Goal: Task Accomplishment & Management: Complete application form

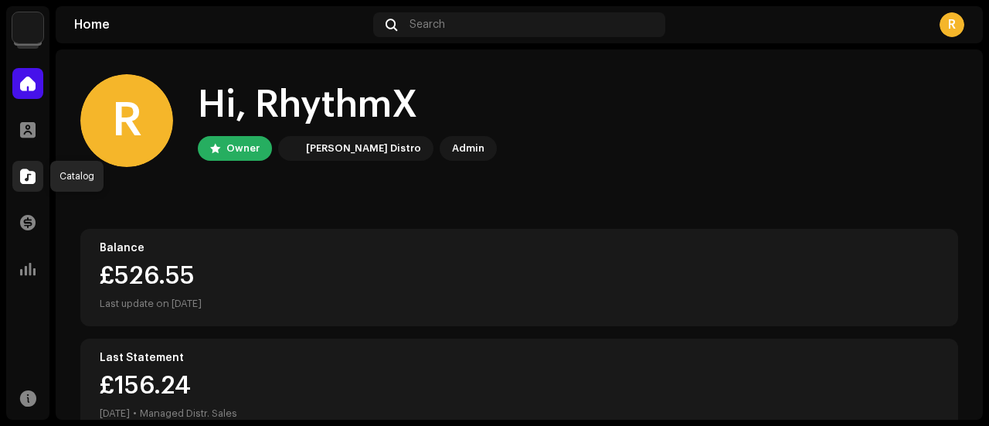
click at [34, 175] on span at bounding box center [27, 176] width 15 height 12
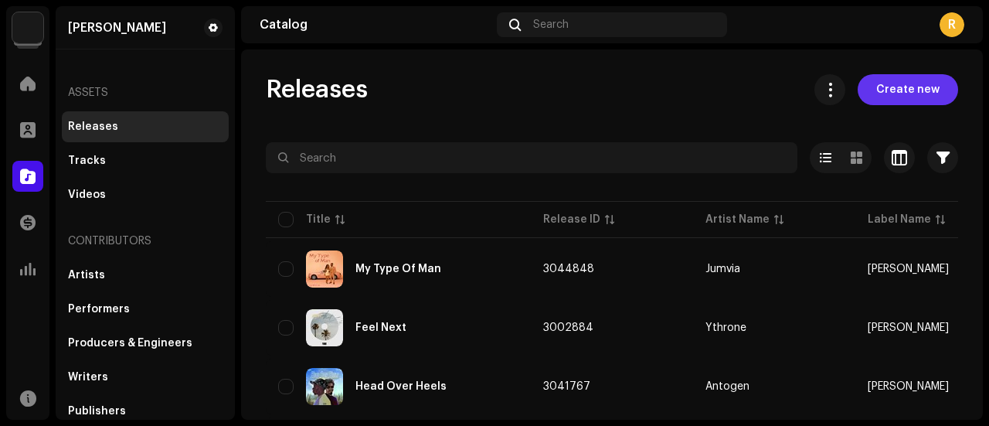
click at [878, 89] on span "Create new" at bounding box center [907, 89] width 63 height 31
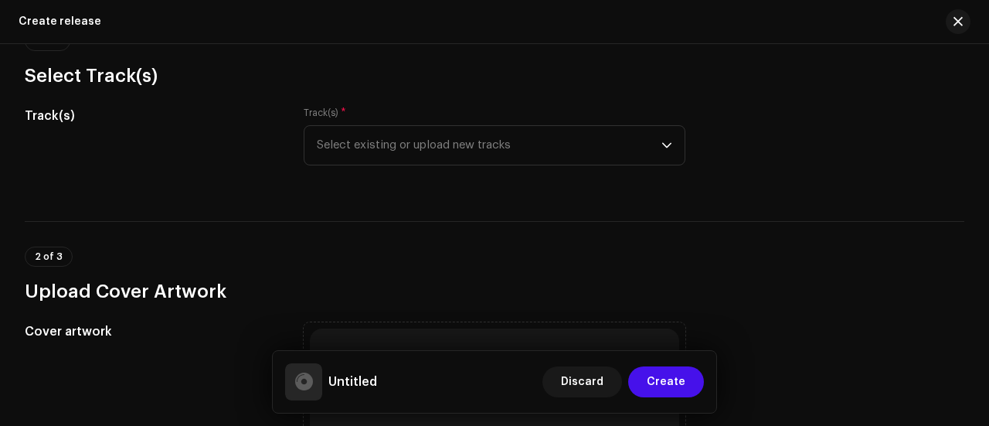
scroll to position [155, 0]
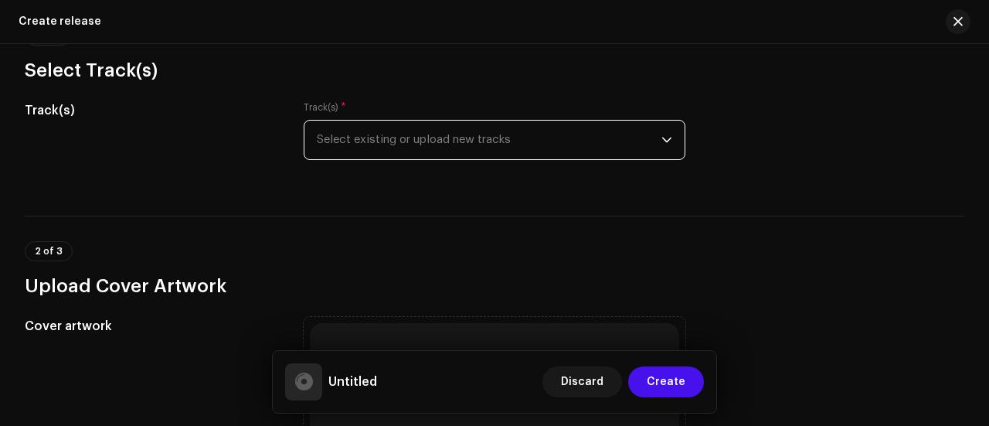
click at [409, 133] on span "Select existing or upload new tracks" at bounding box center [489, 140] width 345 height 39
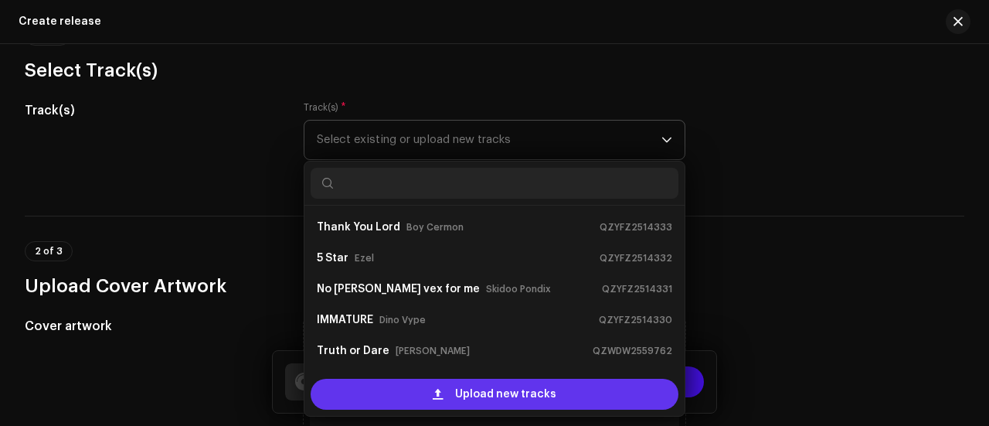
scroll to position [25, 0]
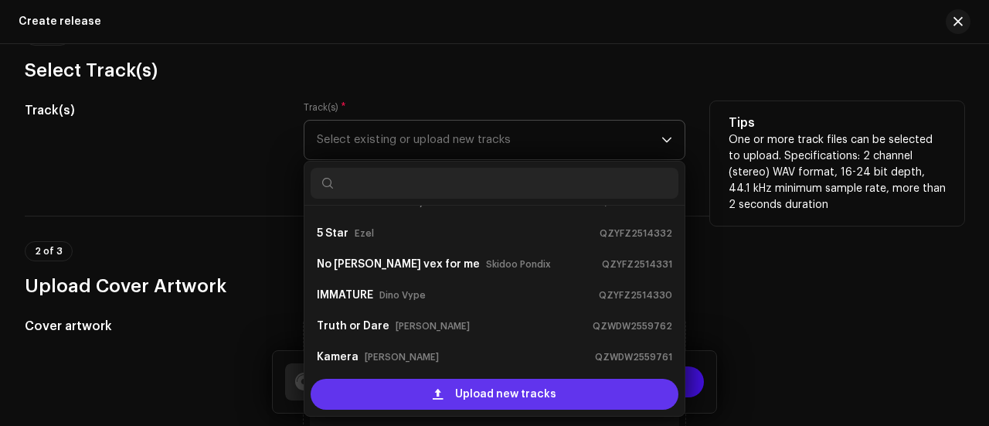
click at [465, 392] on span "Upload new tracks" at bounding box center [505, 394] width 101 height 31
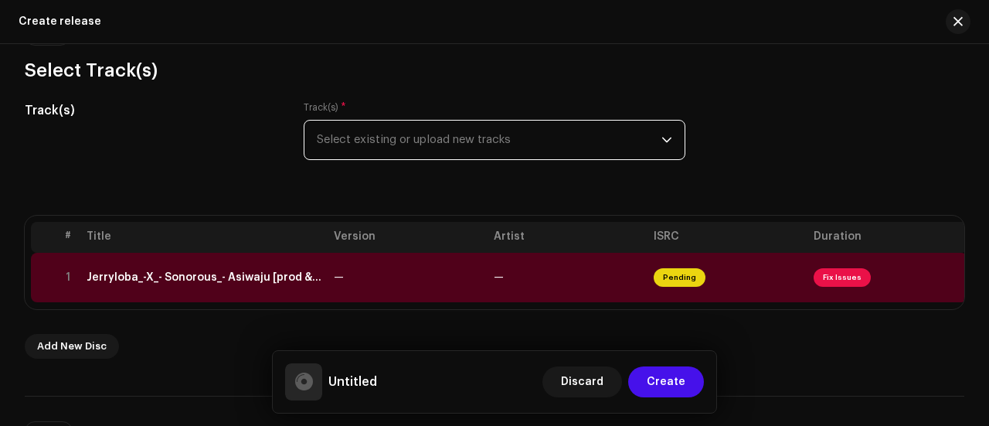
click at [400, 140] on span "Select existing or upload new tracks" at bounding box center [489, 140] width 345 height 39
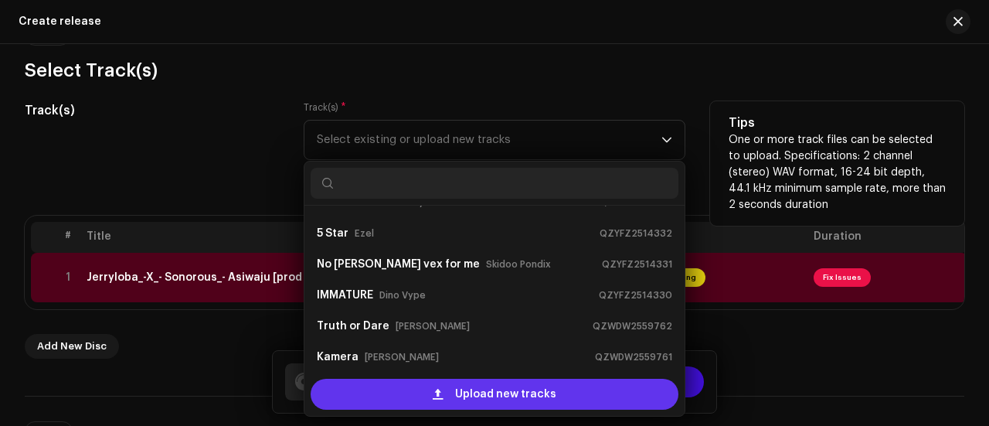
click at [417, 388] on div "Upload new tracks" at bounding box center [495, 394] width 368 height 31
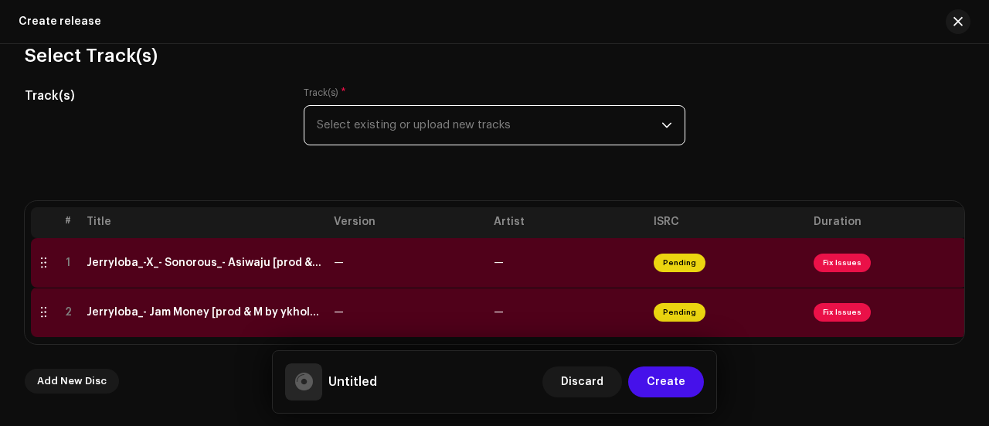
scroll to position [180, 0]
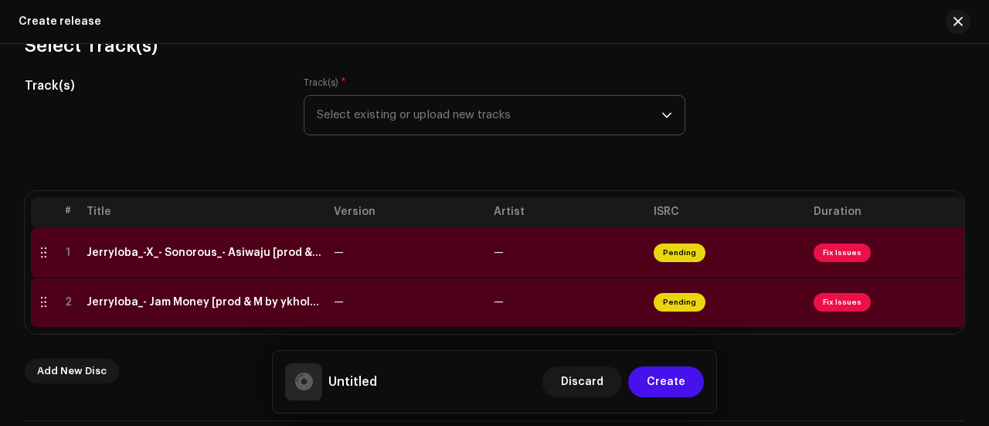
click at [406, 117] on span "Select existing or upload new tracks" at bounding box center [489, 115] width 345 height 39
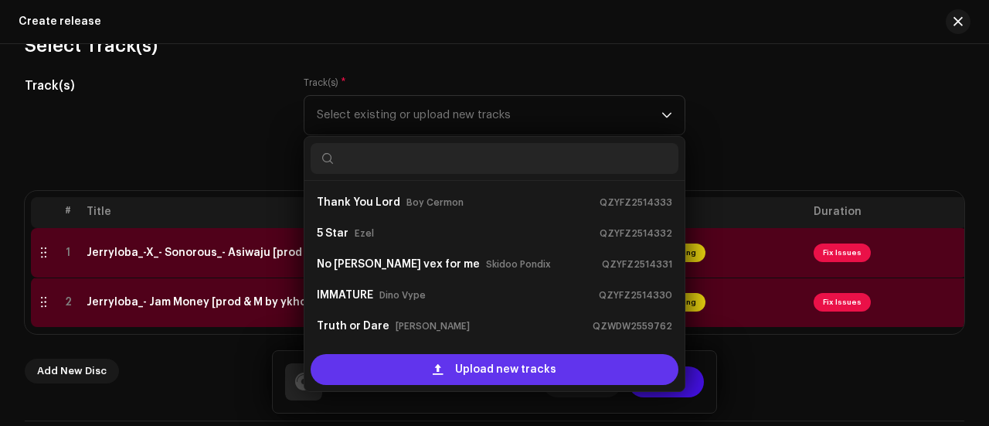
scroll to position [25, 0]
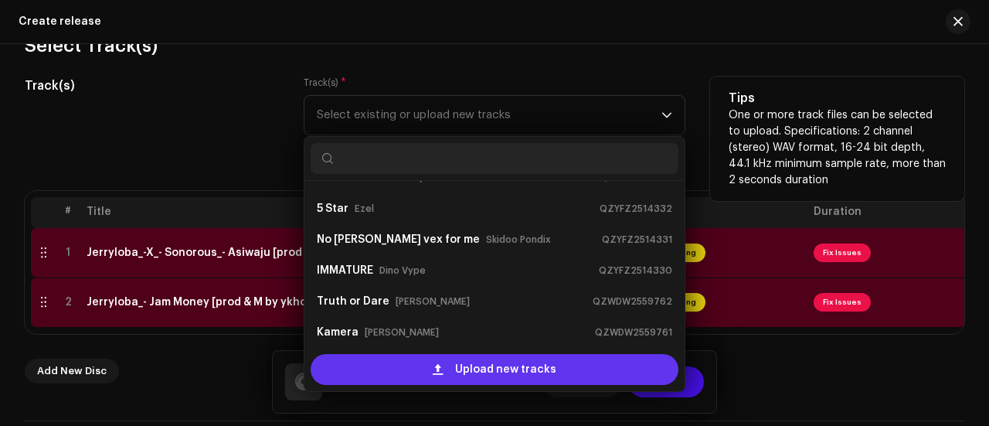
click at [436, 370] on span at bounding box center [438, 369] width 10 height 12
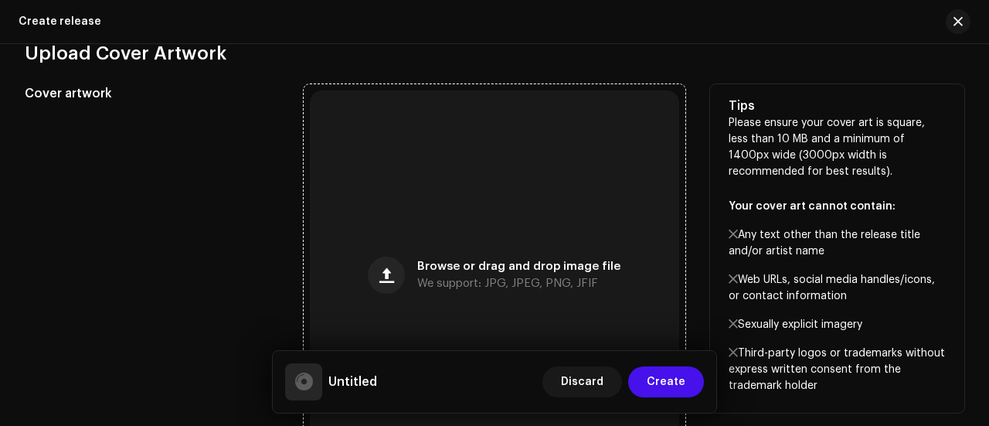
scroll to position [668, 0]
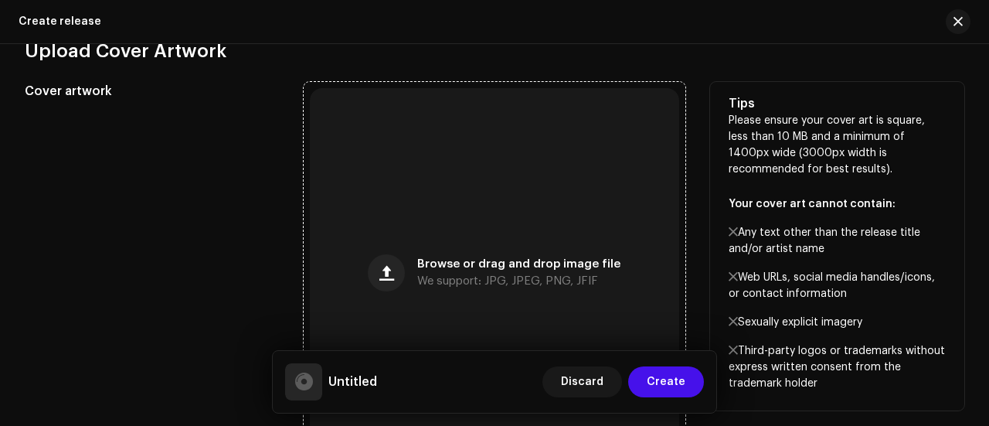
click at [406, 228] on div "Browse or drag and drop image file We support: JPG, JPEG, PNG, JFIF" at bounding box center [494, 272] width 369 height 369
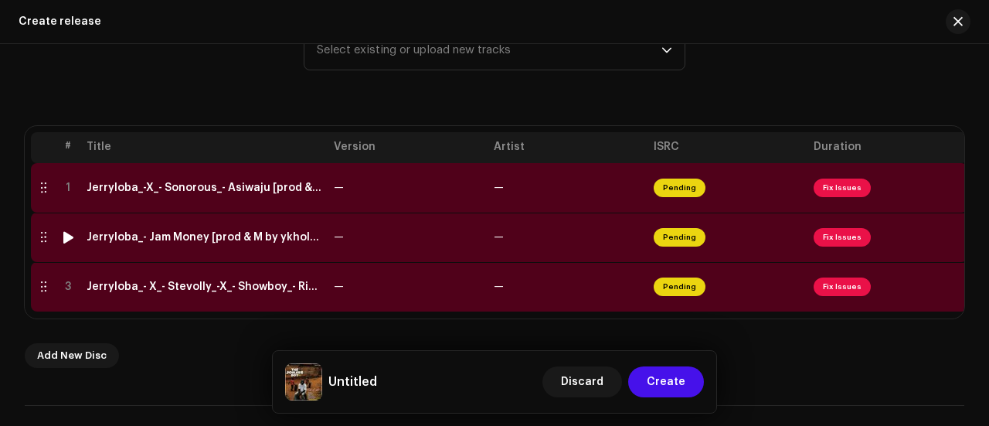
scroll to position [243, 0]
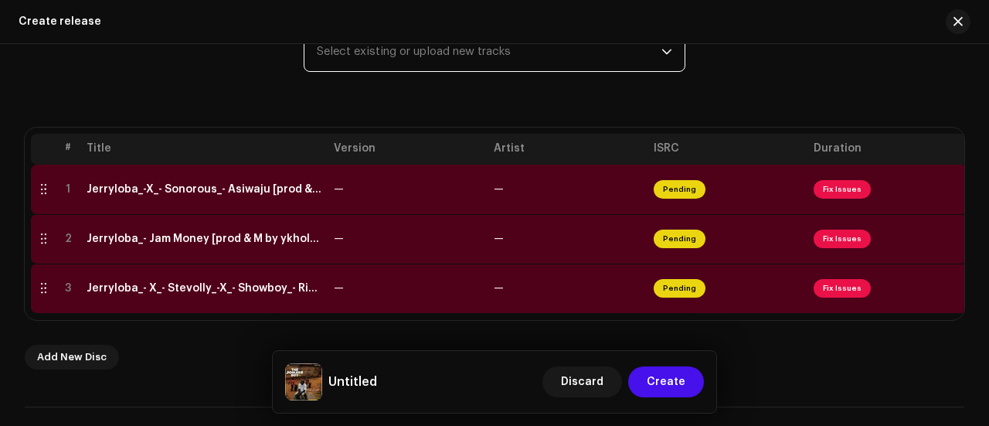
click at [382, 59] on span "Select existing or upload new tracks" at bounding box center [489, 51] width 345 height 39
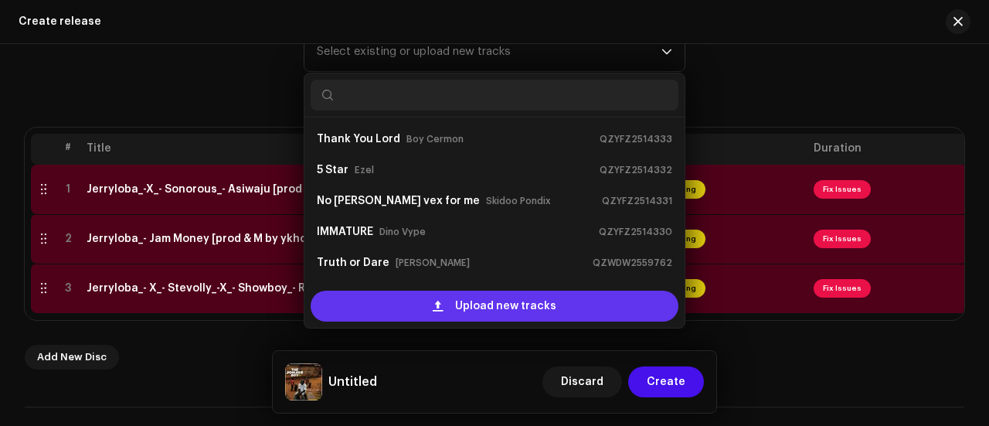
scroll to position [25, 0]
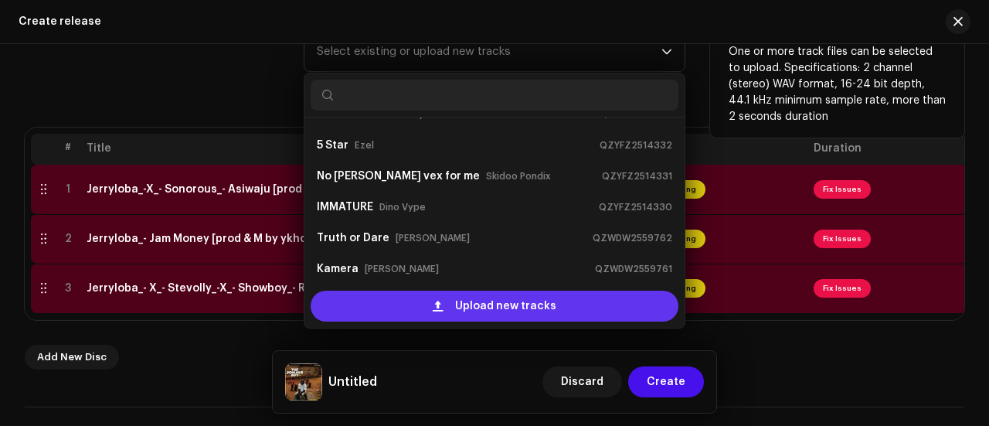
click at [390, 307] on div "Upload new tracks" at bounding box center [495, 305] width 368 height 31
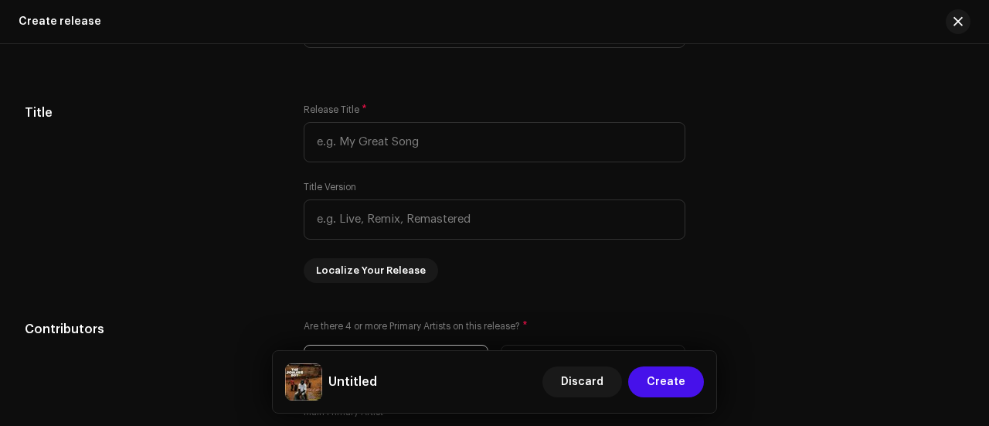
scroll to position [1551, 0]
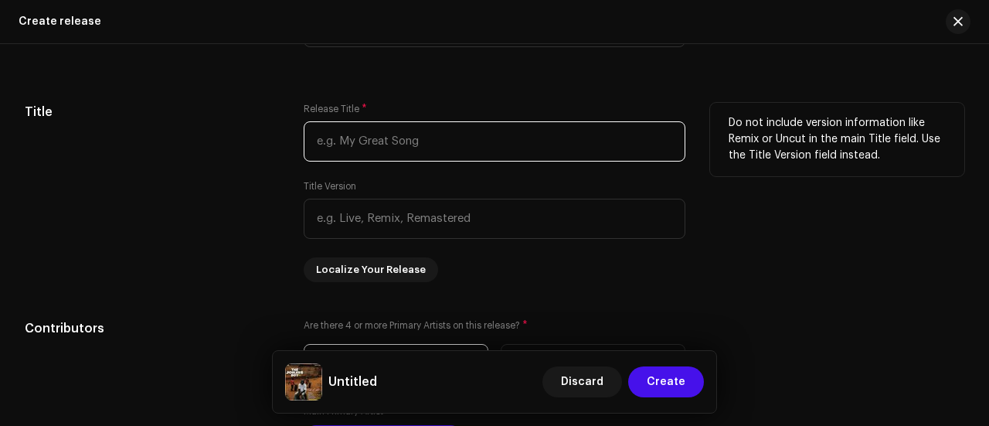
click at [343, 143] on input "text" at bounding box center [495, 141] width 382 height 40
click at [379, 141] on input "text" at bounding box center [495, 141] width 382 height 40
paste input "The jobless boy"
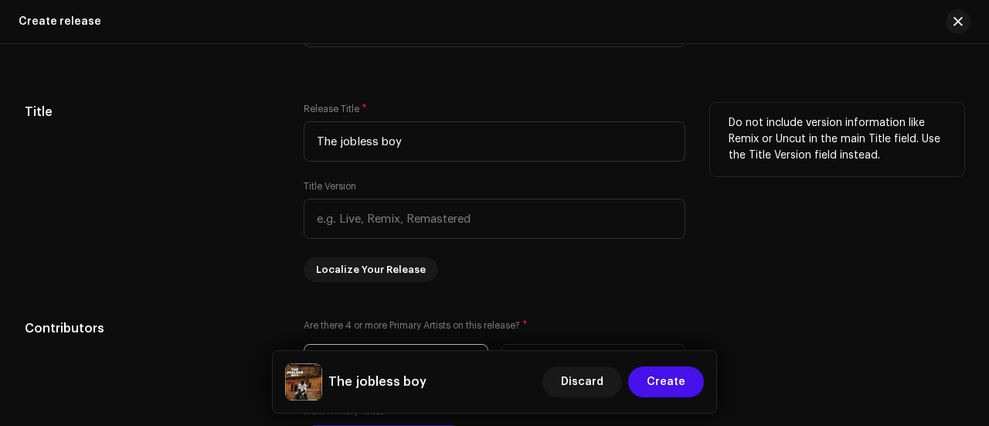
click at [226, 168] on div "Title" at bounding box center [152, 192] width 254 height 179
click at [272, 226] on div "Title" at bounding box center [152, 192] width 254 height 179
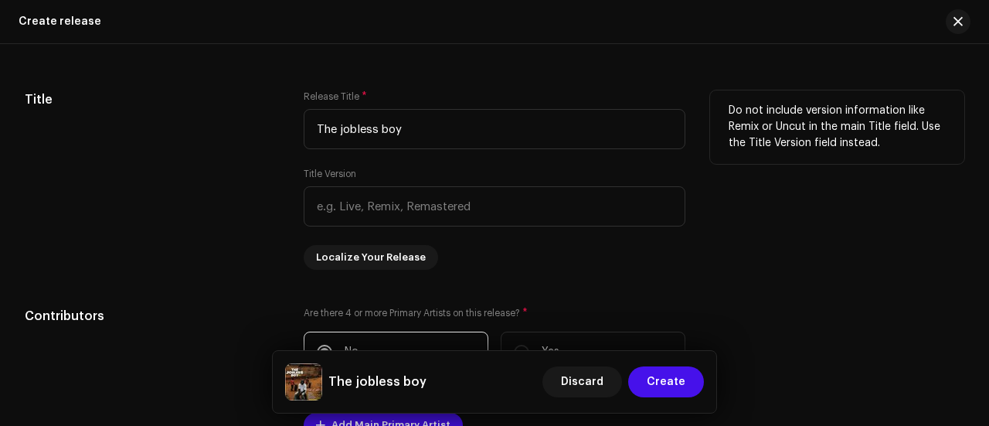
scroll to position [1567, 0]
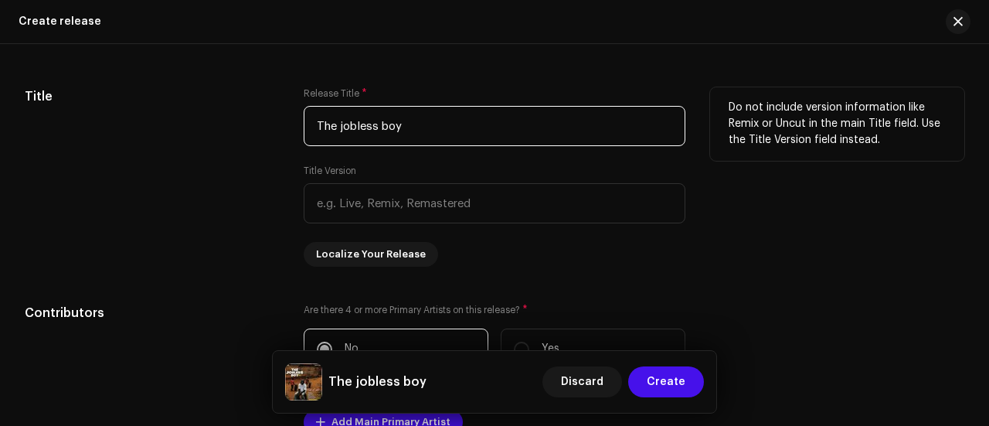
click at [341, 125] on input "The jobless boy" at bounding box center [495, 126] width 382 height 40
click at [385, 127] on input "The Jobless boy" at bounding box center [495, 126] width 382 height 40
type input "The Jobless Boy"
click at [202, 168] on div "Title" at bounding box center [152, 176] width 254 height 179
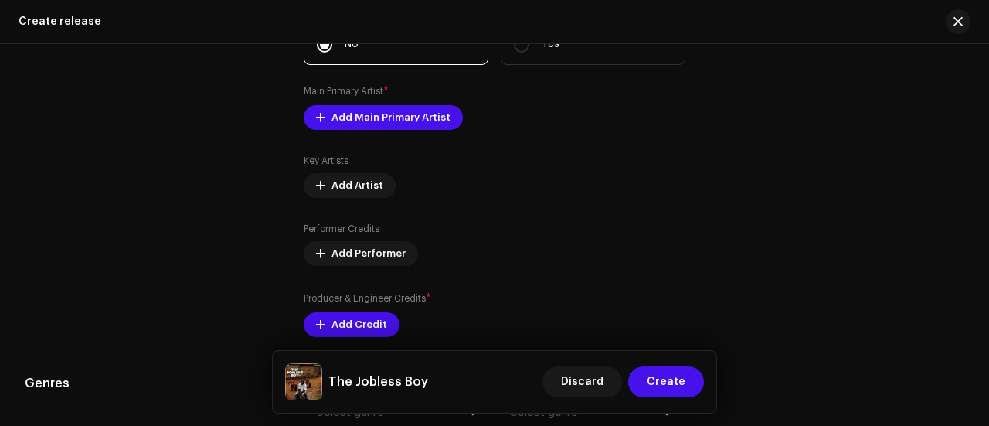
scroll to position [1873, 0]
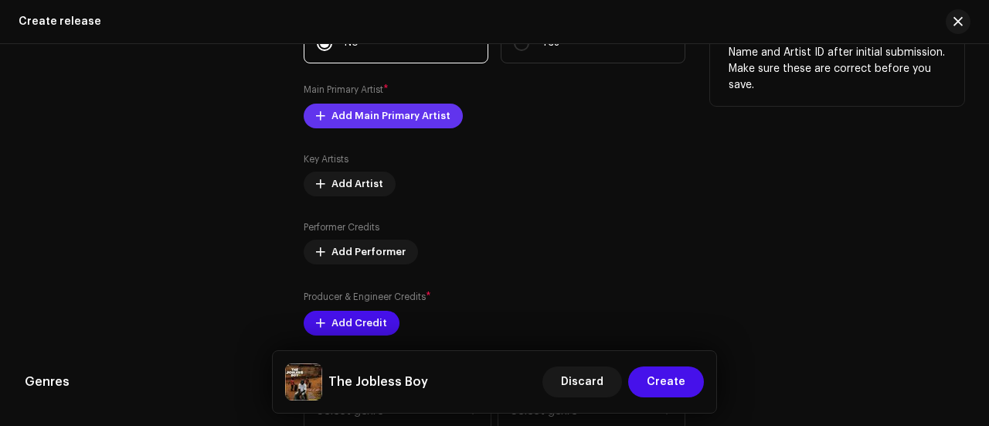
click at [352, 117] on span "Add Main Primary Artist" at bounding box center [390, 115] width 119 height 31
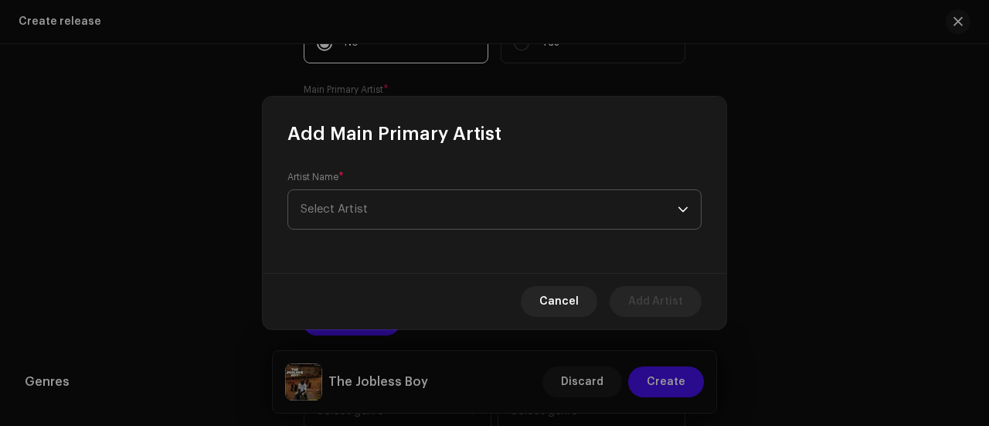
click at [345, 203] on span "Select Artist" at bounding box center [334, 209] width 67 height 12
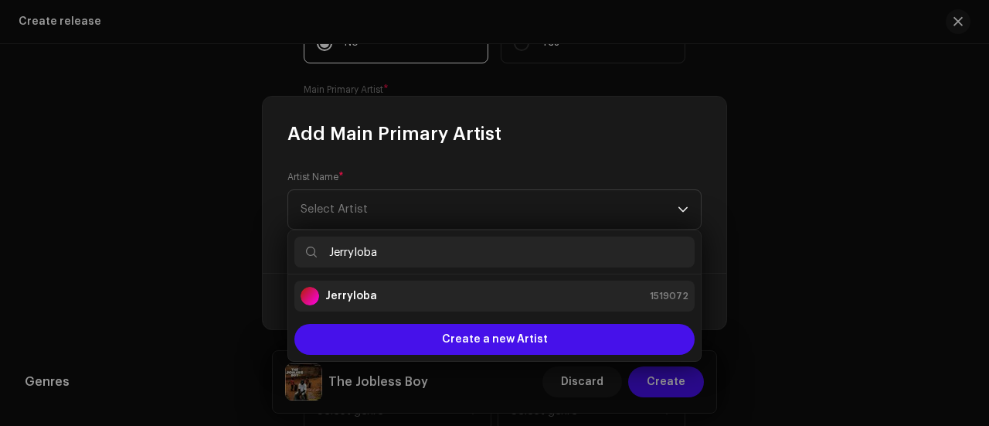
type input "Jerryloba"
click at [365, 294] on strong "Jerryloba" at bounding box center [351, 295] width 52 height 15
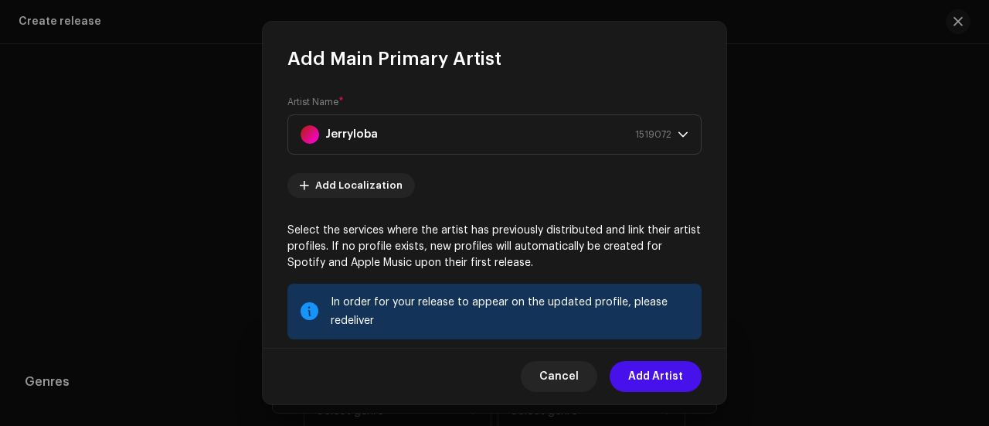
scroll to position [222, 0]
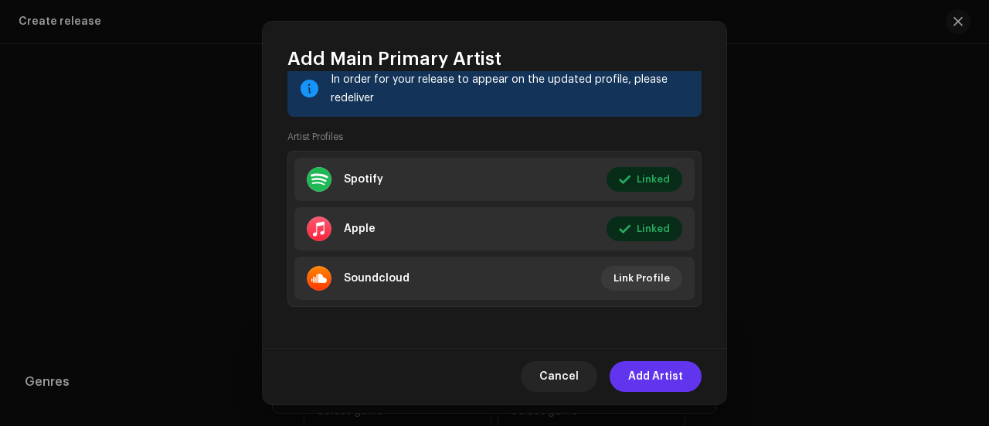
click at [635, 378] on span "Add Artist" at bounding box center [655, 376] width 55 height 31
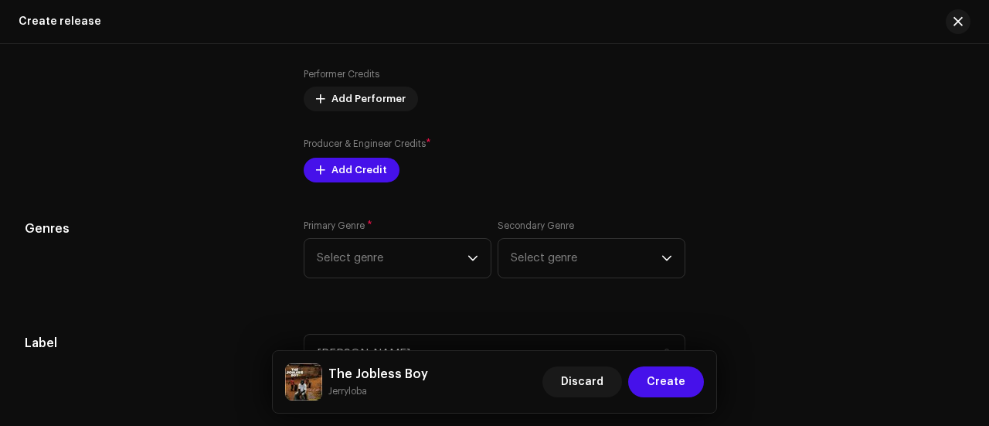
scroll to position [2075, 0]
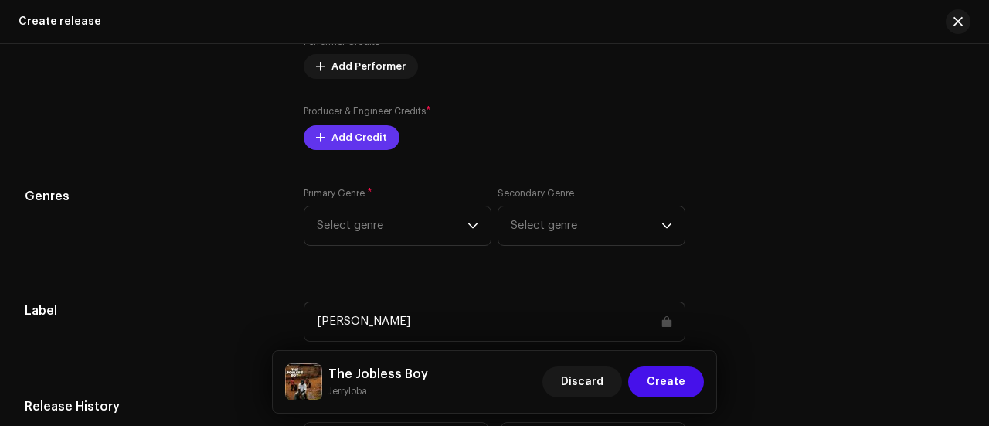
click at [379, 139] on span "Add Credit" at bounding box center [359, 137] width 56 height 31
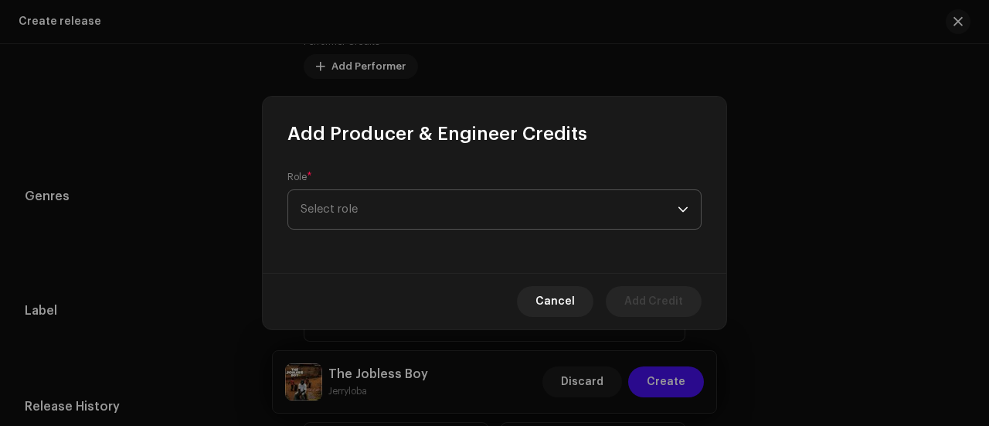
click at [369, 199] on span "Select role" at bounding box center [489, 209] width 377 height 39
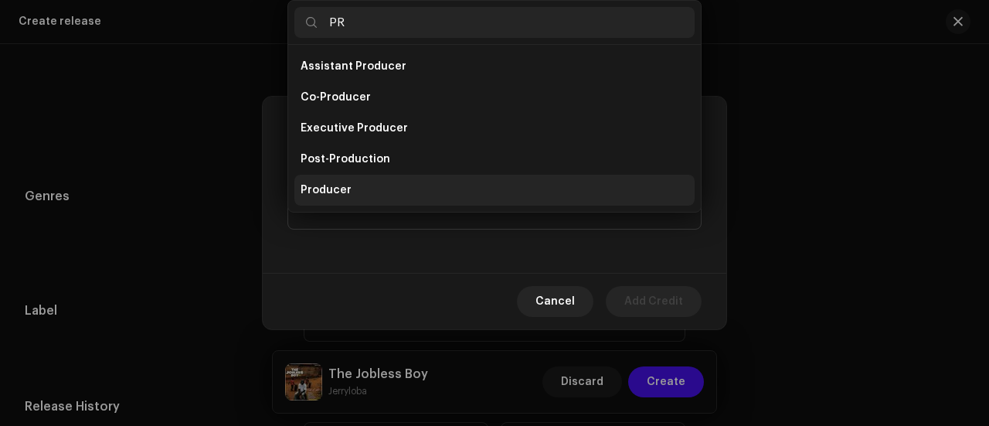
type input "PR"
click at [357, 194] on li "Producer" at bounding box center [494, 190] width 400 height 31
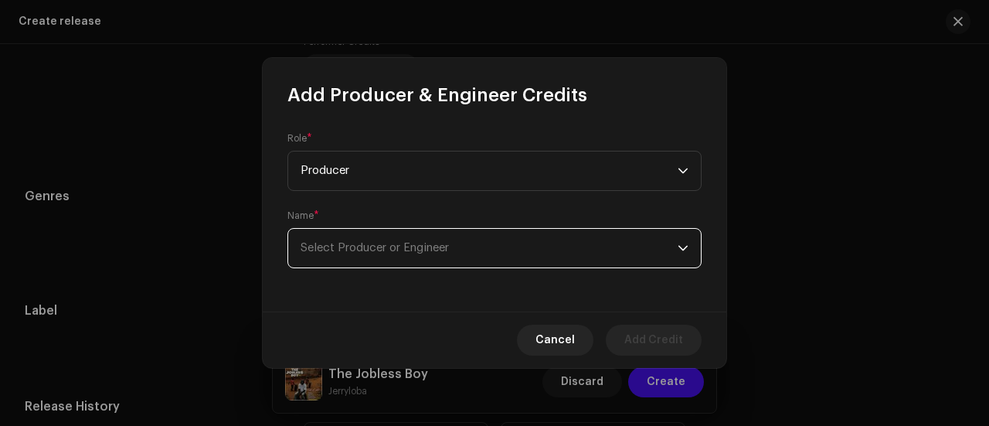
click at [347, 250] on span "Select Producer or Engineer" at bounding box center [375, 248] width 148 height 12
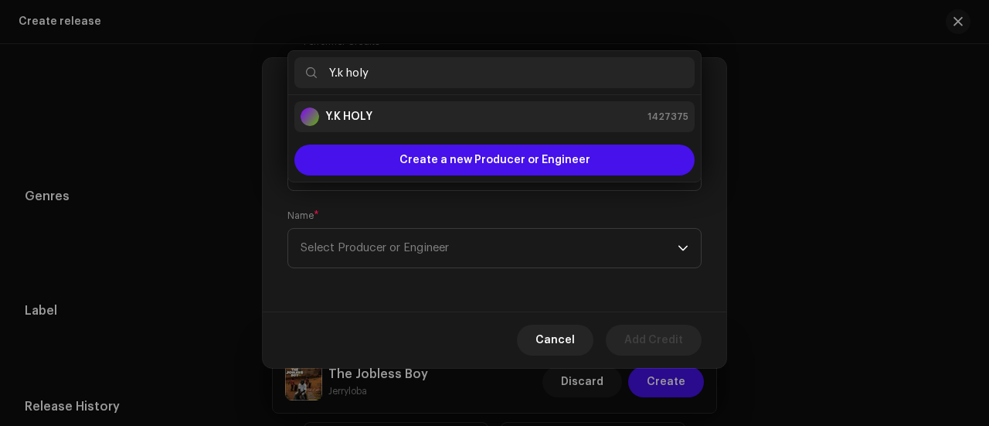
type input "Y.k holy"
click at [339, 123] on strong "Y.K HOLY" at bounding box center [348, 116] width 47 height 15
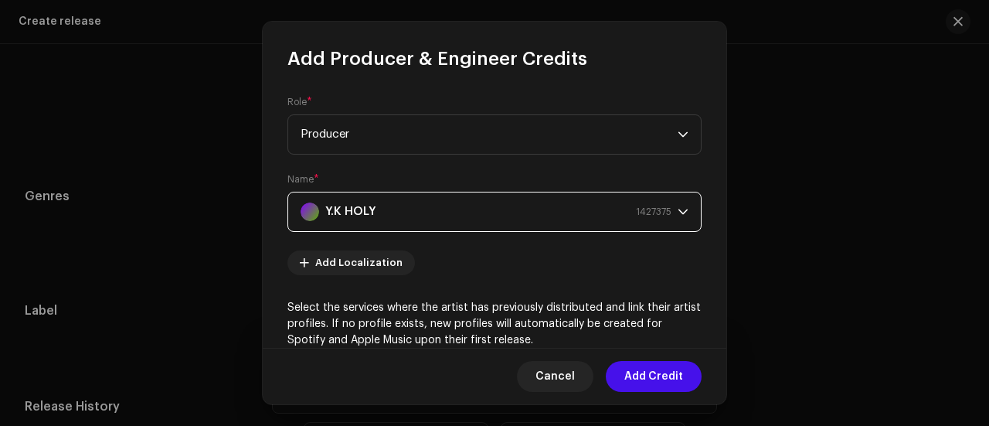
scroll to position [300, 0]
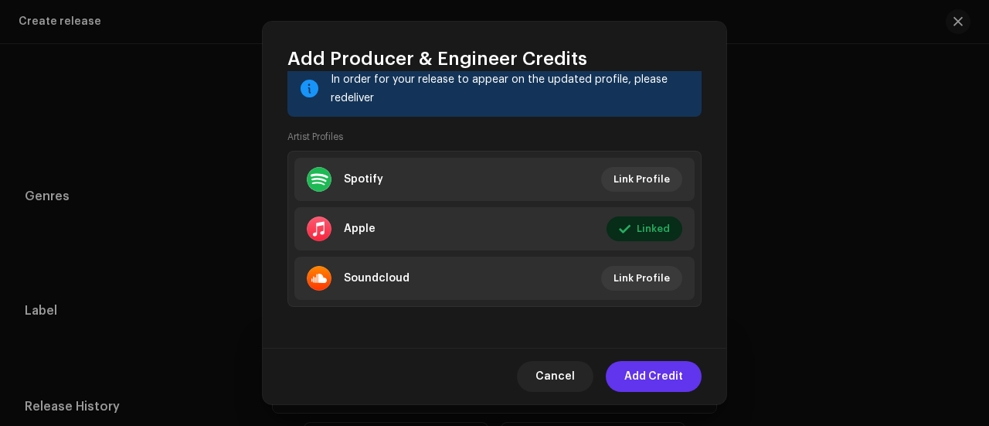
click at [635, 375] on span "Add Credit" at bounding box center [653, 376] width 59 height 31
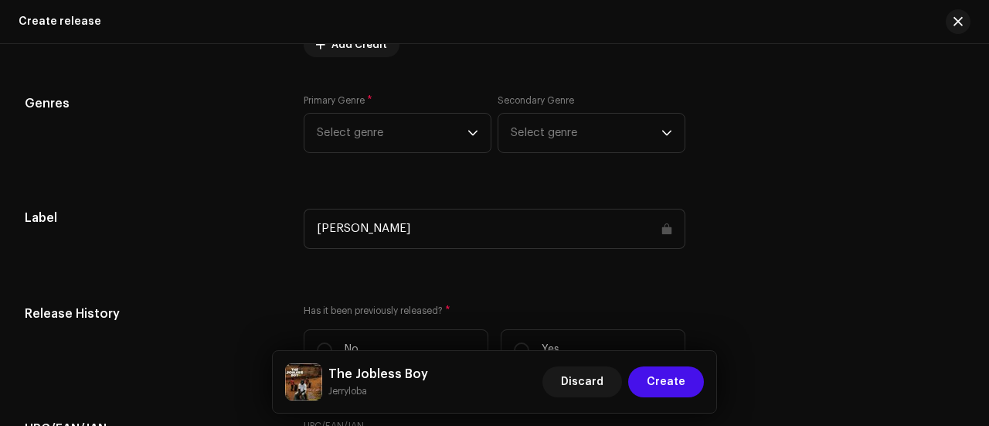
scroll to position [2237, 0]
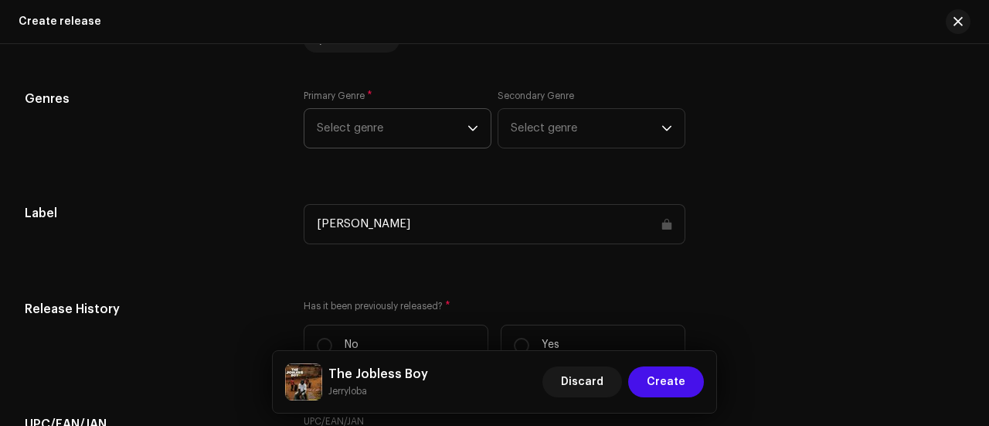
click at [368, 135] on span "Select genre" at bounding box center [392, 128] width 151 height 39
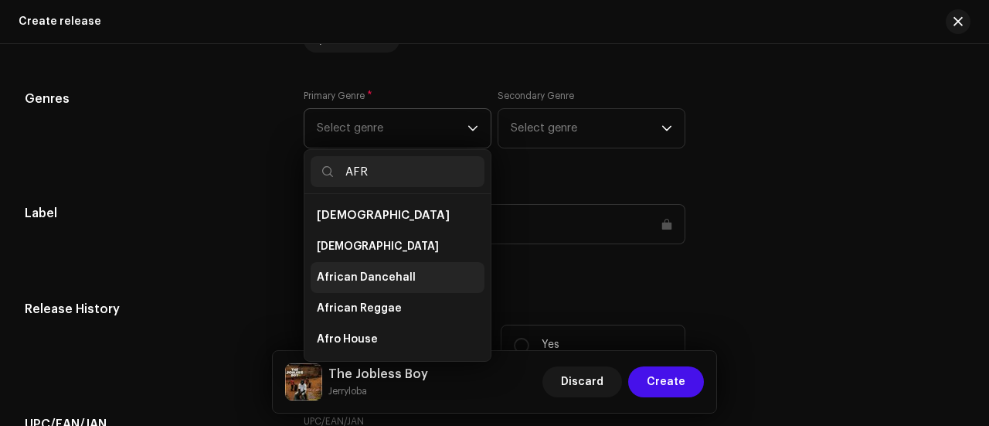
scroll to position [341, 0]
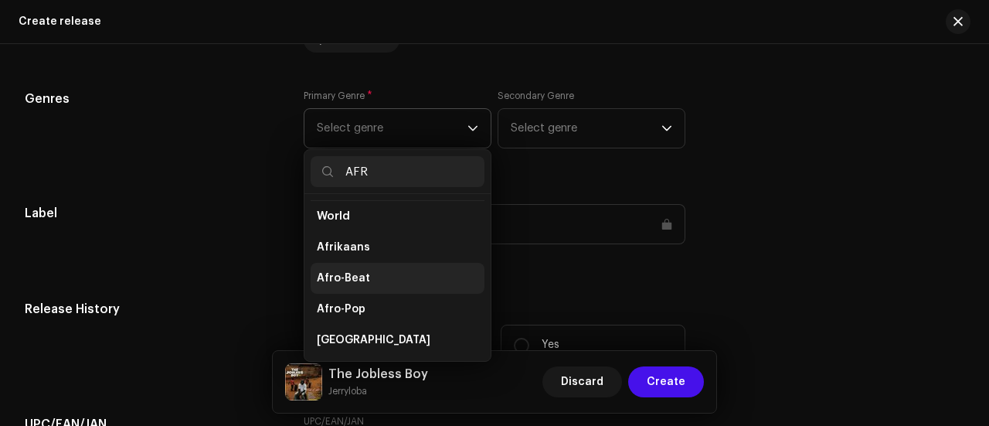
type input "AFR"
click at [349, 273] on span "Afro-Beat" at bounding box center [343, 277] width 53 height 15
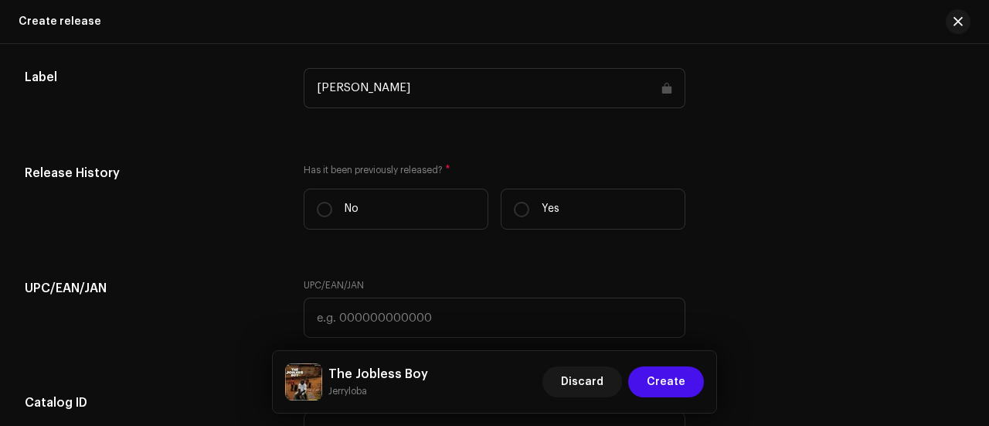
scroll to position [2375, 0]
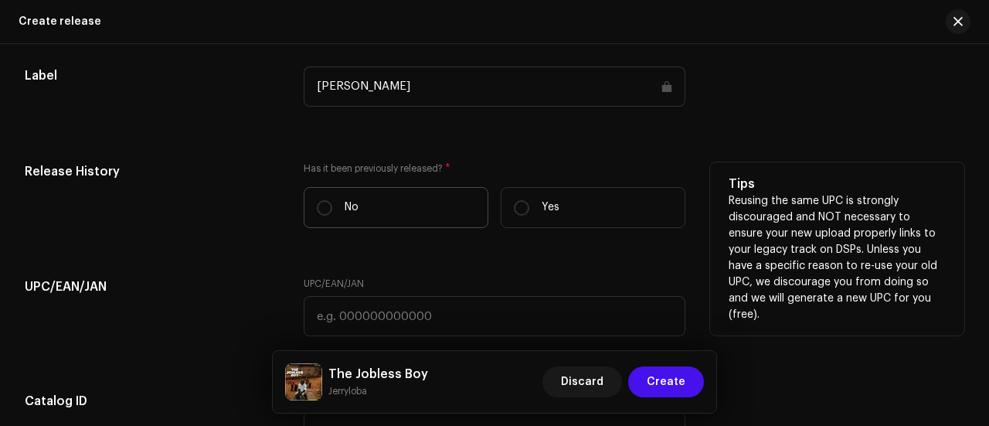
click at [341, 202] on label "No" at bounding box center [396, 207] width 185 height 41
click at [332, 202] on input "No" at bounding box center [324, 207] width 15 height 15
radio input "true"
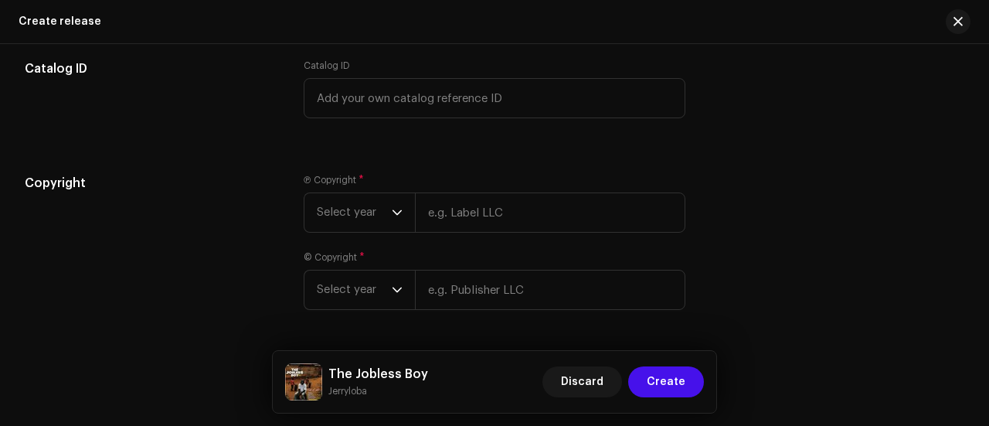
scroll to position [2756, 0]
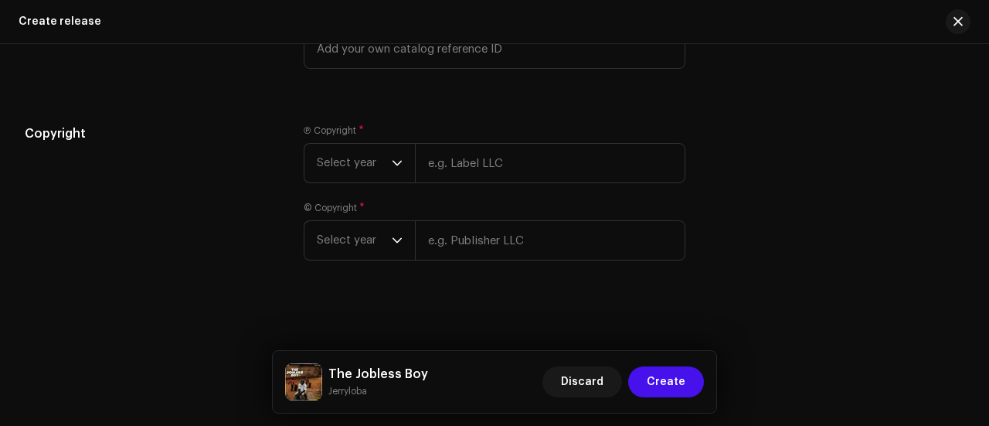
click at [338, 394] on small "Jerryloba" at bounding box center [378, 390] width 100 height 15
copy div "Jerryloba Discard Create"
click at [457, 158] on input "text" at bounding box center [550, 163] width 270 height 40
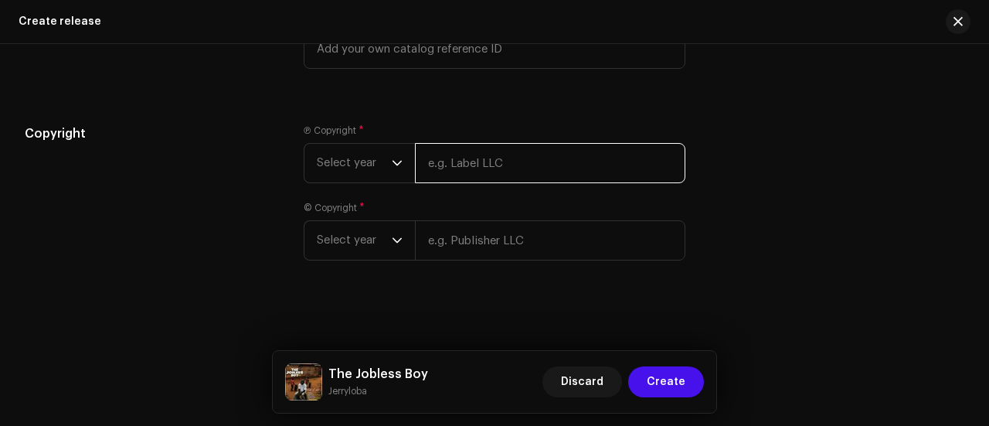
paste input "Jerryloba"
type input "Jerryloba"
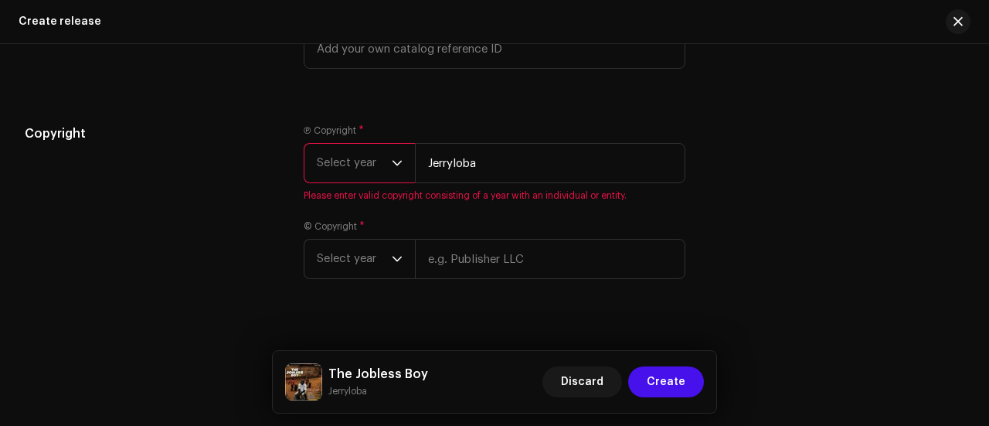
click at [356, 151] on span "Select year" at bounding box center [354, 163] width 75 height 39
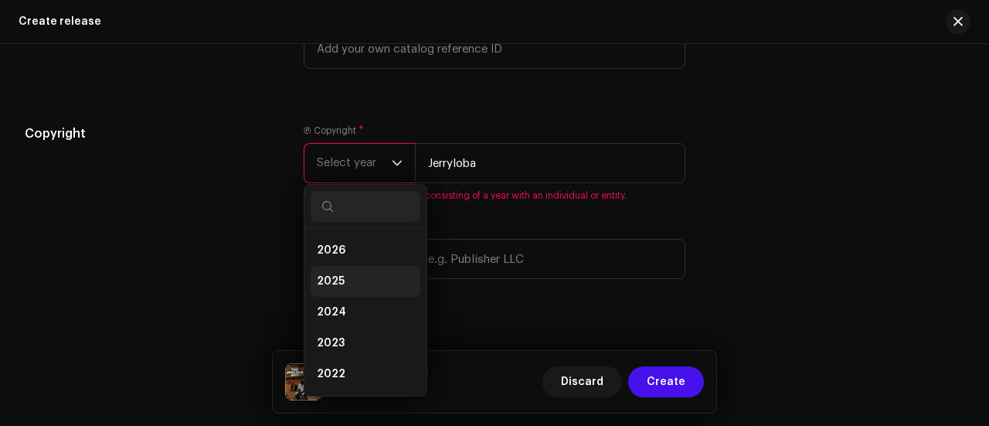
click at [341, 275] on li "2025" at bounding box center [366, 281] width 110 height 31
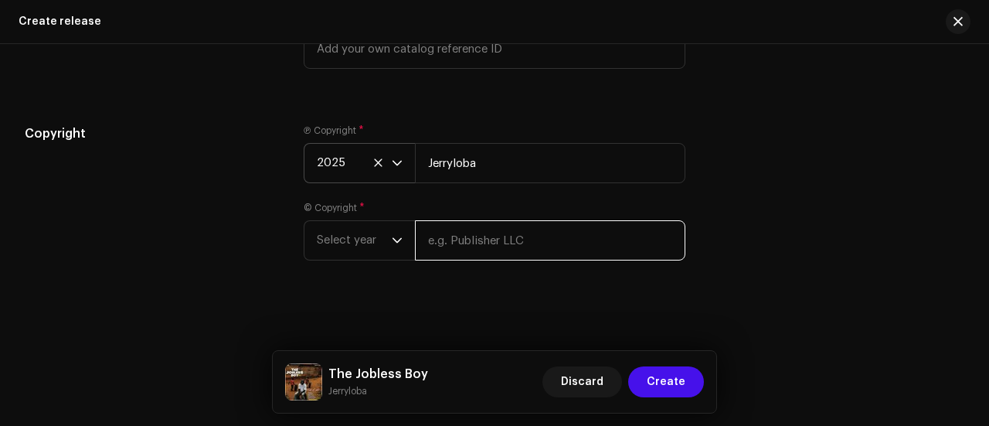
click at [477, 236] on input "text" at bounding box center [550, 240] width 270 height 40
paste input "Jerryloba"
type input "Jerryloba"
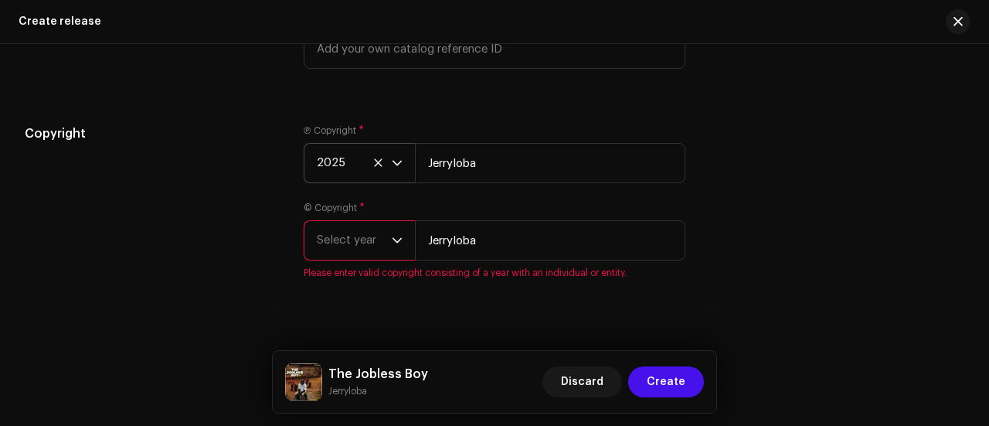
click at [352, 226] on span "Select year" at bounding box center [354, 240] width 75 height 39
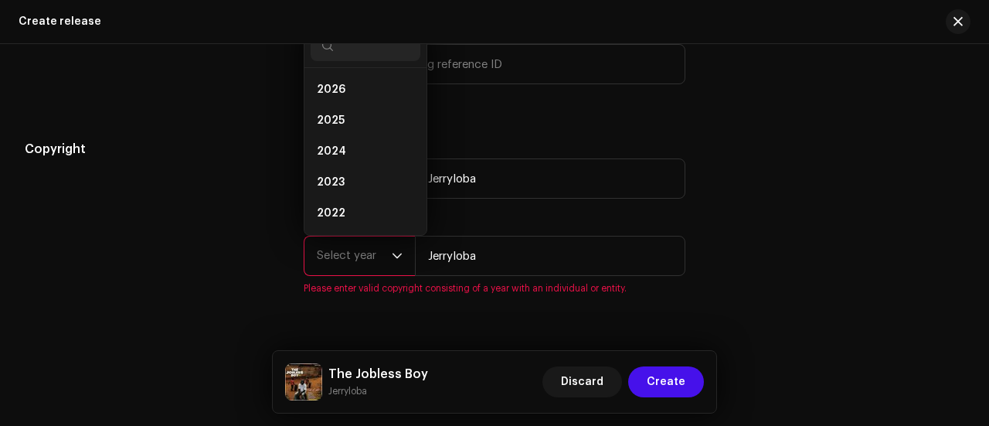
scroll to position [25, 0]
click at [329, 89] on span "2025" at bounding box center [331, 95] width 28 height 15
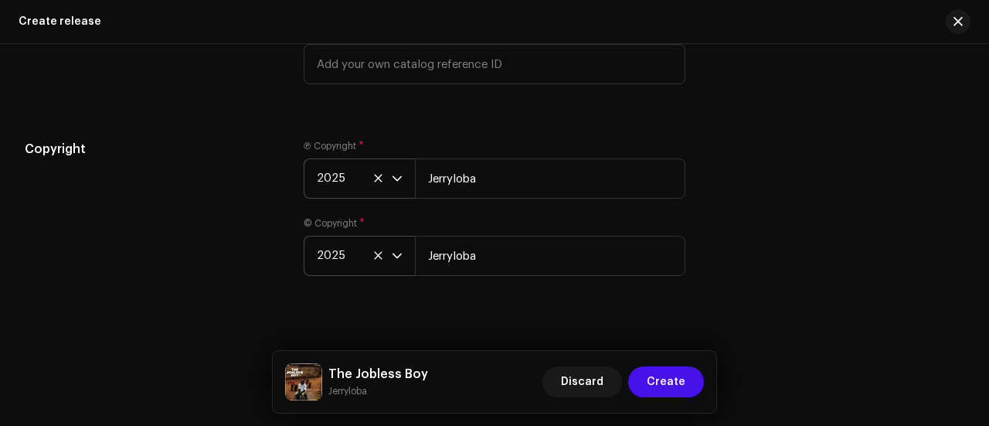
click at [270, 151] on h5 "Copyright" at bounding box center [152, 149] width 254 height 19
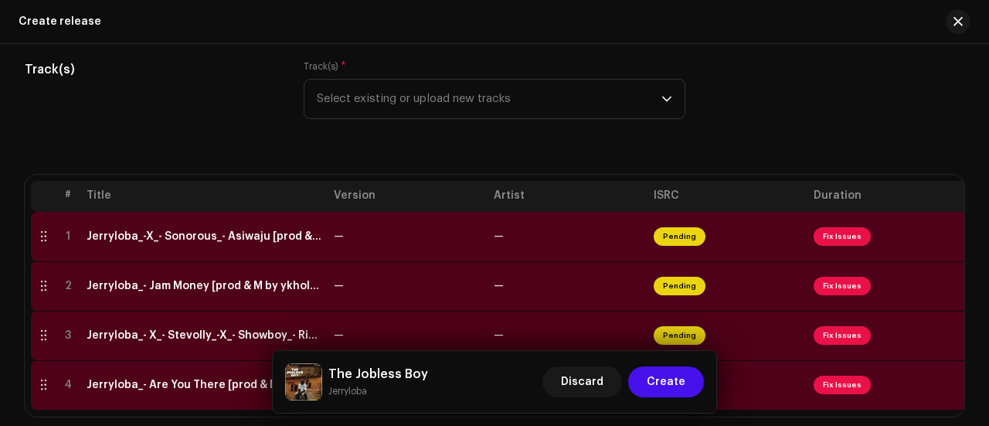
scroll to position [187, 0]
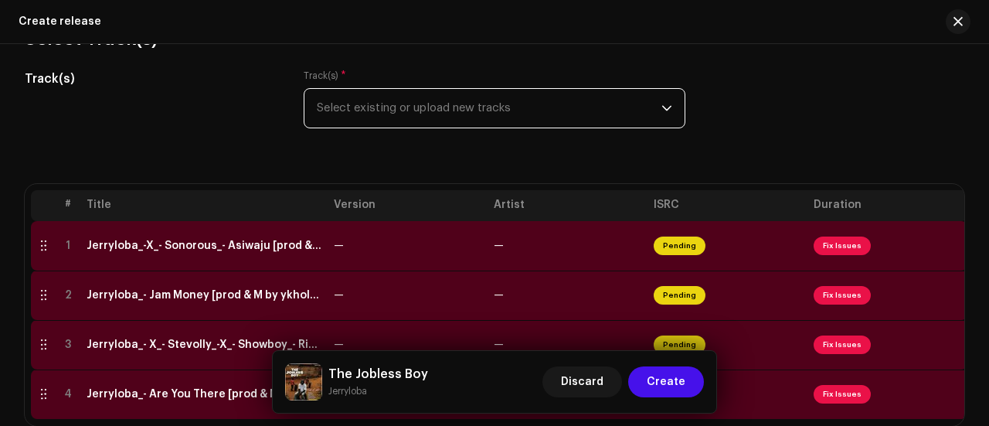
click at [379, 110] on span "Select existing or upload new tracks" at bounding box center [489, 108] width 345 height 39
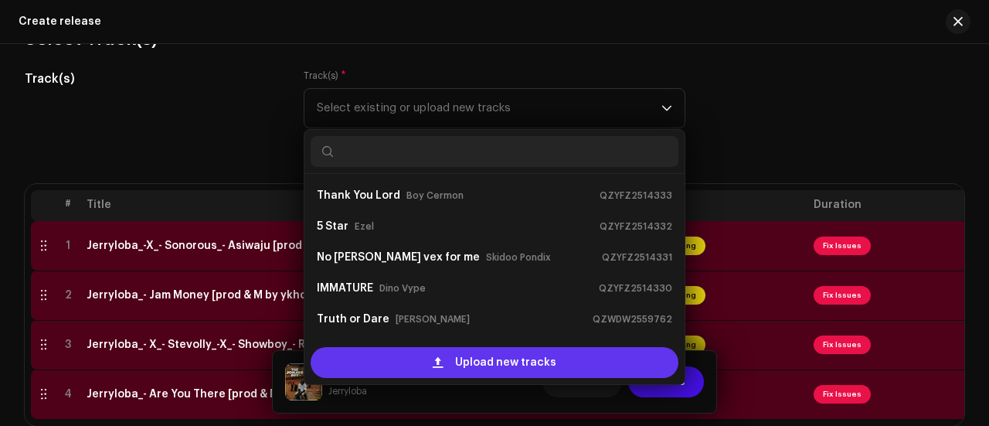
scroll to position [25, 0]
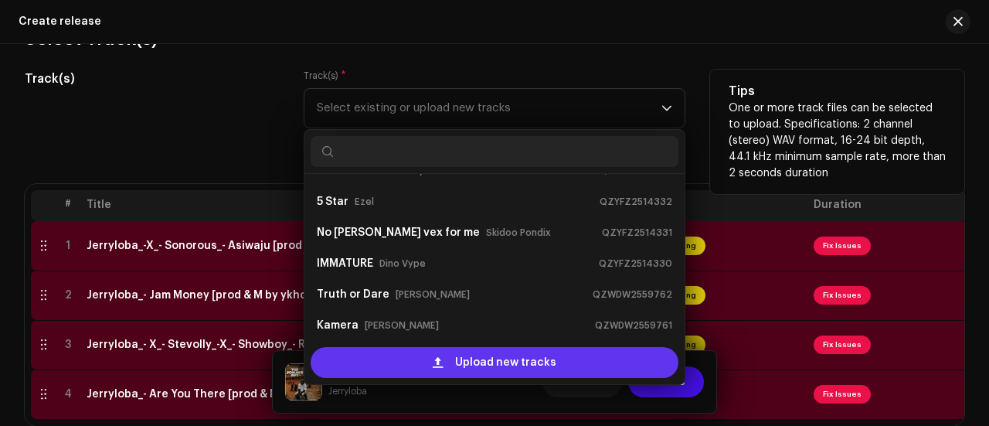
click at [416, 359] on div "Upload new tracks" at bounding box center [495, 362] width 368 height 31
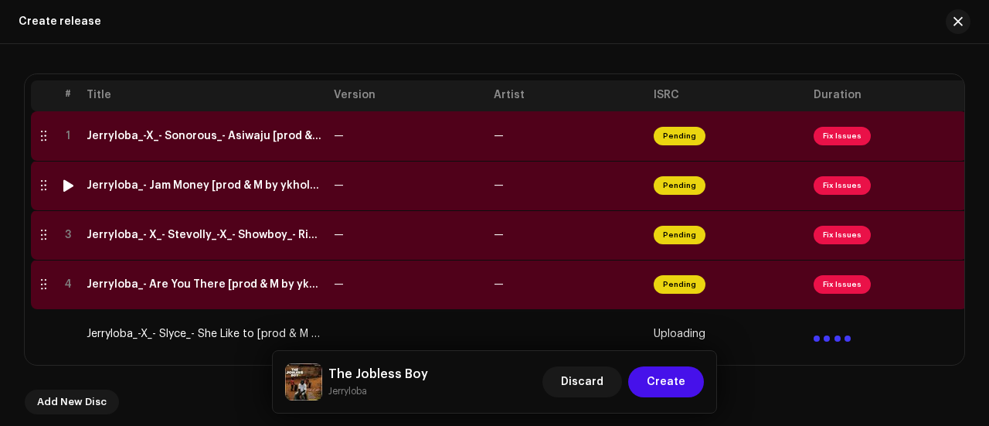
scroll to position [297, 0]
click at [383, 138] on td "—" at bounding box center [408, 135] width 160 height 49
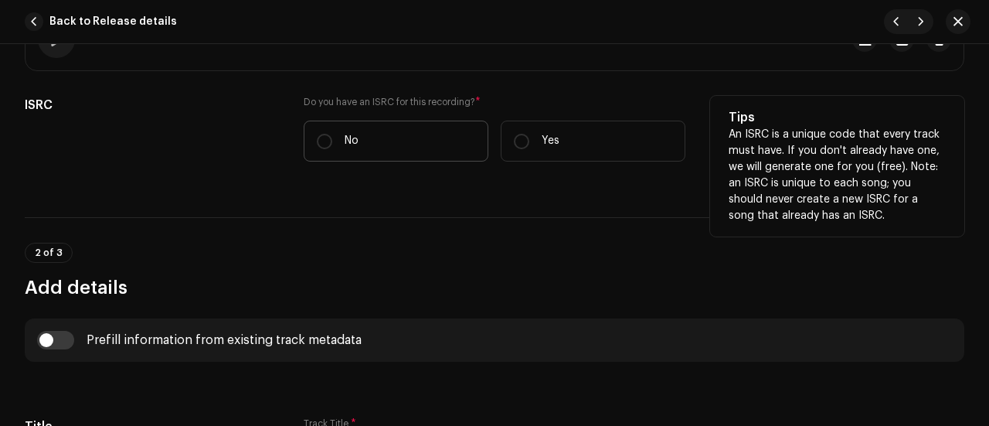
scroll to position [361, 0]
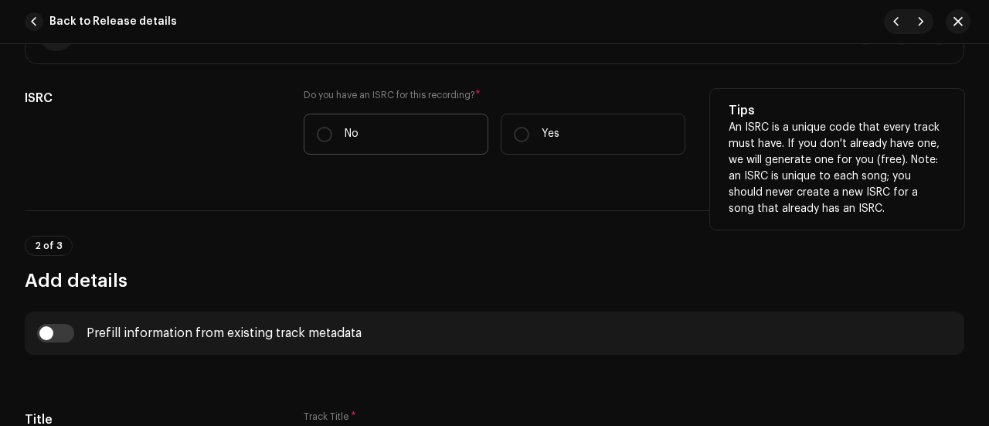
click at [369, 140] on label "No" at bounding box center [396, 134] width 185 height 41
click at [332, 140] on input "No" at bounding box center [324, 134] width 15 height 15
radio input "true"
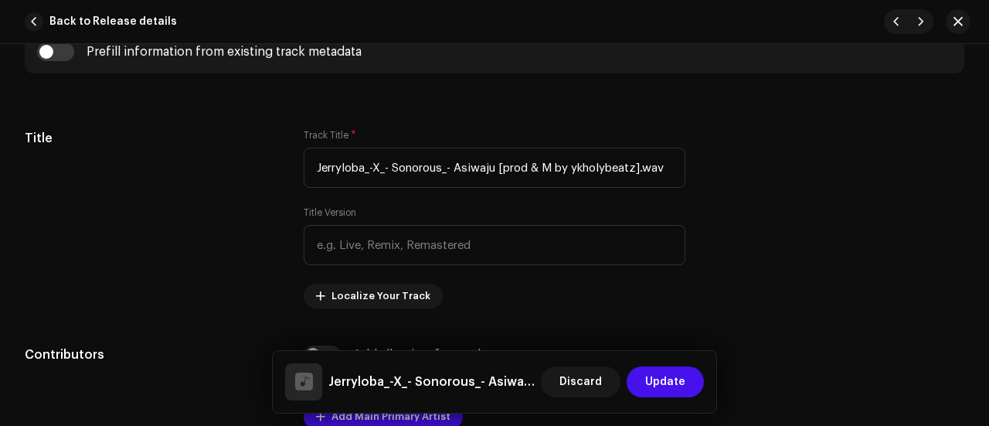
scroll to position [690, 0]
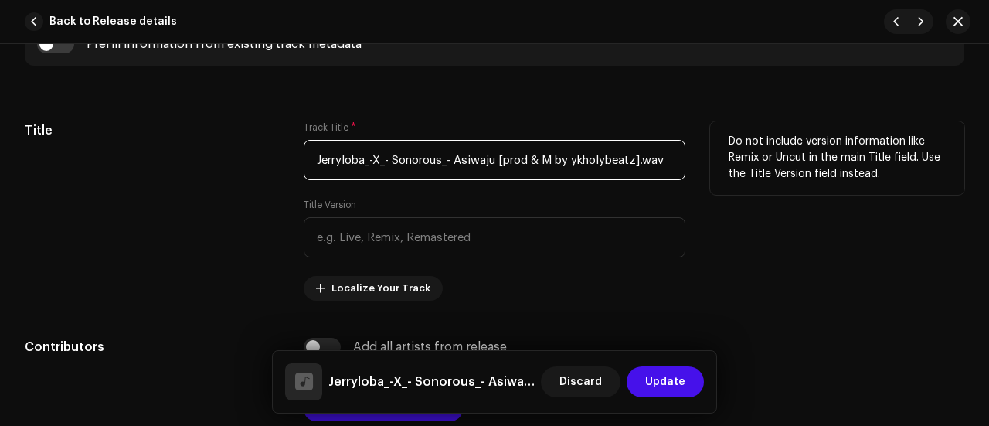
drag, startPoint x: 450, startPoint y: 155, endPoint x: 307, endPoint y: 165, distance: 144.0
click at [307, 165] on input "Jerryloba_-X_- Sonorous_- Asiwaju [prod & M by ykholybeatz].wav" at bounding box center [495, 160] width 382 height 40
drag, startPoint x: 362, startPoint y: 158, endPoint x: 601, endPoint y: 174, distance: 240.0
click at [601, 174] on input "Asiwaju [prod & M by ykholybeatz].wav" at bounding box center [495, 160] width 382 height 40
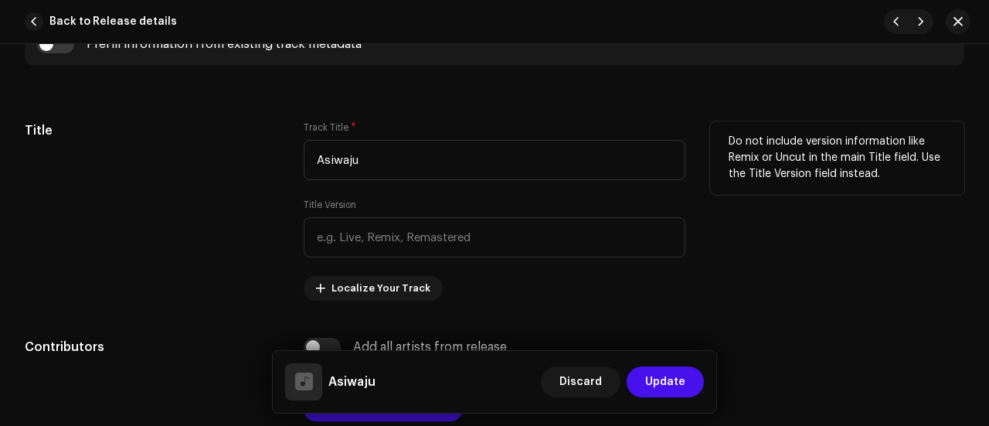
type input "Asiwaju"
click at [275, 193] on div "Title" at bounding box center [152, 210] width 254 height 179
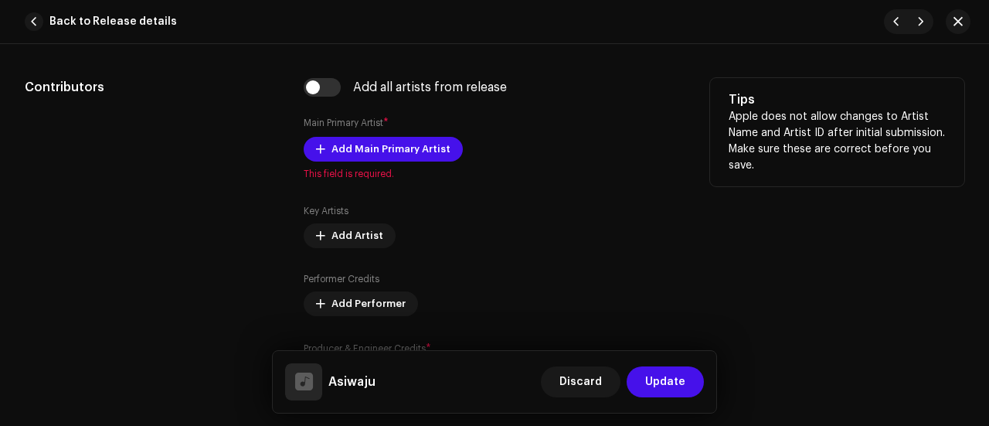
scroll to position [950, 0]
click at [352, 151] on span "Add Main Primary Artist" at bounding box center [390, 148] width 119 height 31
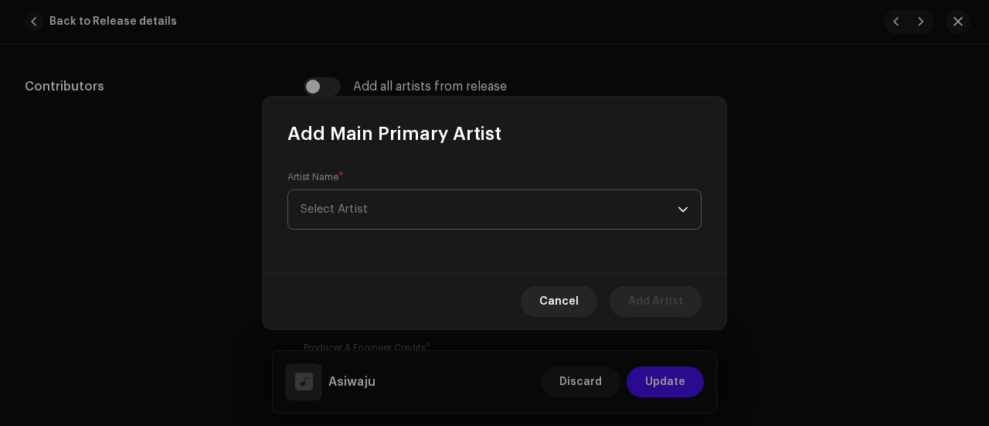
click at [362, 215] on span "Select Artist" at bounding box center [489, 209] width 377 height 39
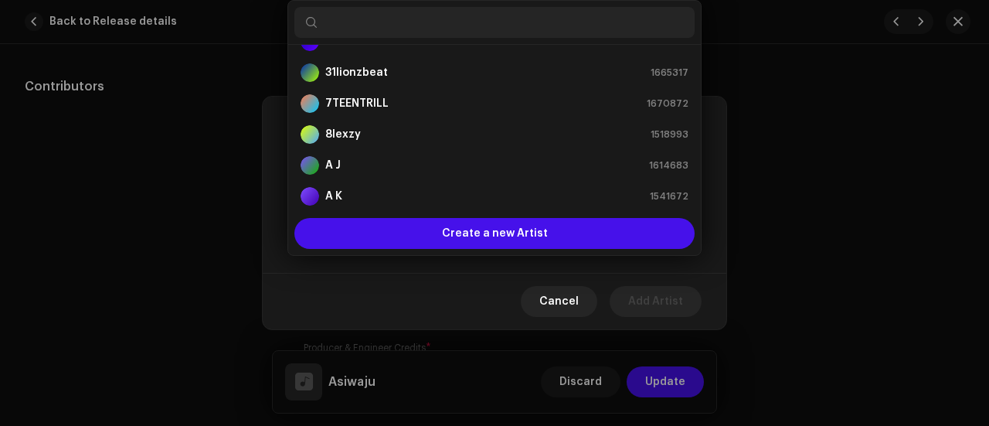
scroll to position [6, 0]
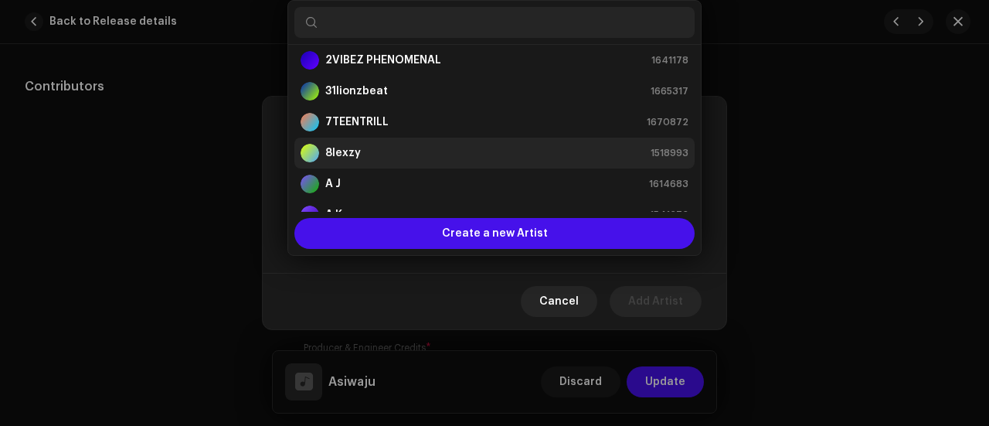
paste input "Jerryloba"
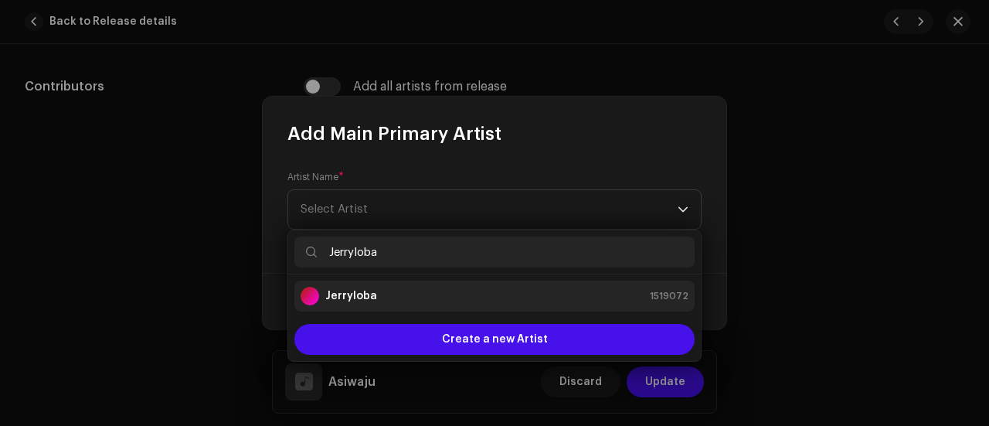
type input "Jerryloba"
click at [339, 299] on strong "Jerryloba" at bounding box center [351, 295] width 52 height 15
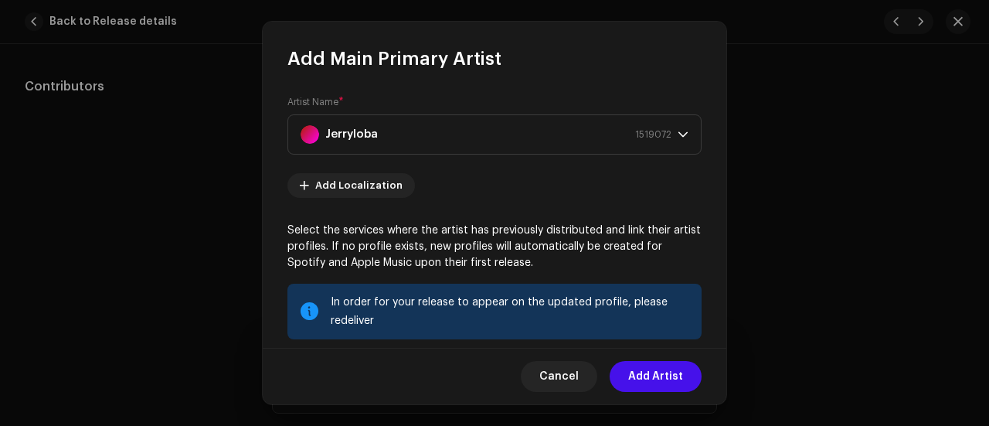
scroll to position [222, 0]
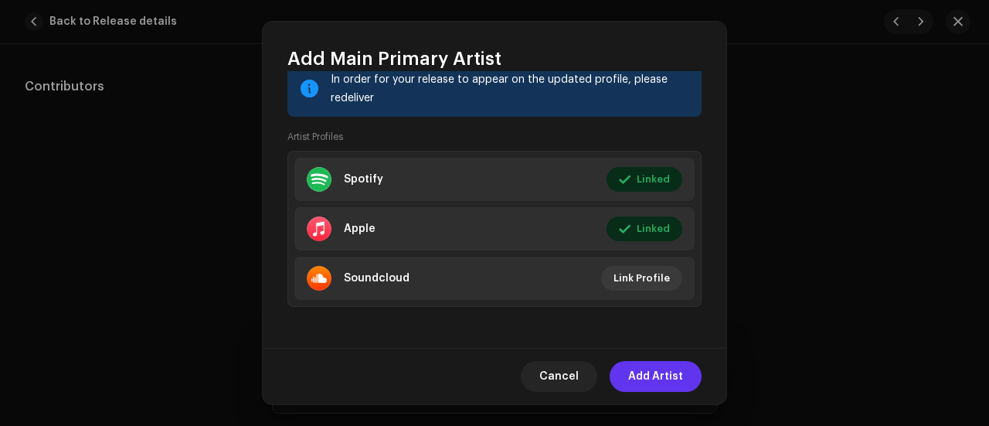
click at [679, 384] on span "Add Artist" at bounding box center [655, 376] width 55 height 31
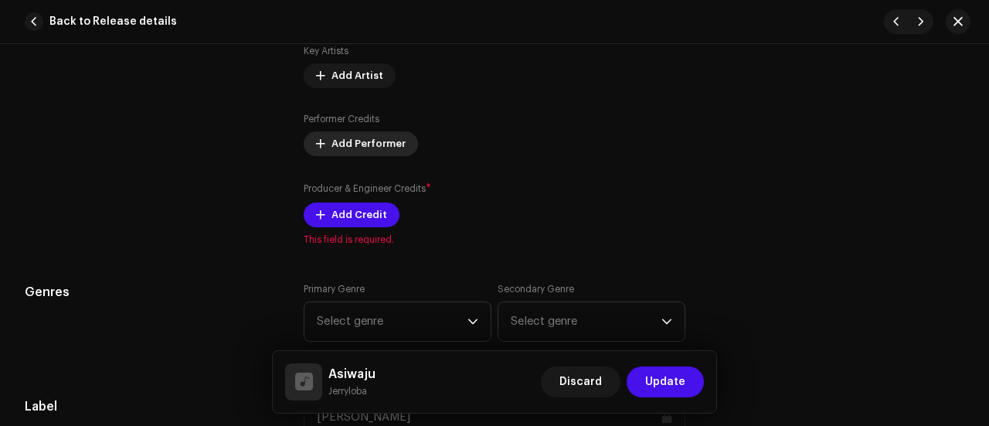
scroll to position [1133, 0]
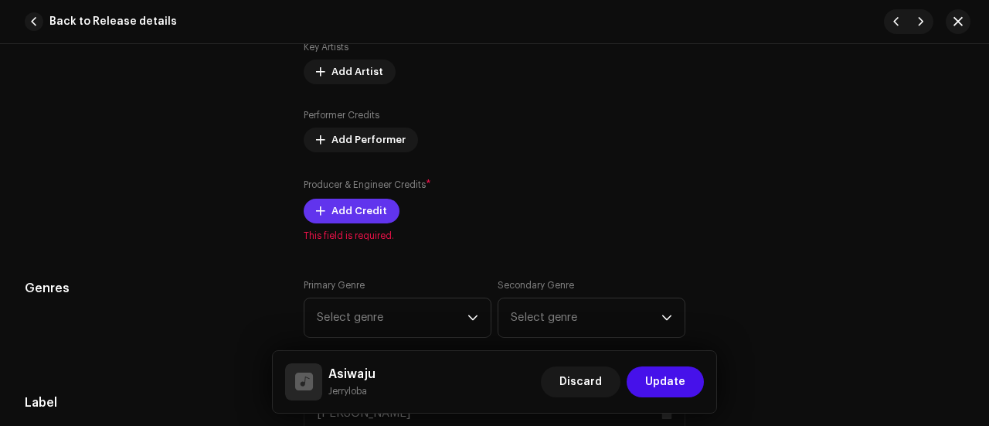
click at [344, 211] on span "Add Credit" at bounding box center [359, 210] width 56 height 31
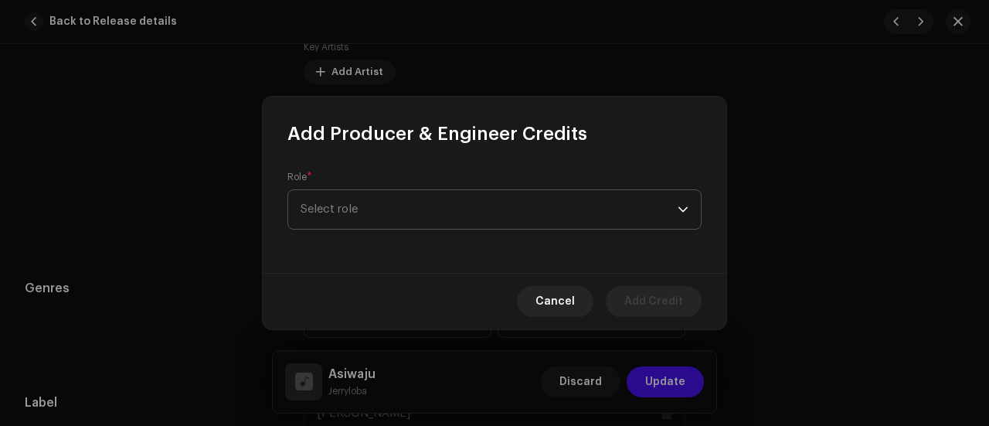
click at [400, 209] on span "Select role" at bounding box center [489, 209] width 377 height 39
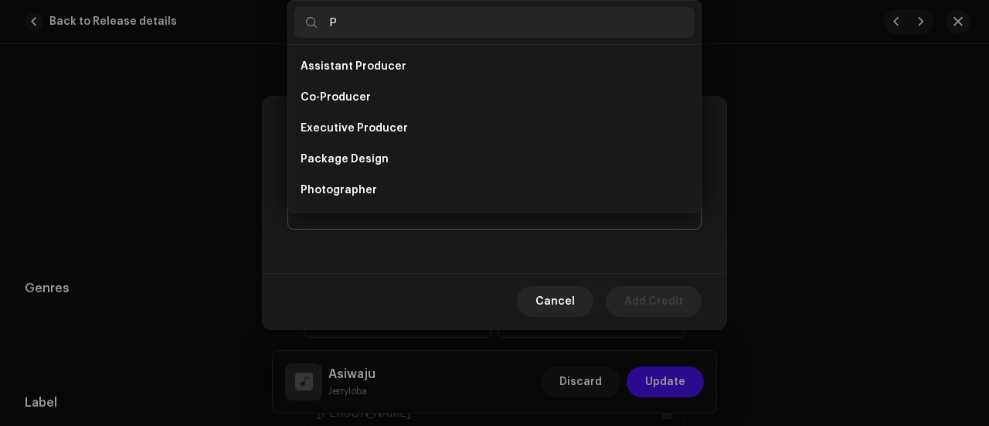
scroll to position [25, 0]
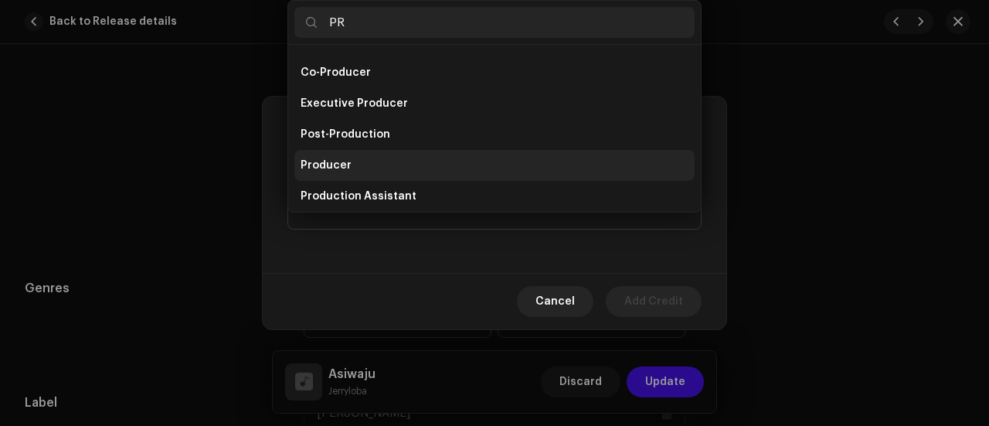
type input "PR"
click at [340, 158] on span "Producer" at bounding box center [326, 165] width 51 height 15
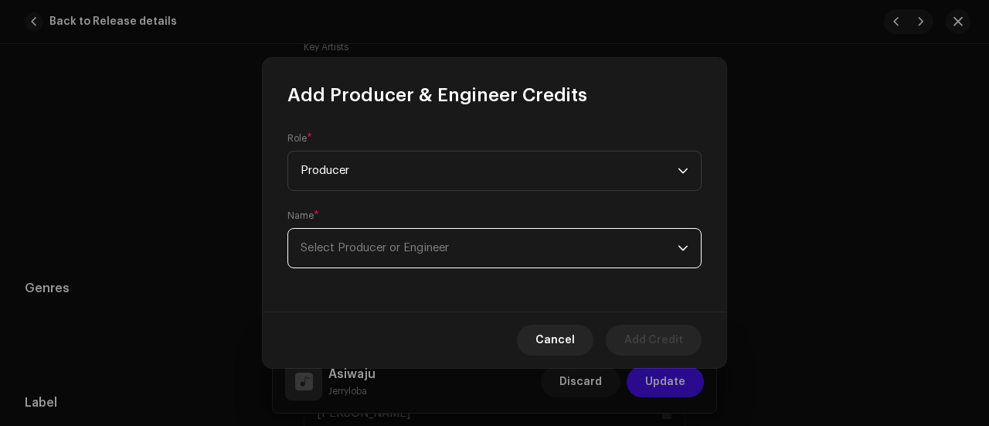
click at [344, 244] on span "Select Producer or Engineer" at bounding box center [375, 248] width 148 height 12
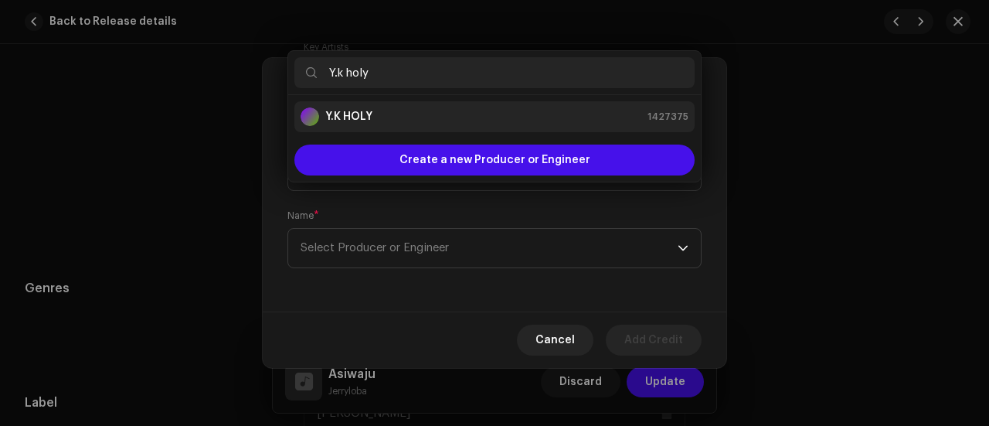
type input "Y.k holy"
click at [342, 114] on strong "Y.K HOLY" at bounding box center [348, 116] width 47 height 15
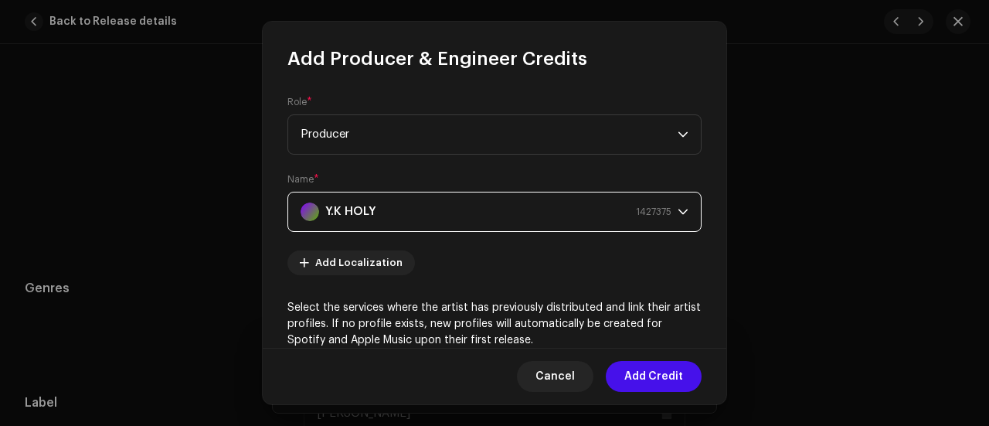
scroll to position [300, 0]
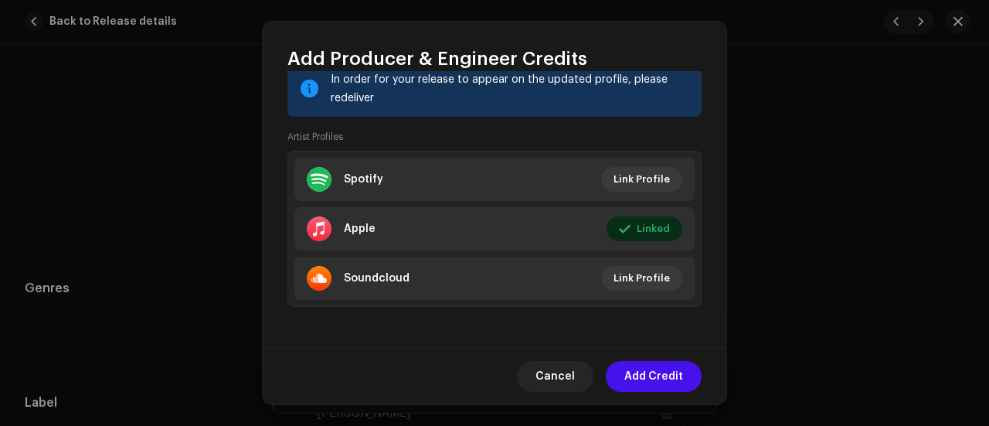
click at [632, 361] on div "Cancel Add Credit" at bounding box center [495, 376] width 464 height 56
click at [640, 370] on span "Add Credit" at bounding box center [653, 376] width 59 height 31
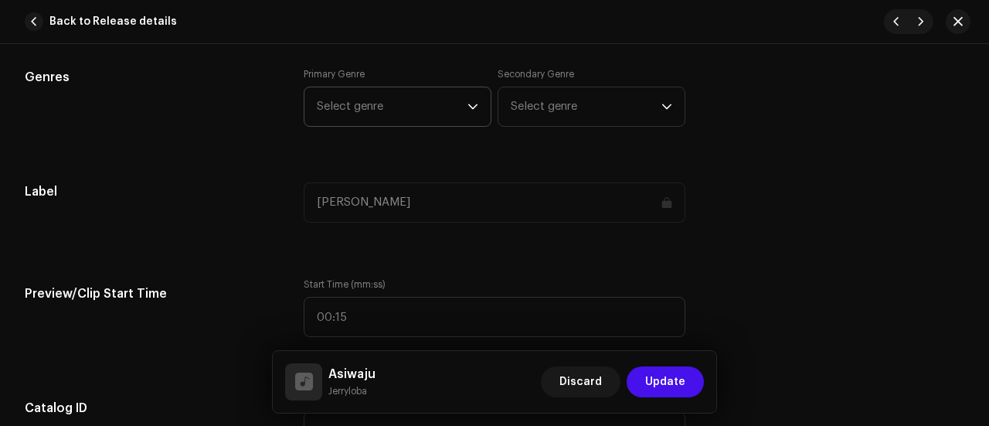
scroll to position [1398, 0]
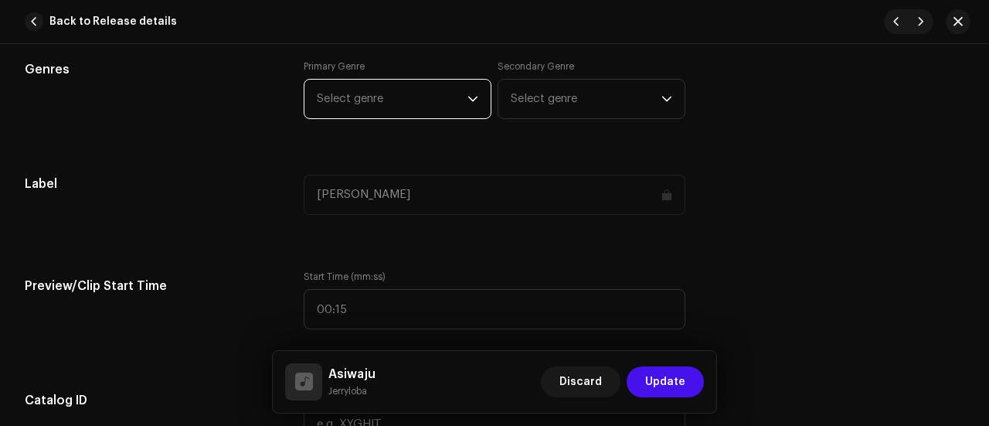
click at [366, 93] on span "Select genre" at bounding box center [392, 99] width 151 height 39
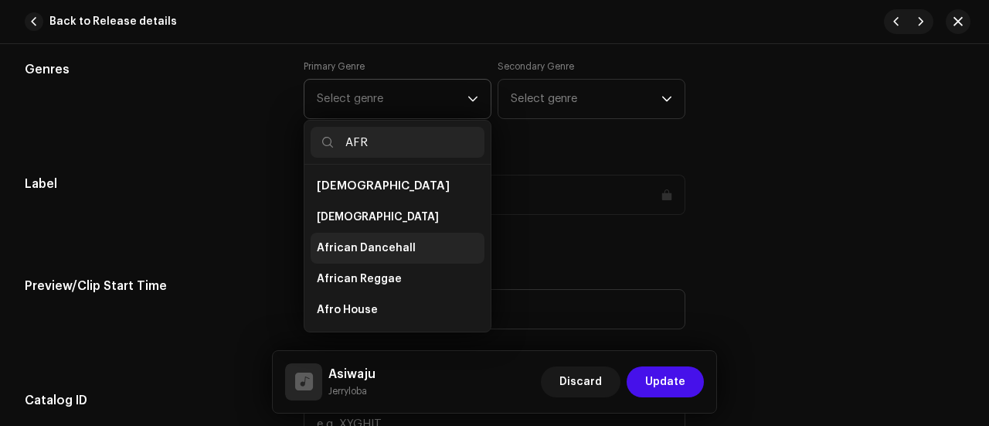
scroll to position [341, 0]
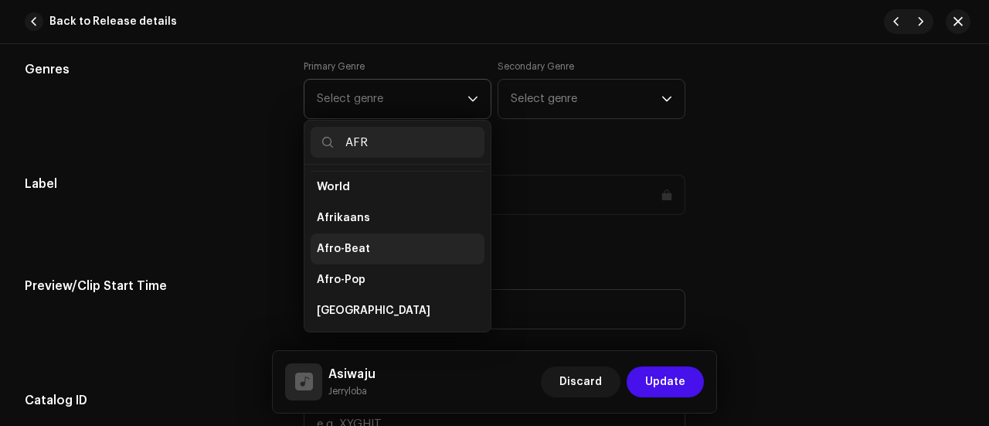
type input "AFR"
click at [346, 241] on span "Afro-Beat" at bounding box center [343, 248] width 53 height 15
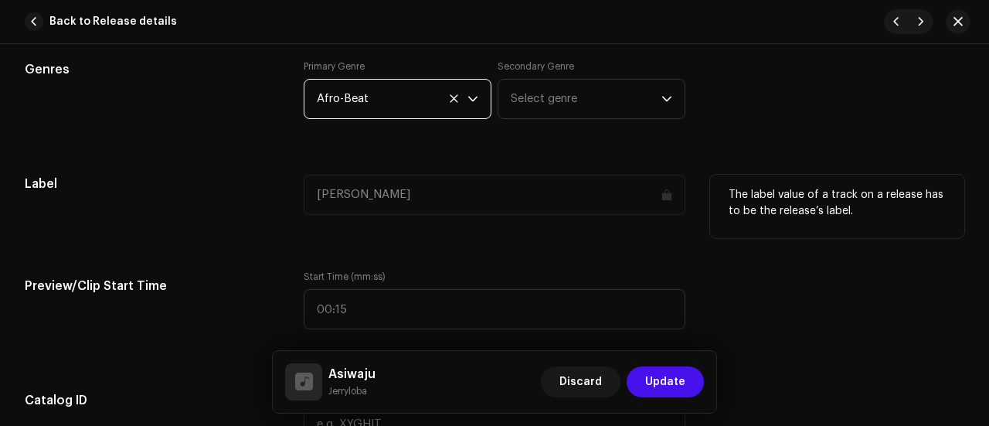
click at [274, 207] on div "Label" at bounding box center [152, 204] width 254 height 59
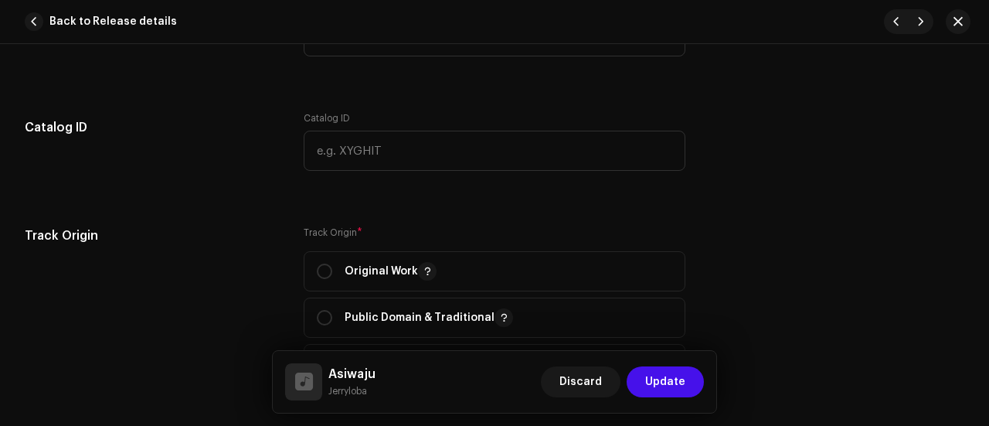
scroll to position [1683, 0]
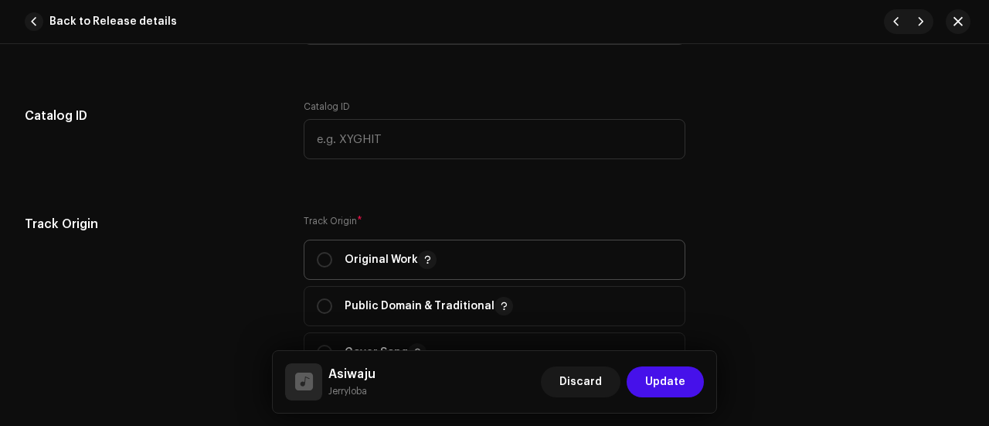
click at [365, 250] on p "Original Work" at bounding box center [391, 259] width 92 height 19
radio input "true"
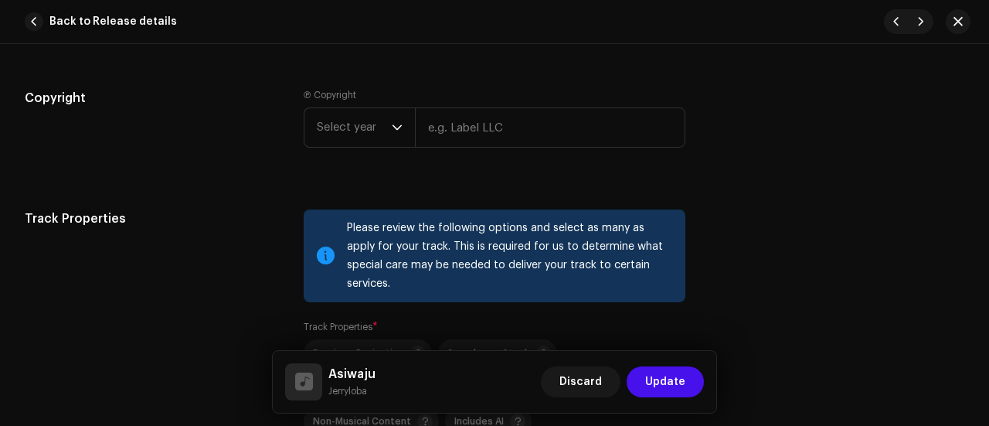
scroll to position [2023, 0]
click at [349, 135] on span "Select year" at bounding box center [354, 126] width 75 height 39
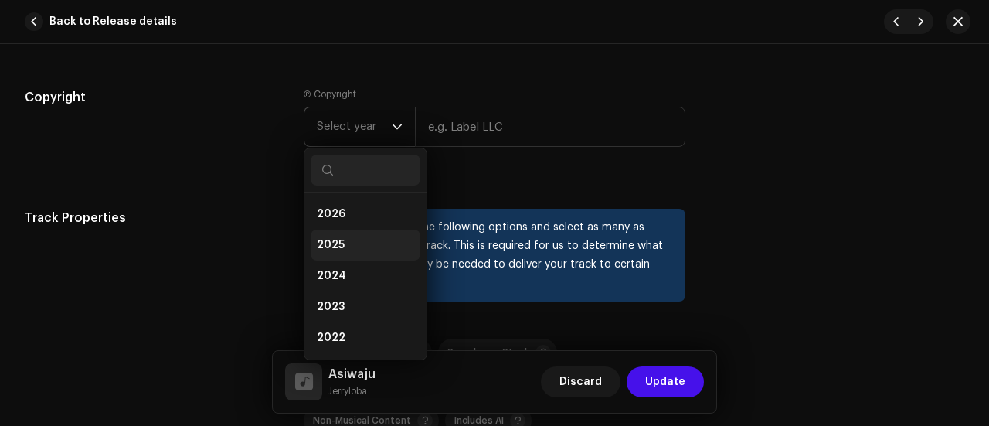
click at [339, 244] on span "2025" at bounding box center [331, 244] width 28 height 15
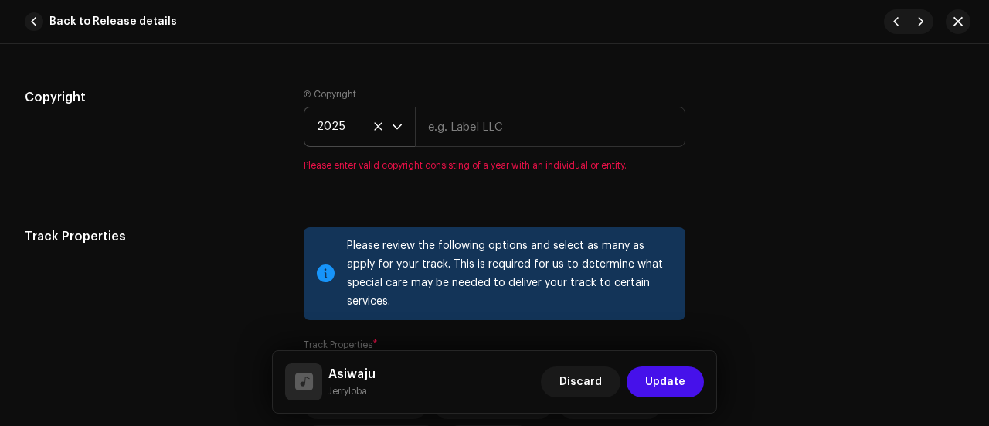
click at [341, 389] on small "Jerryloba" at bounding box center [351, 390] width 47 height 15
copy div "Jerryloba Discard Update"
click at [468, 138] on input "text" at bounding box center [550, 127] width 270 height 40
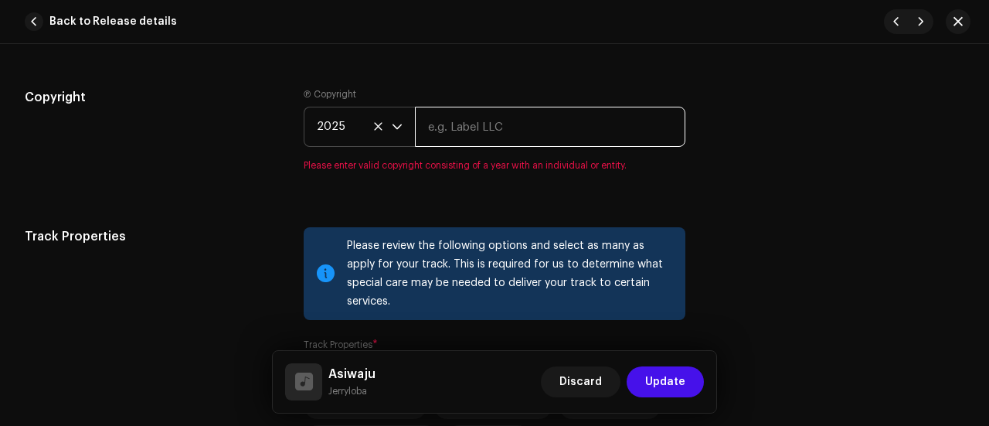
paste input "Jerryloba"
type input "Jerryloba"
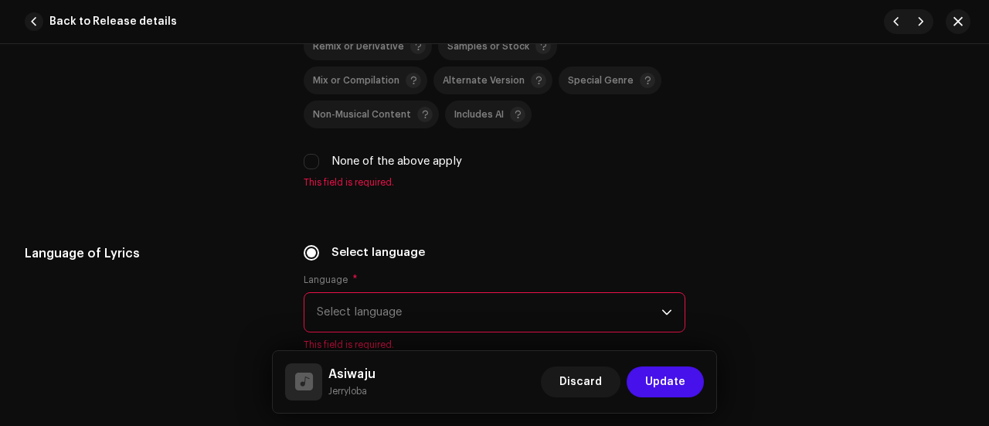
scroll to position [2329, 0]
click at [305, 153] on input "None of the above apply" at bounding box center [311, 160] width 15 height 15
checkbox input "true"
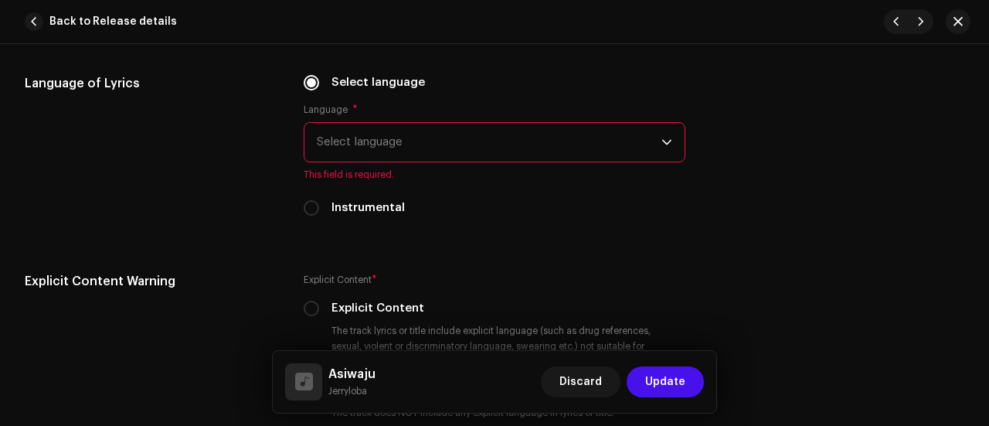
scroll to position [2482, 0]
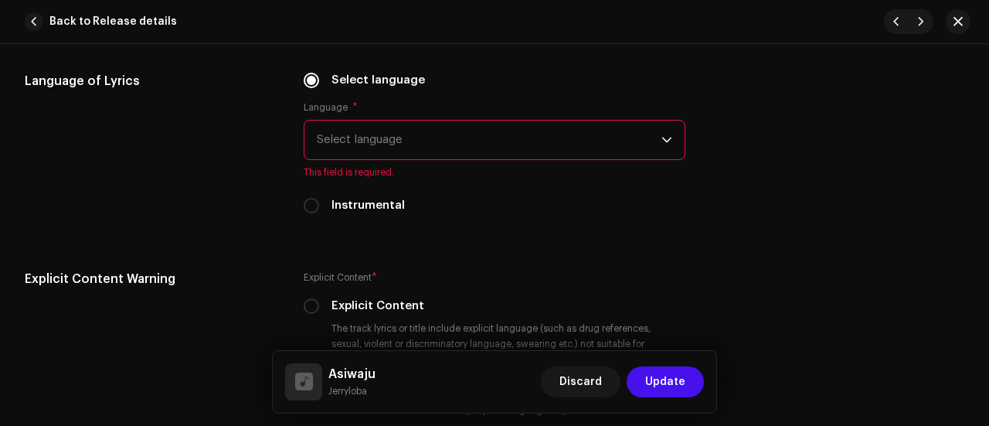
click at [331, 121] on span "Select language" at bounding box center [489, 140] width 345 height 39
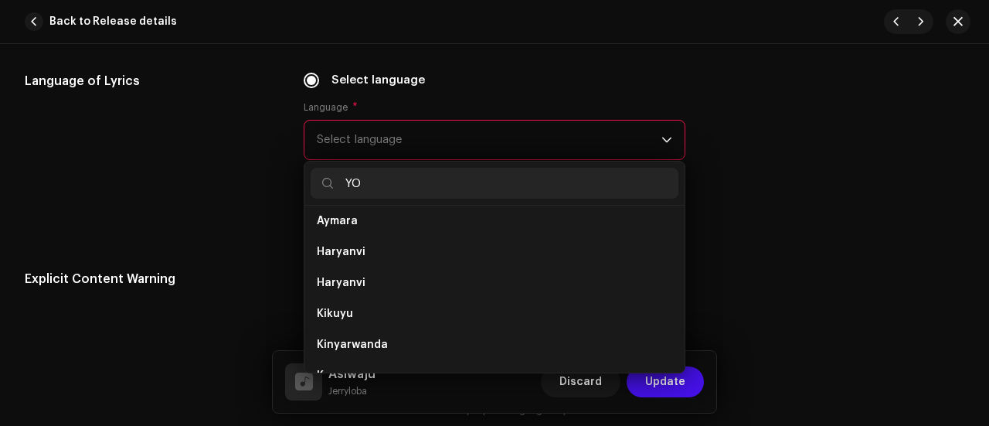
scroll to position [0, 0]
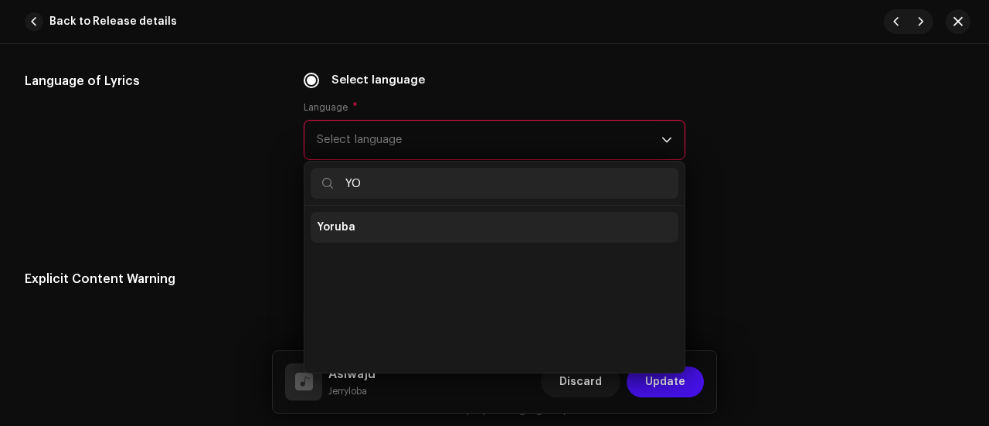
type input "YO"
click at [337, 219] on span "Yoruba" at bounding box center [336, 226] width 39 height 15
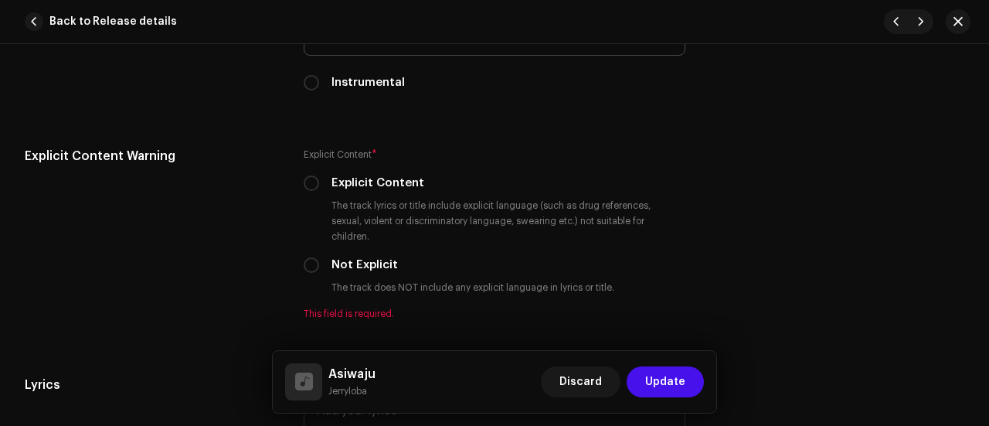
scroll to position [2587, 0]
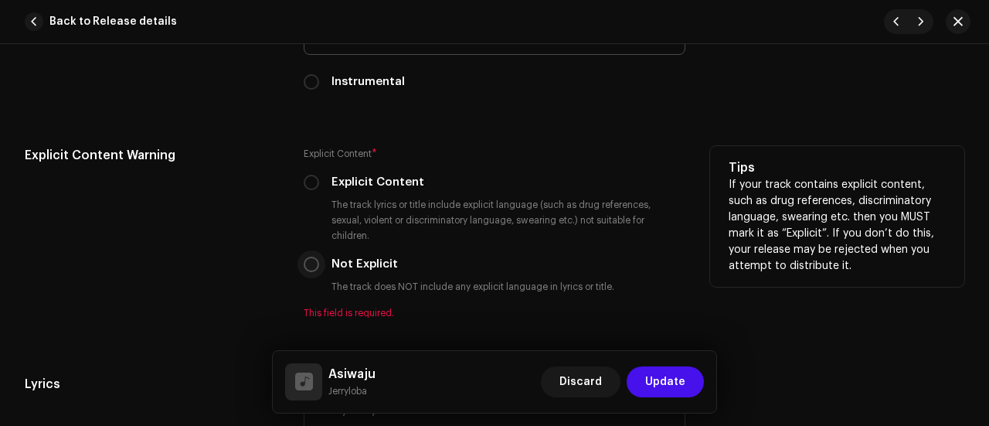
click at [306, 256] on input "Not Explicit" at bounding box center [311, 263] width 15 height 15
radio input "true"
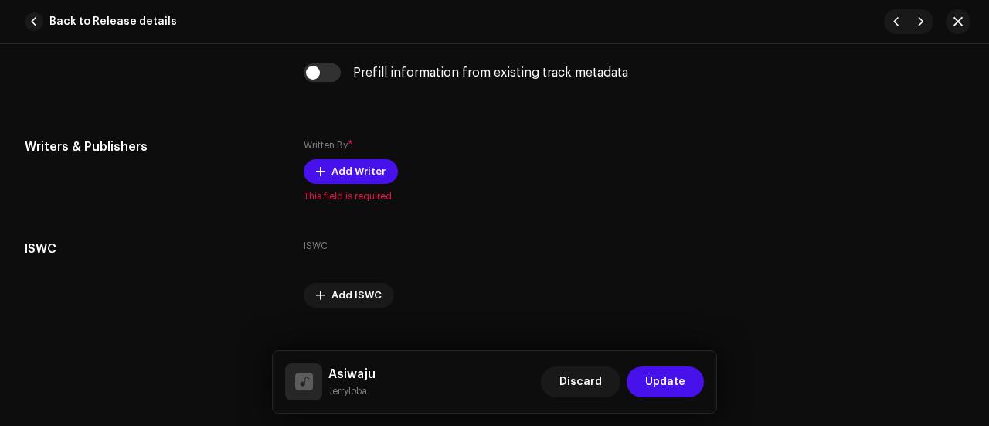
scroll to position [3116, 0]
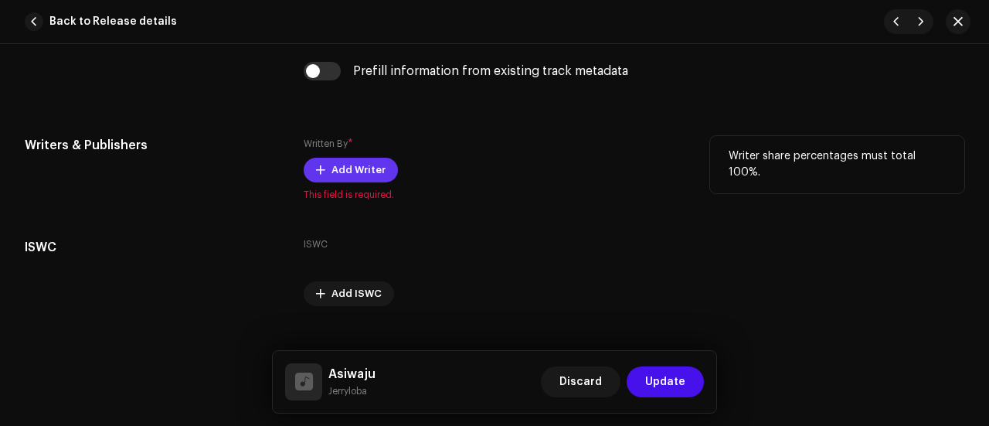
click at [351, 155] on span "Add Writer" at bounding box center [358, 170] width 54 height 31
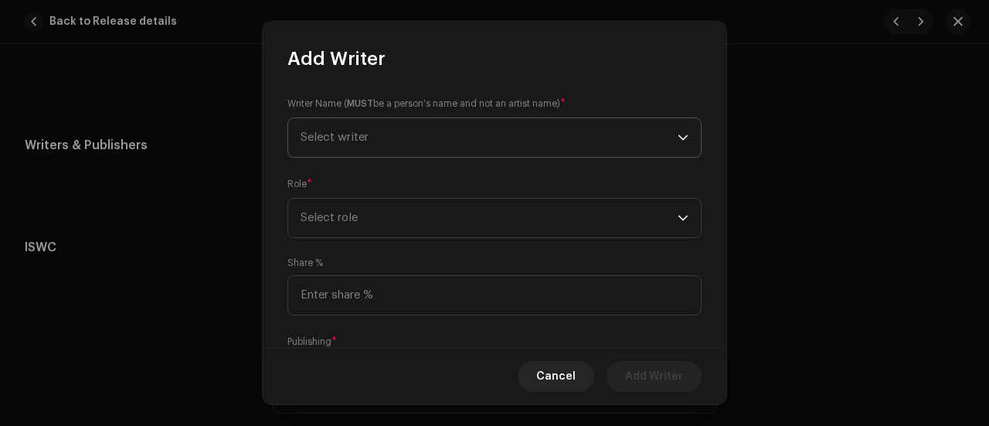
click at [337, 127] on span "Select writer" at bounding box center [489, 137] width 377 height 39
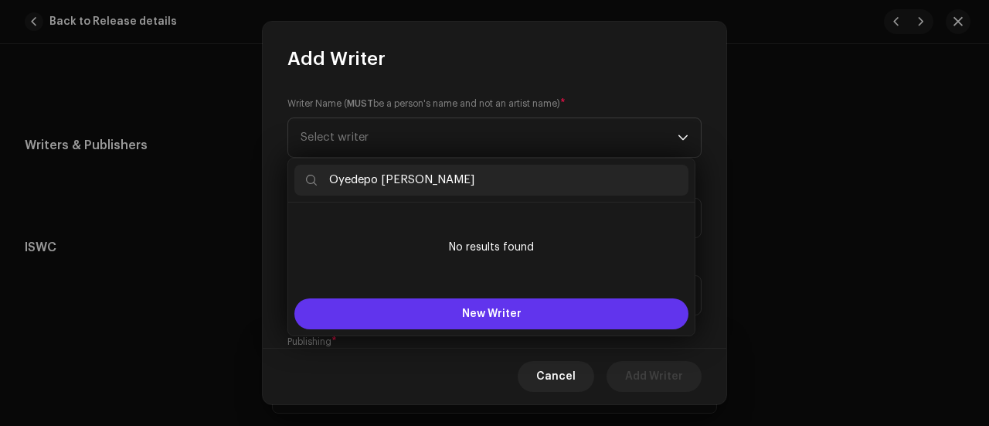
type input "Oyedepo [PERSON_NAME]"
click at [409, 316] on button "New Writer" at bounding box center [491, 313] width 394 height 31
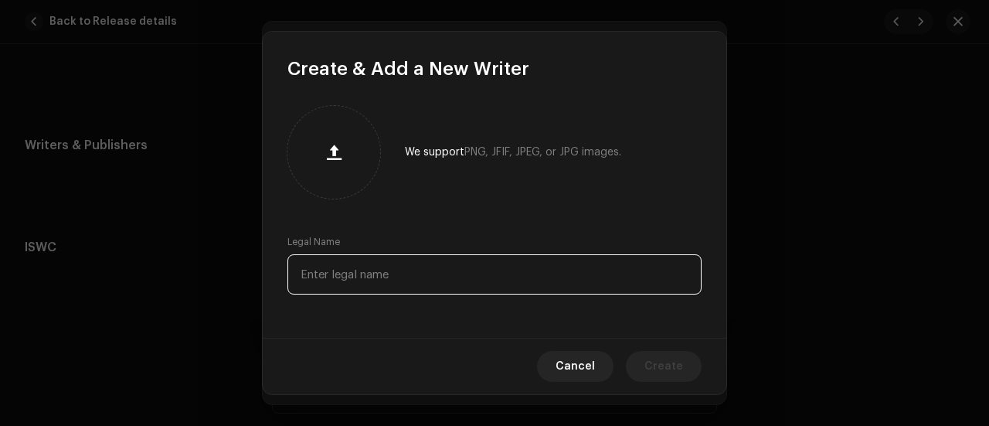
click at [355, 277] on input "text" at bounding box center [494, 274] width 414 height 40
paste input "Oyedepo [PERSON_NAME]"
type input "Oyedepo [PERSON_NAME]"
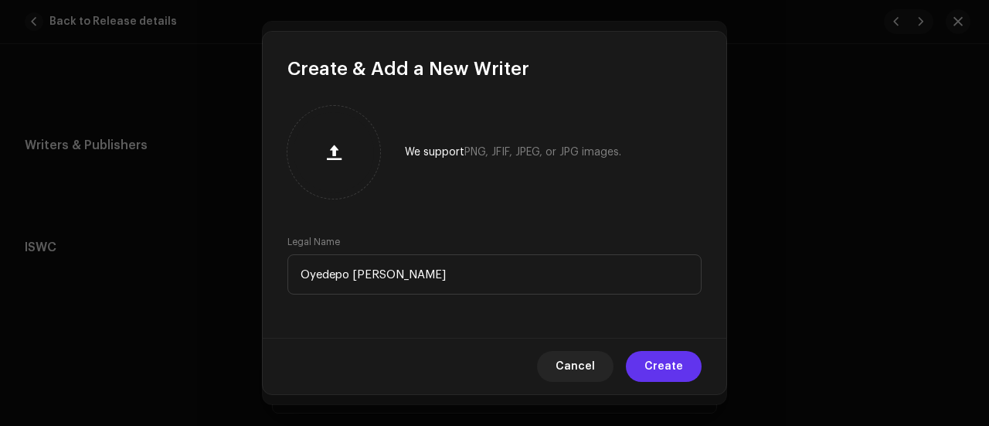
click at [658, 365] on span "Create" at bounding box center [663, 366] width 39 height 31
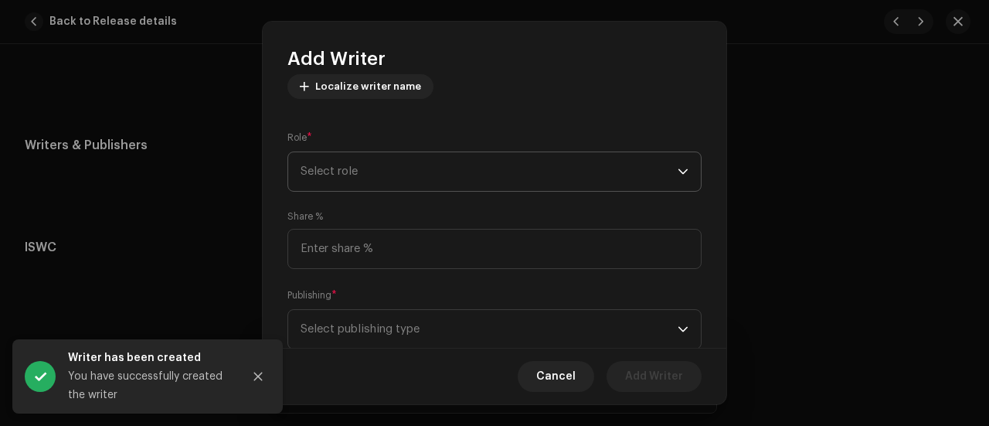
scroll to position [199, 0]
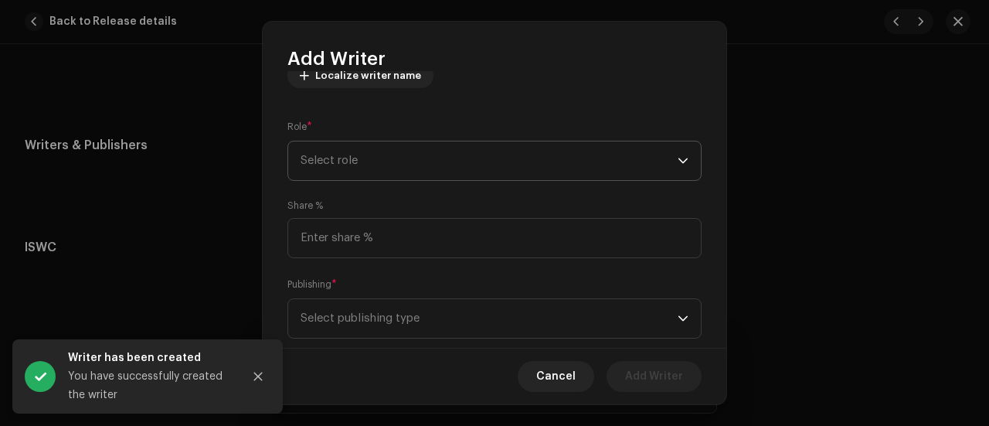
click at [369, 161] on span "Select role" at bounding box center [489, 160] width 377 height 39
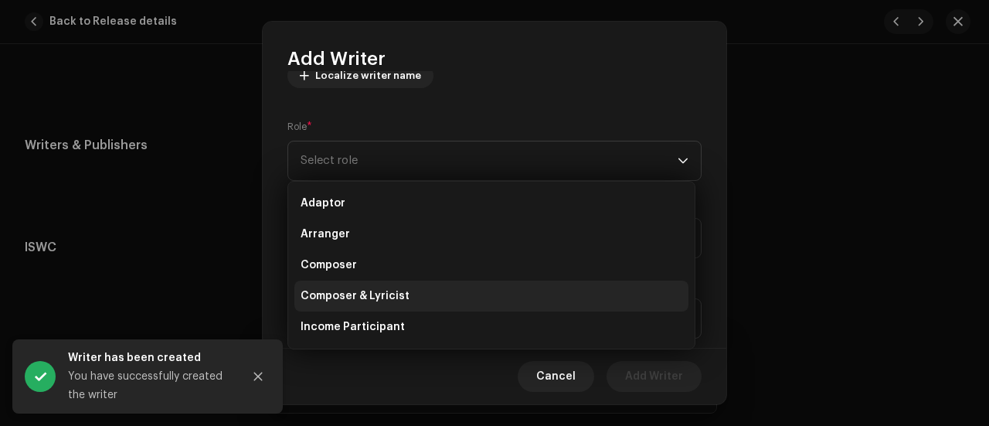
click at [366, 296] on span "Composer & Lyricist" at bounding box center [355, 295] width 109 height 15
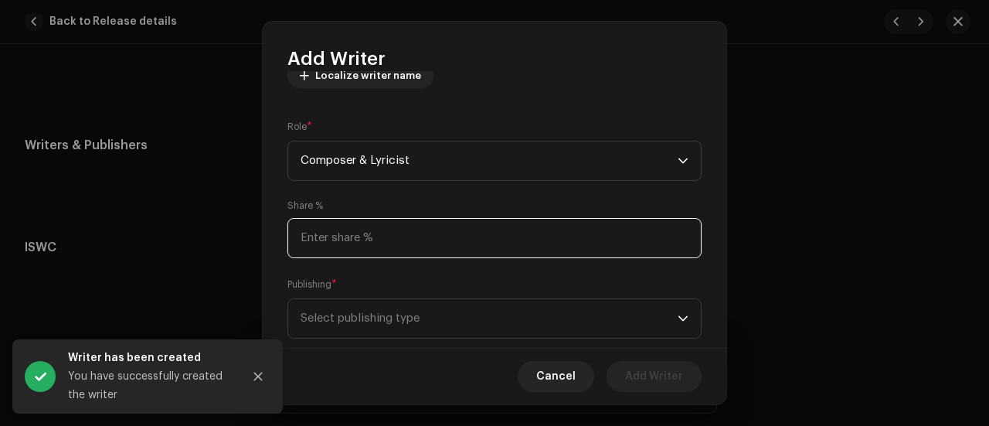
click at [326, 244] on input at bounding box center [494, 238] width 414 height 40
type input "100.00"
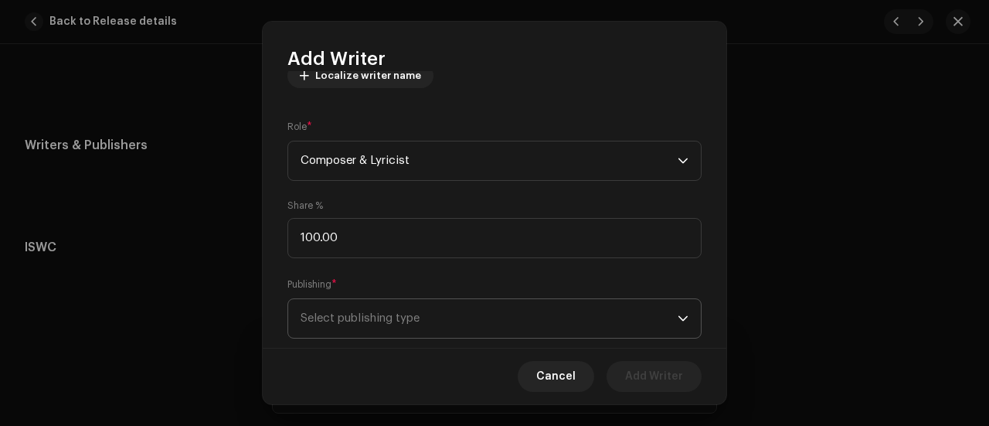
click at [387, 320] on span "Select publishing type" at bounding box center [489, 318] width 377 height 39
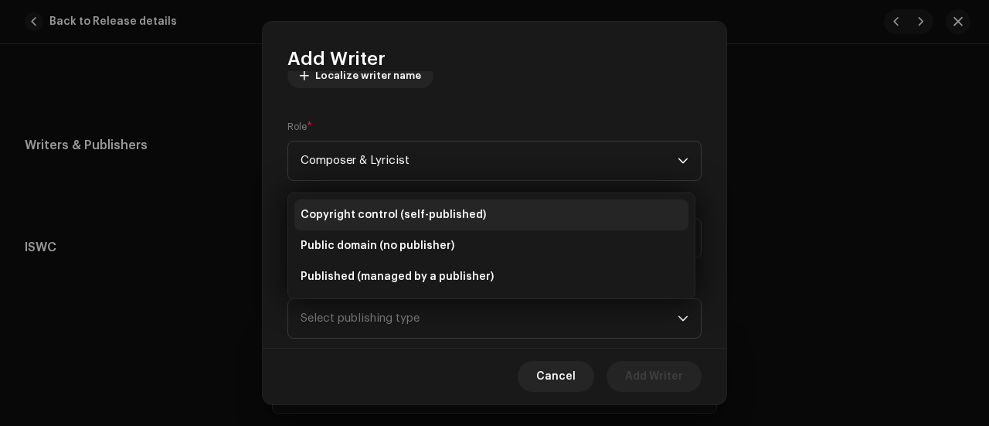
click at [381, 209] on span "Copyright control (self-published)" at bounding box center [393, 214] width 185 height 15
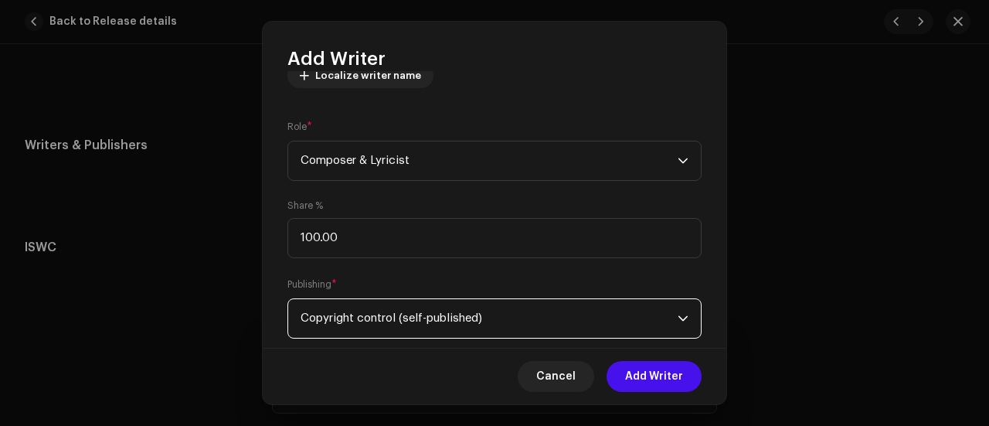
scroll to position [232, 0]
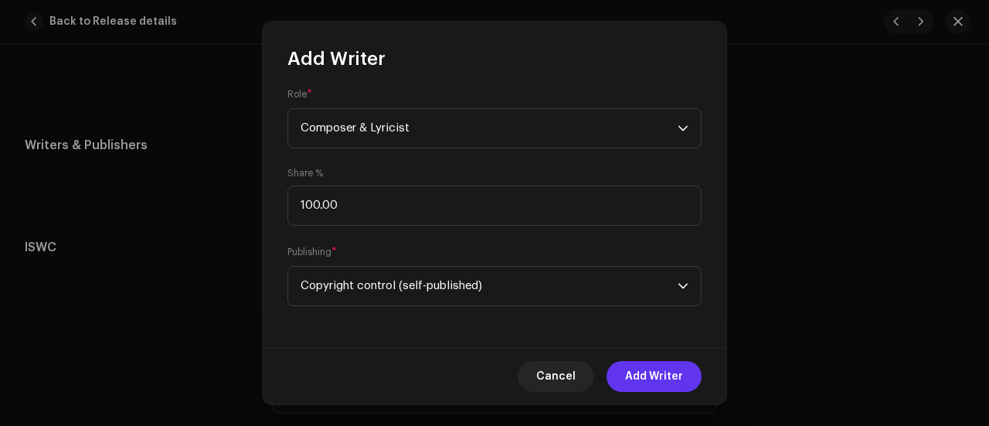
click at [658, 385] on span "Add Writer" at bounding box center [654, 376] width 58 height 31
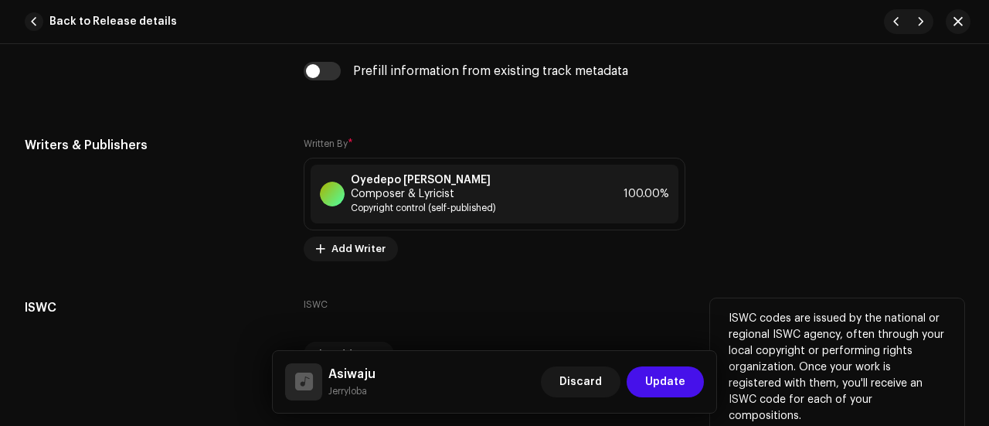
scroll to position [3167, 0]
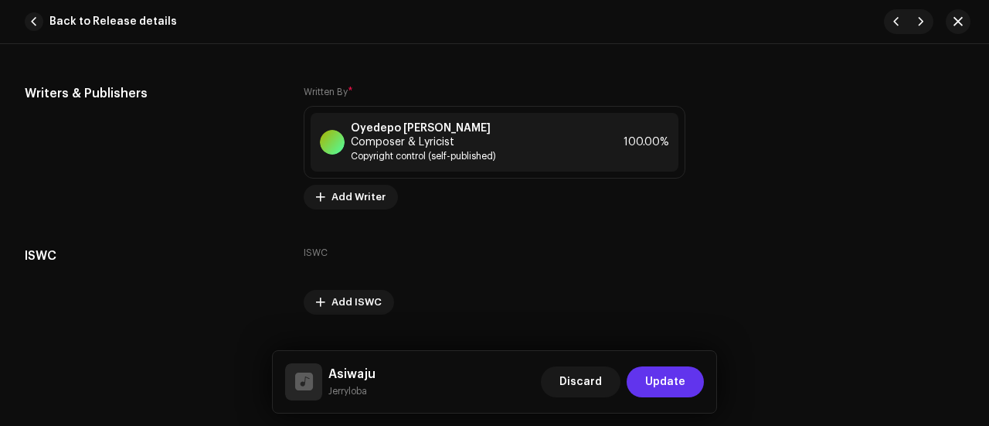
click at [667, 379] on span "Update" at bounding box center [665, 381] width 40 height 31
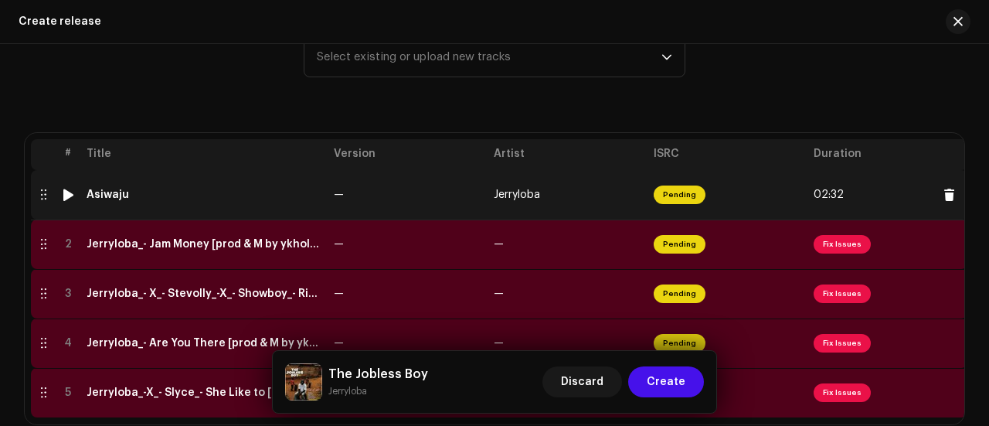
scroll to position [235, 0]
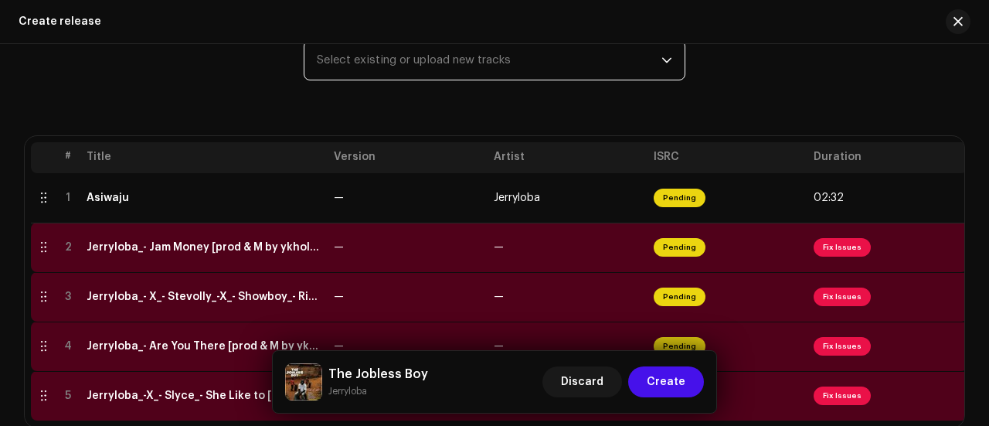
click at [396, 66] on span "Select existing or upload new tracks" at bounding box center [489, 60] width 345 height 39
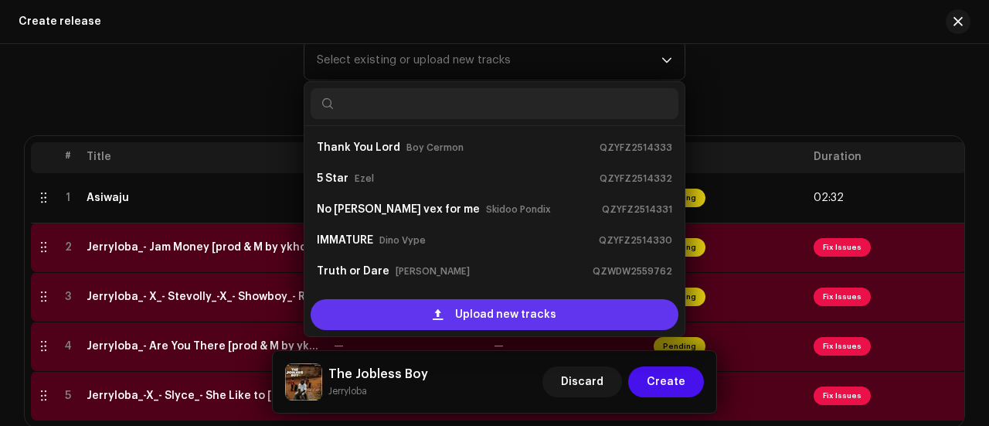
scroll to position [25, 0]
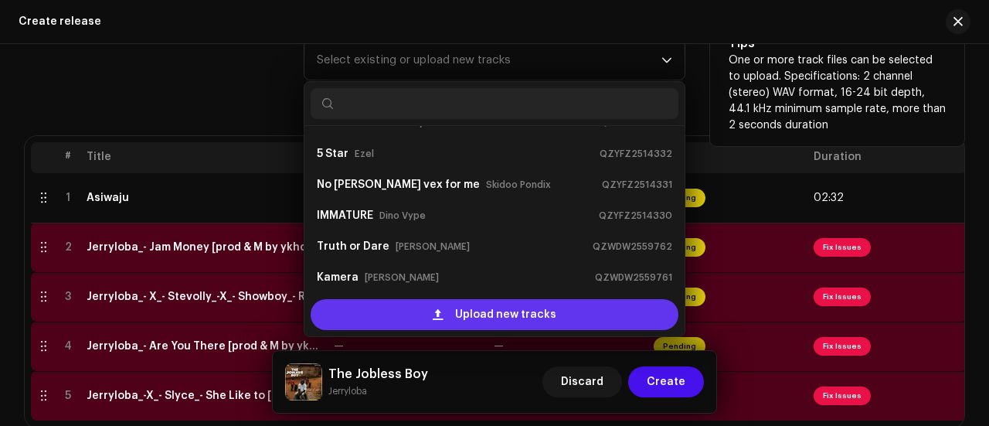
click at [460, 314] on span "Upload new tracks" at bounding box center [505, 314] width 101 height 31
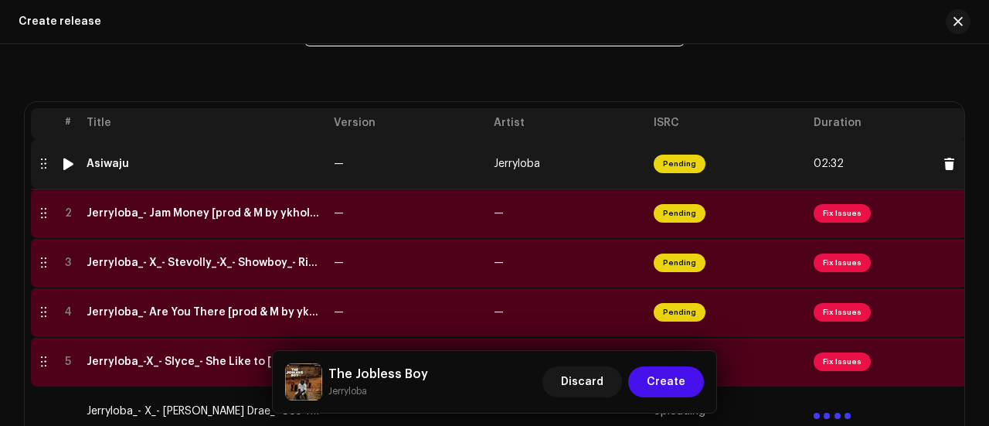
scroll to position [272, 0]
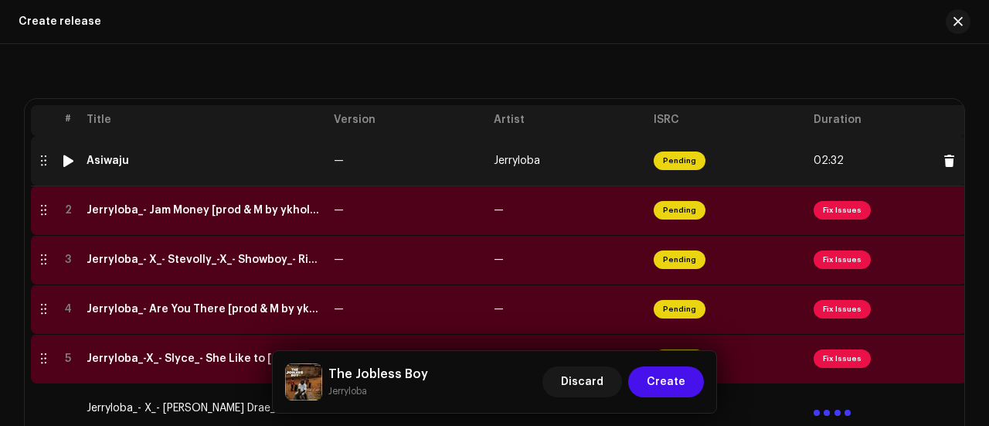
click at [302, 145] on td "Asiwaju" at bounding box center [203, 160] width 247 height 49
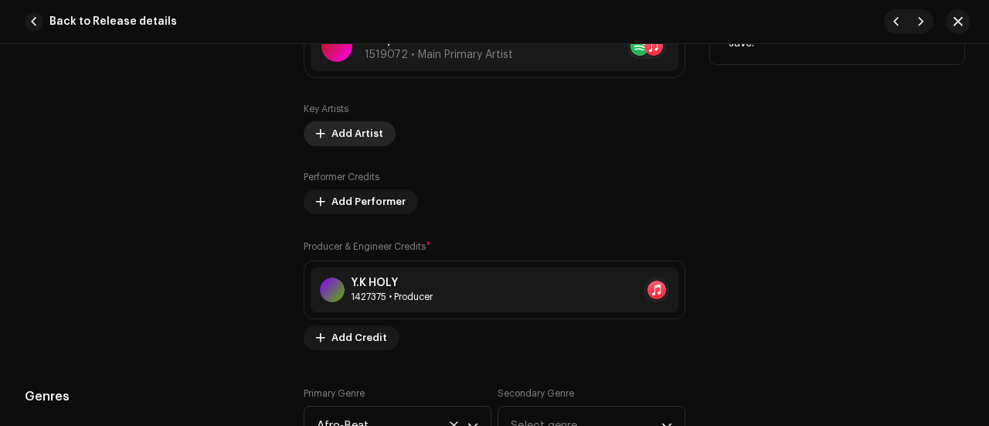
scroll to position [1072, 0]
click at [334, 132] on span "Add Artist" at bounding box center [357, 132] width 52 height 31
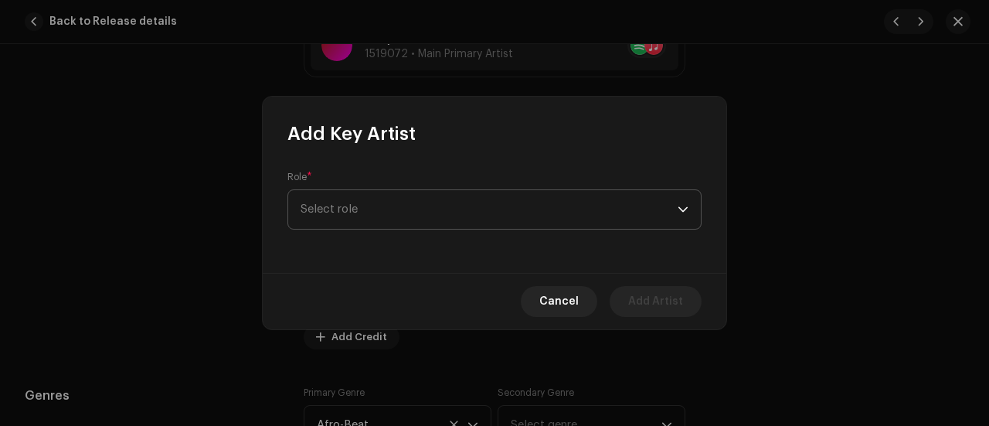
click at [368, 216] on span "Select role" at bounding box center [489, 209] width 377 height 39
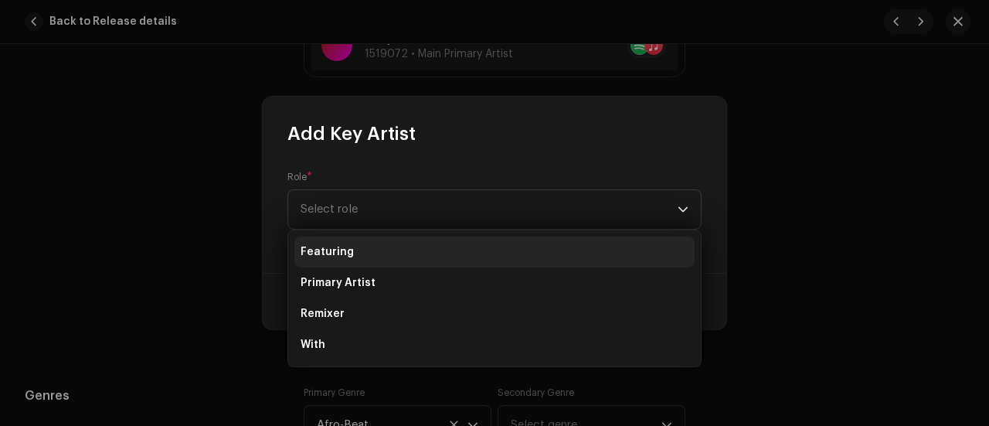
click at [344, 246] on span "Featuring" at bounding box center [327, 251] width 53 height 15
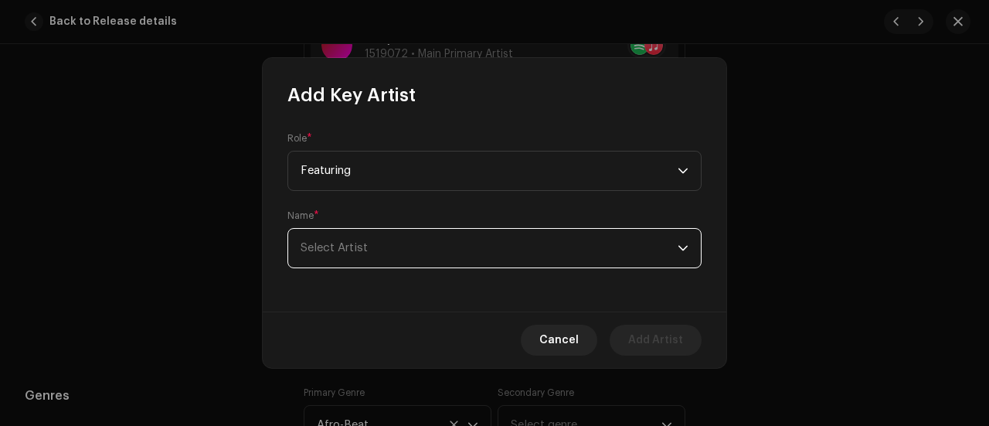
click at [324, 256] on span "Select Artist" at bounding box center [489, 248] width 377 height 39
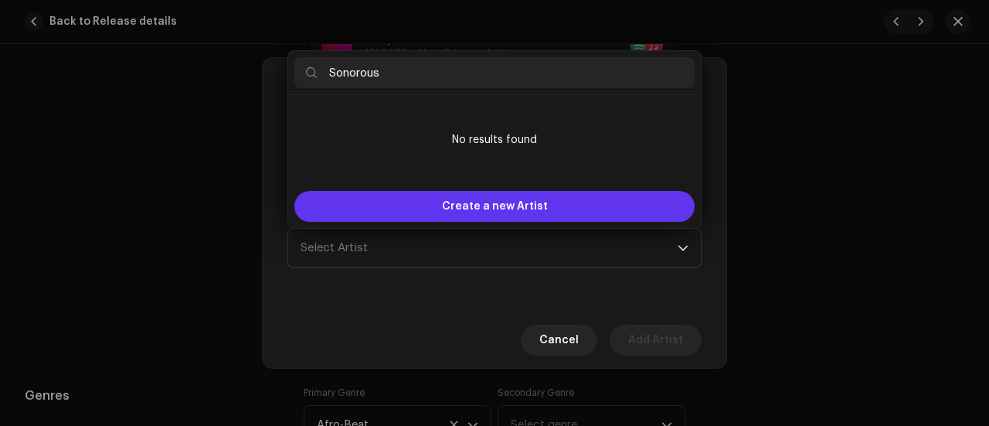
type input "Sonorous"
click at [372, 208] on div "Create a new Artist" at bounding box center [494, 206] width 400 height 31
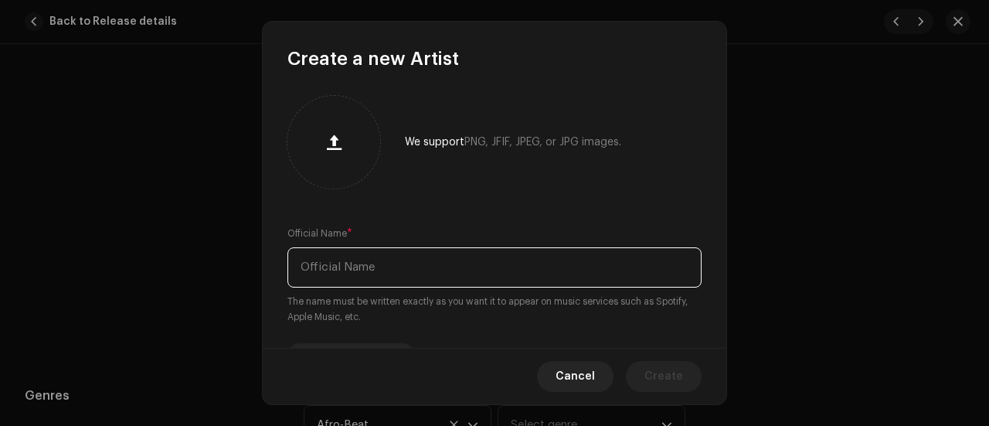
click at [332, 267] on input "text" at bounding box center [494, 267] width 414 height 40
paste input "Sonorous"
type input "Sonorous"
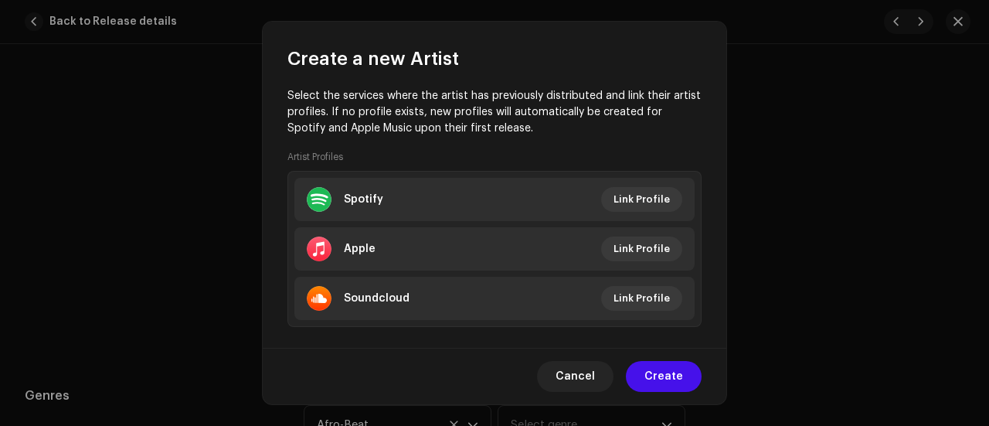
scroll to position [337, 0]
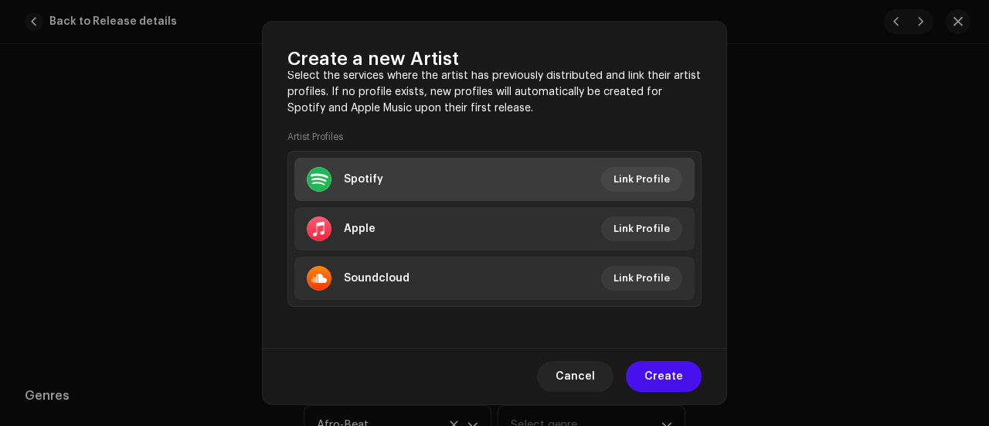
click at [388, 188] on li "Spotify Link Profile" at bounding box center [494, 179] width 400 height 43
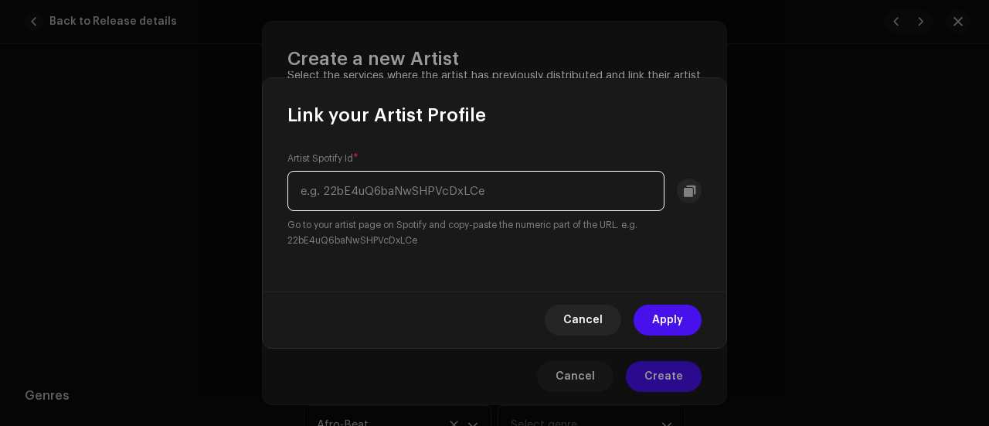
paste input "7g3wsye6KJ1Z5imwSATxak"
type input "7g3wsye6KJ1Z5imwSATxak"
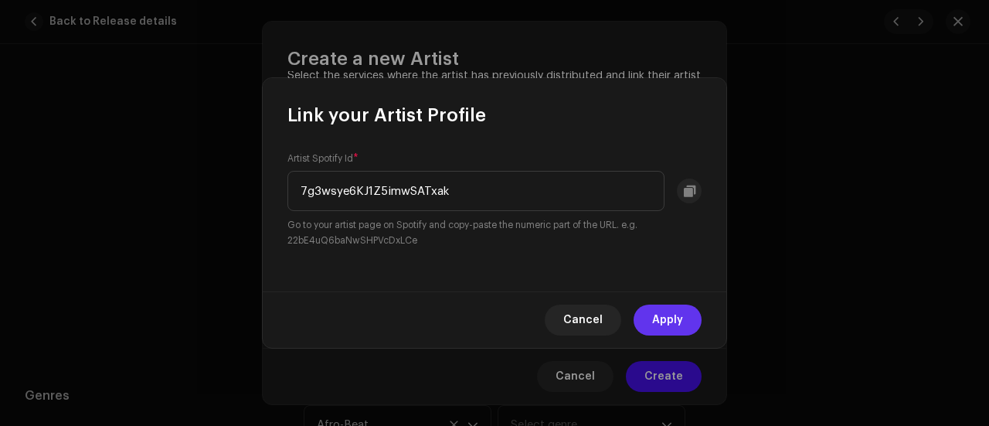
click at [655, 318] on span "Apply" at bounding box center [667, 319] width 31 height 31
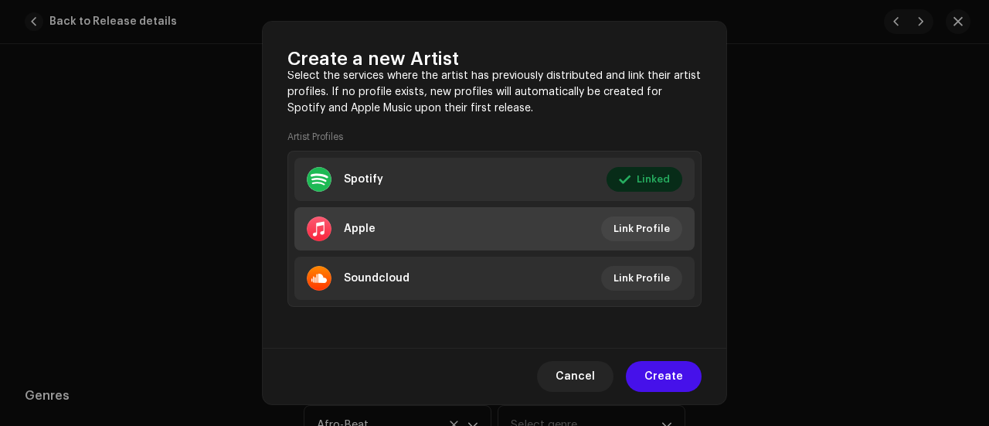
click at [413, 216] on li "Apple Link Profile" at bounding box center [494, 228] width 400 height 43
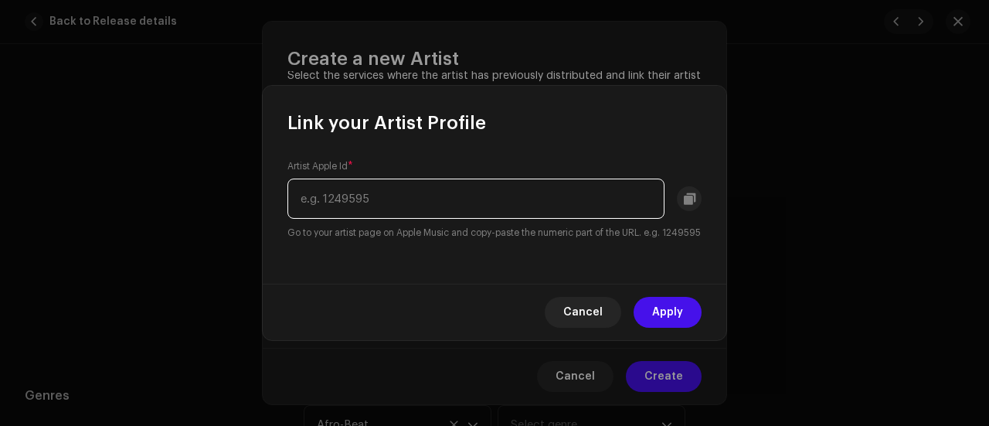
paste input "4614323"
type input "4614323"
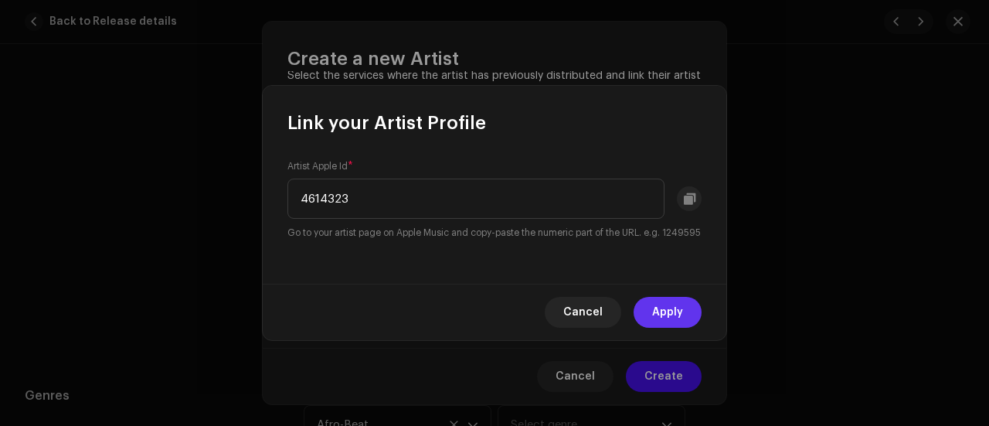
click at [665, 319] on span "Apply" at bounding box center [667, 312] width 31 height 31
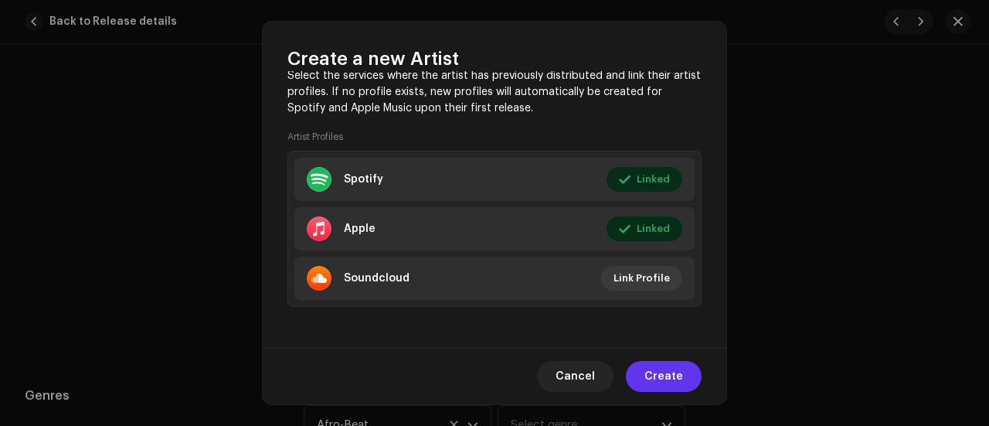
click at [678, 373] on span "Create" at bounding box center [663, 376] width 39 height 31
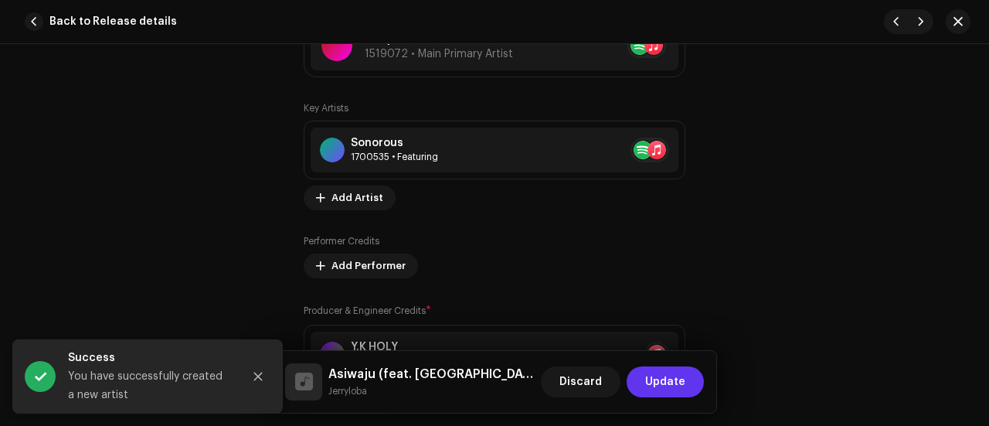
click at [663, 382] on span "Update" at bounding box center [665, 381] width 40 height 31
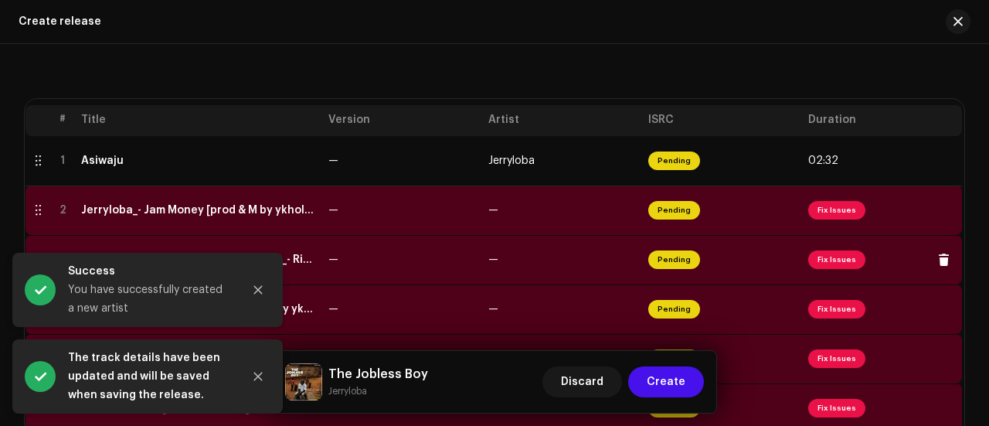
scroll to position [0, 0]
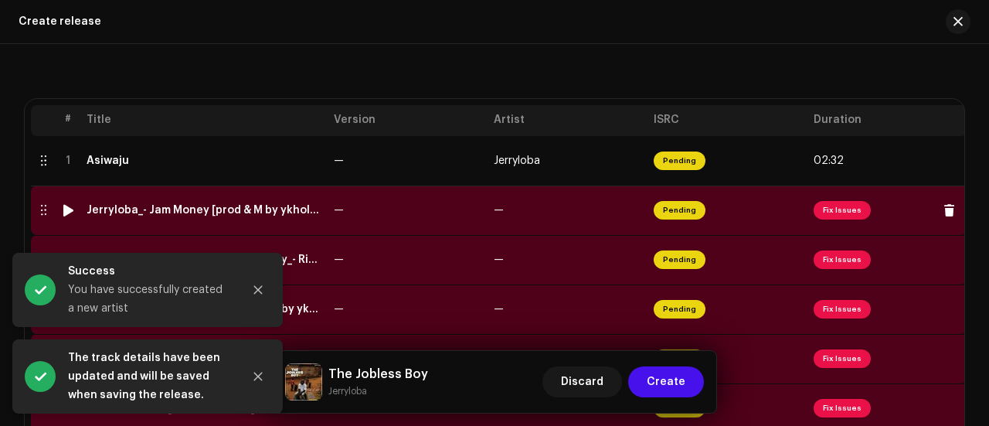
click at [353, 216] on td "—" at bounding box center [408, 209] width 160 height 49
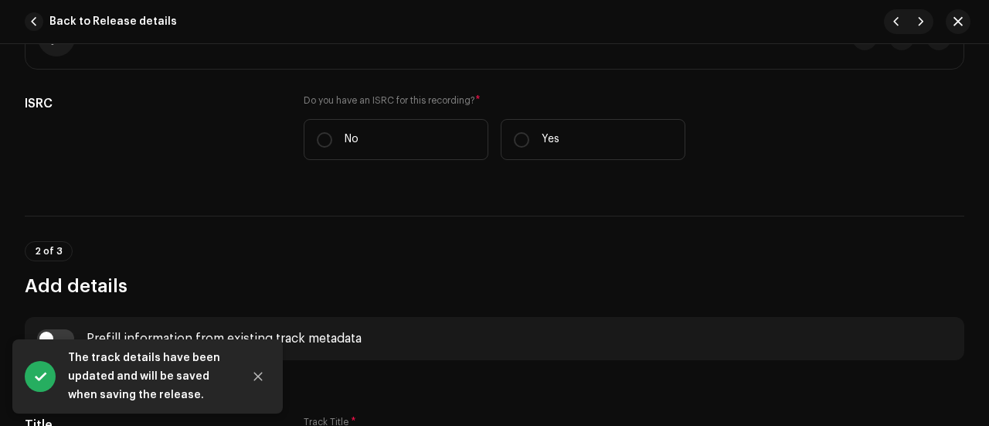
scroll to position [356, 0]
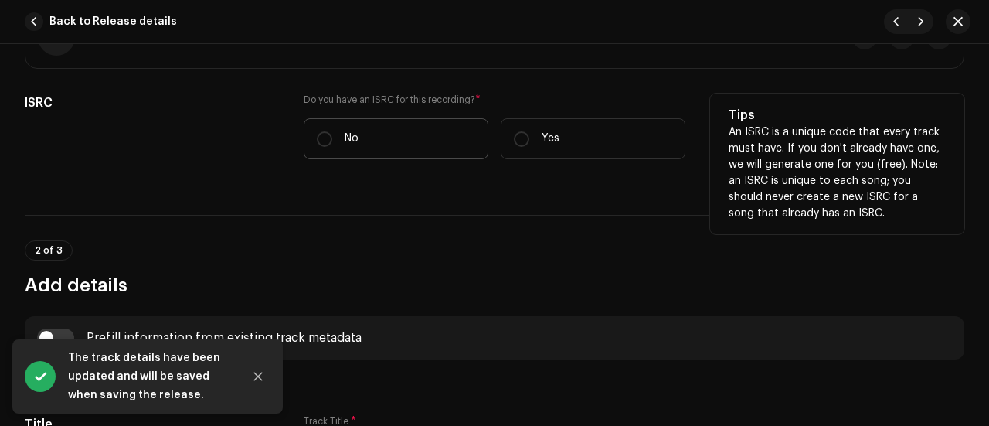
click at [335, 126] on label "No" at bounding box center [396, 138] width 185 height 41
click at [332, 131] on input "No" at bounding box center [324, 138] width 15 height 15
radio input "true"
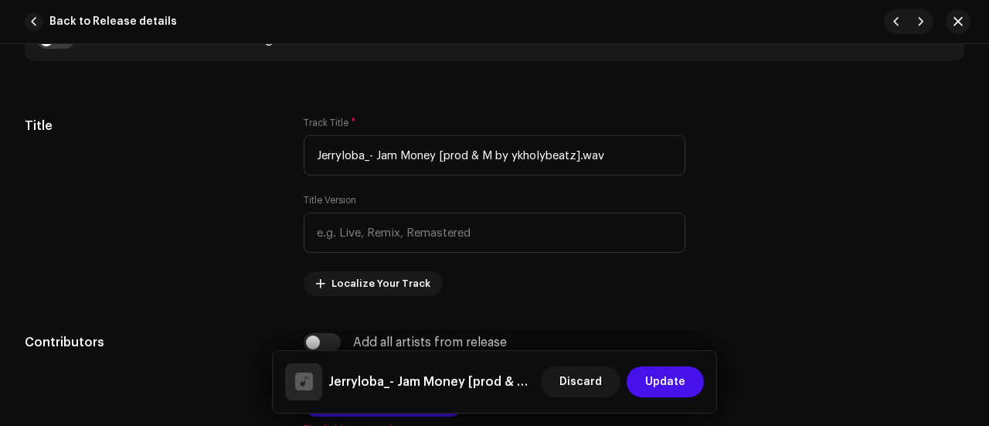
scroll to position [696, 0]
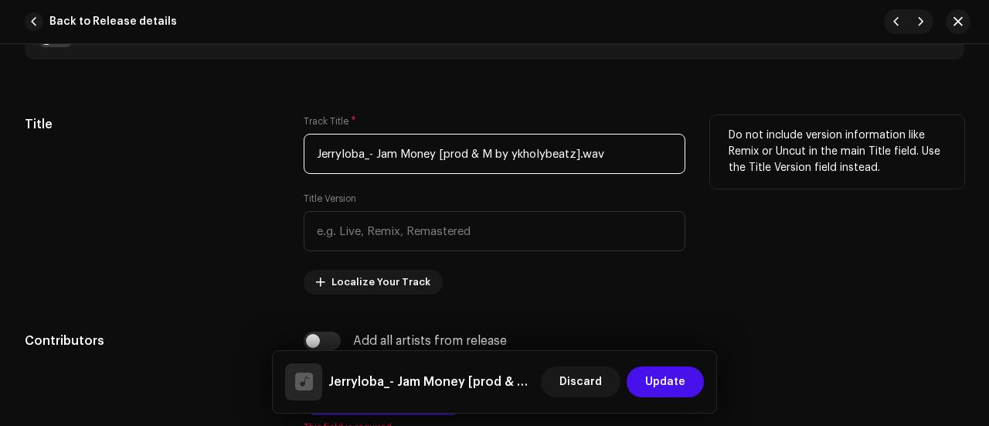
drag, startPoint x: 372, startPoint y: 151, endPoint x: 294, endPoint y: 155, distance: 78.9
click at [294, 155] on div "Title Track Title * Jerryloba_- Jam Money [prod & M by ykholybeatz].wav Title V…" at bounding box center [494, 204] width 939 height 179
drag, startPoint x: 382, startPoint y: 148, endPoint x: 559, endPoint y: 154, distance: 177.0
click at [559, 154] on input "Jam Money [prod & M by ykholybeatz].wav" at bounding box center [495, 154] width 382 height 40
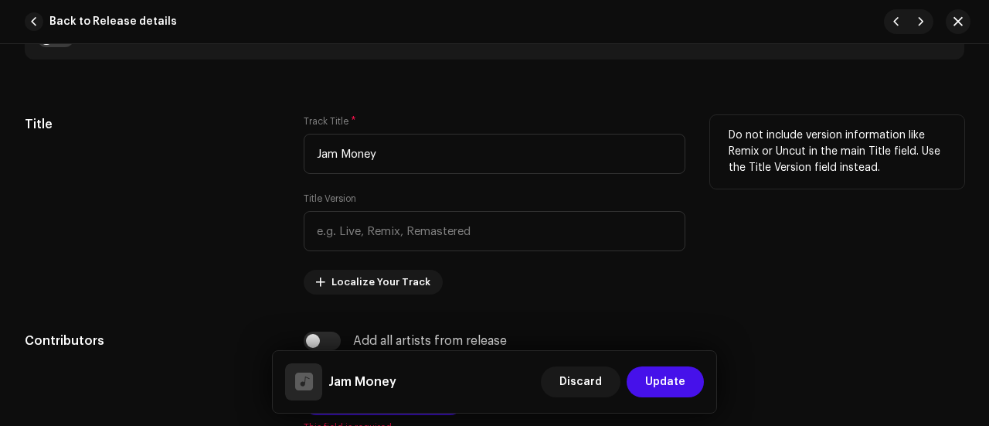
type input "Jam Money"
click at [207, 194] on div "Title" at bounding box center [152, 204] width 254 height 179
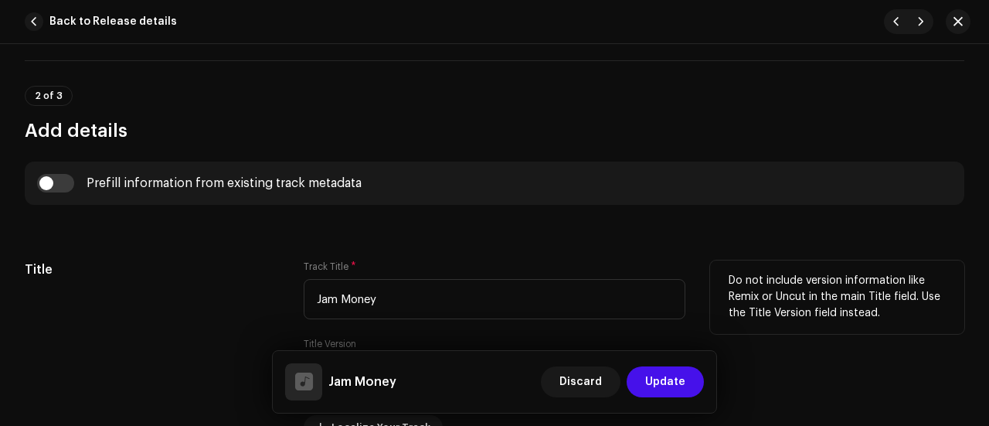
scroll to position [550, 0]
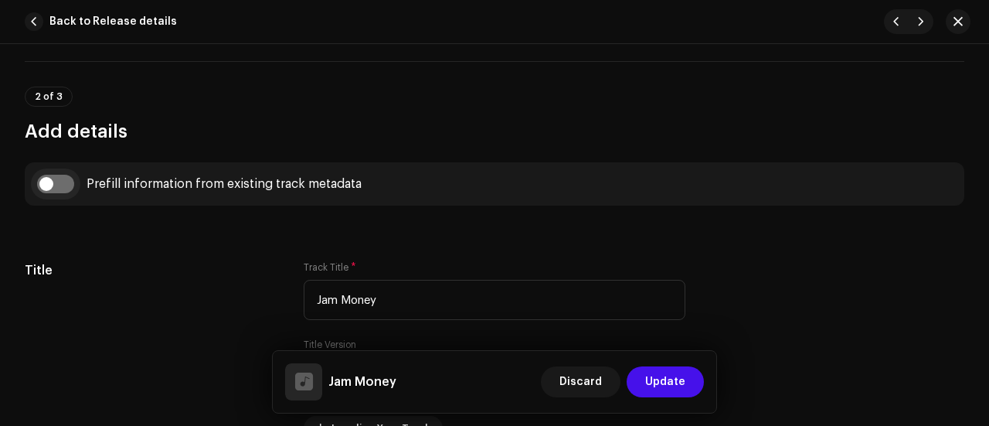
click at [60, 178] on input "checkbox" at bounding box center [55, 184] width 37 height 19
checkbox input "true"
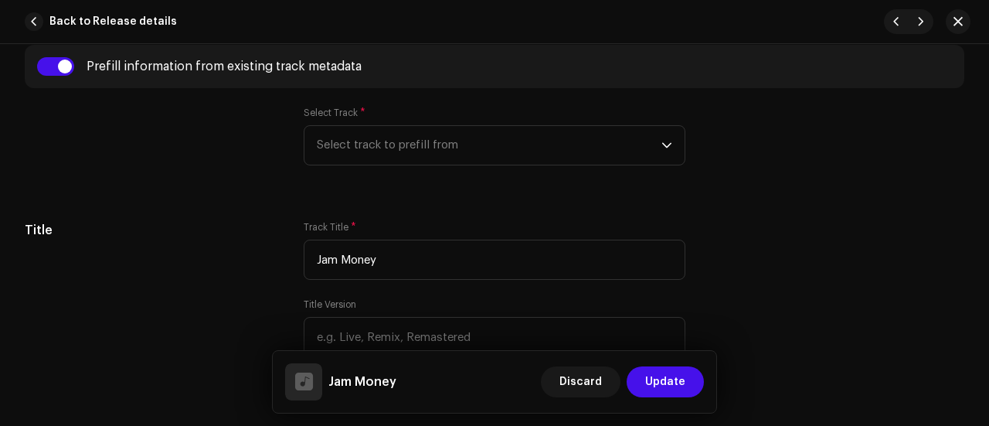
scroll to position [669, 0]
click at [335, 142] on span "Select track to prefill from" at bounding box center [489, 143] width 345 height 39
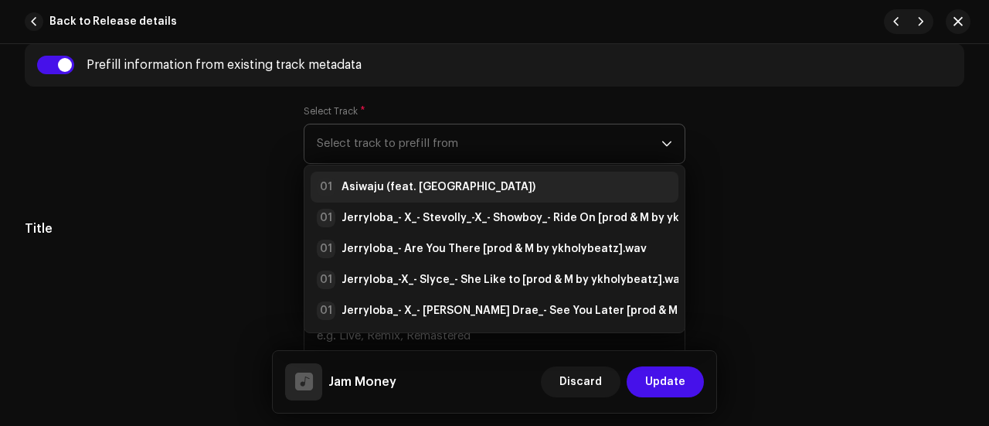
click at [373, 180] on strong "Asiwaju (feat. [GEOGRAPHIC_DATA])" at bounding box center [438, 186] width 194 height 15
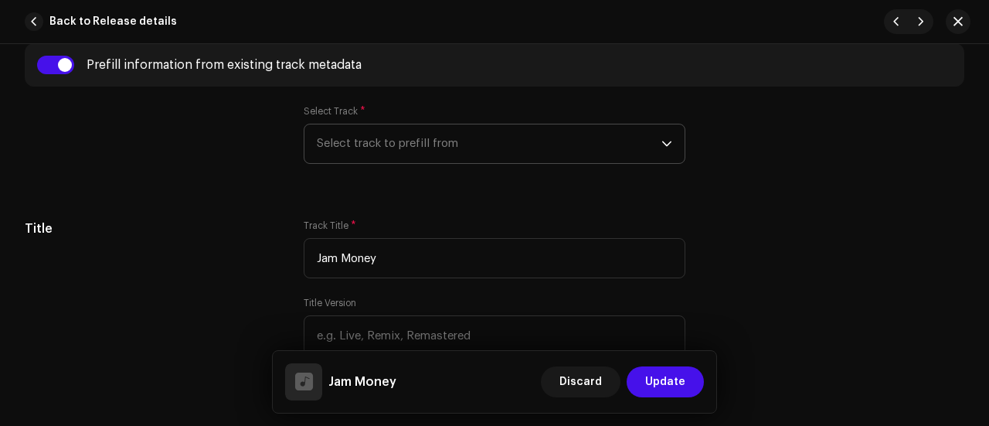
radio input "true"
type input "Jerryloba"
checkbox input "true"
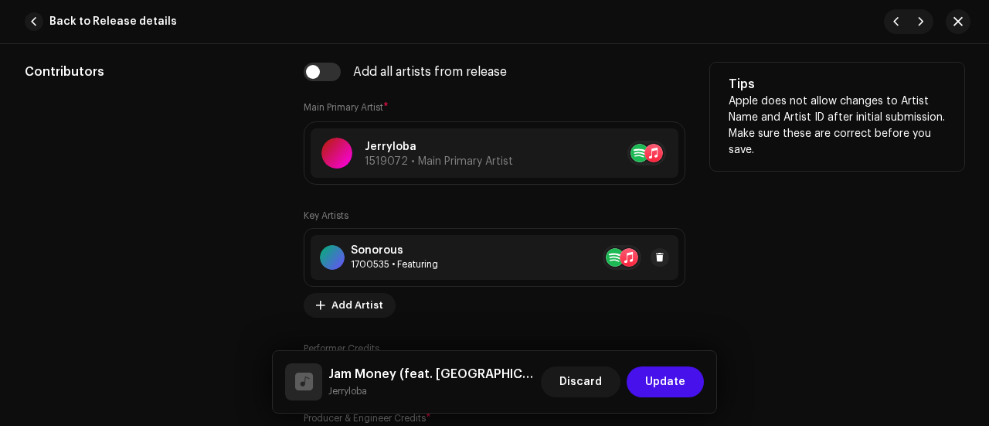
scroll to position [1043, 0]
click at [657, 250] on span at bounding box center [659, 256] width 9 height 12
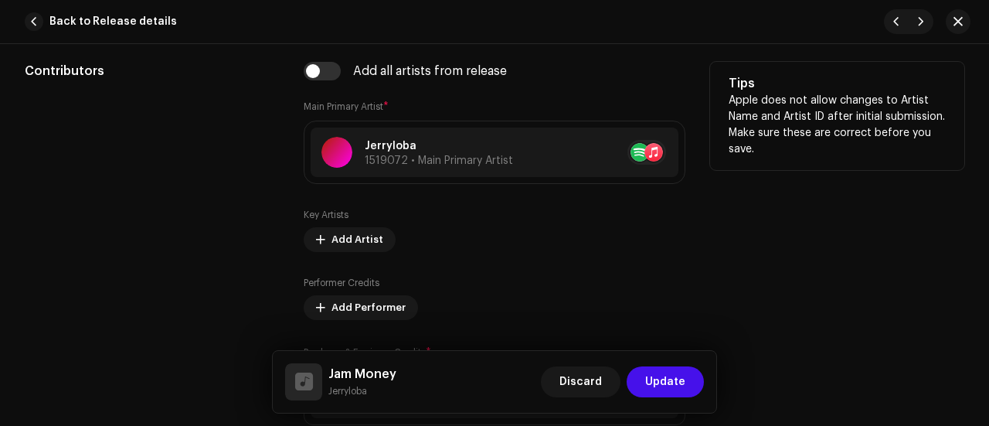
click at [155, 225] on div "Contributors" at bounding box center [152, 259] width 254 height 394
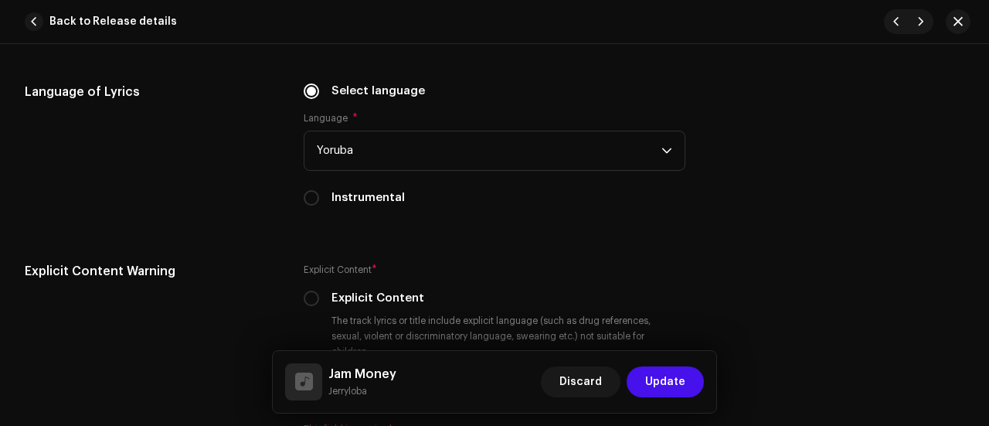
scroll to position [2553, 0]
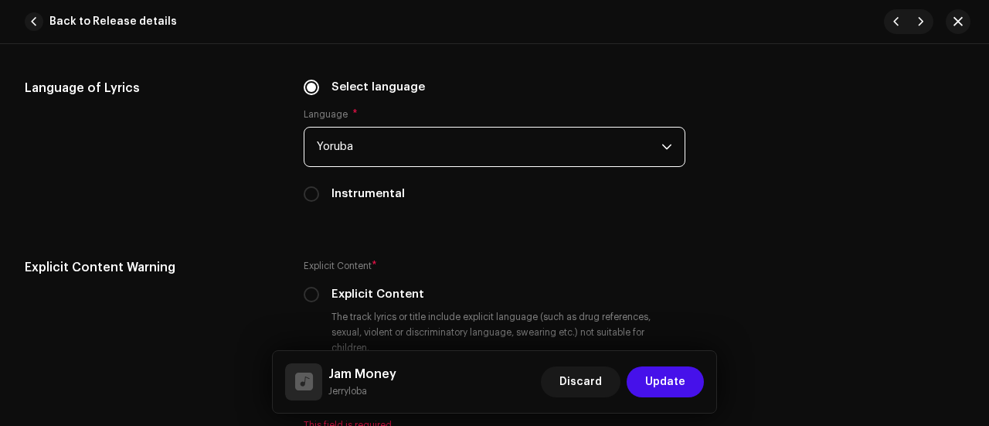
click at [343, 129] on span "Yoruba" at bounding box center [489, 146] width 345 height 39
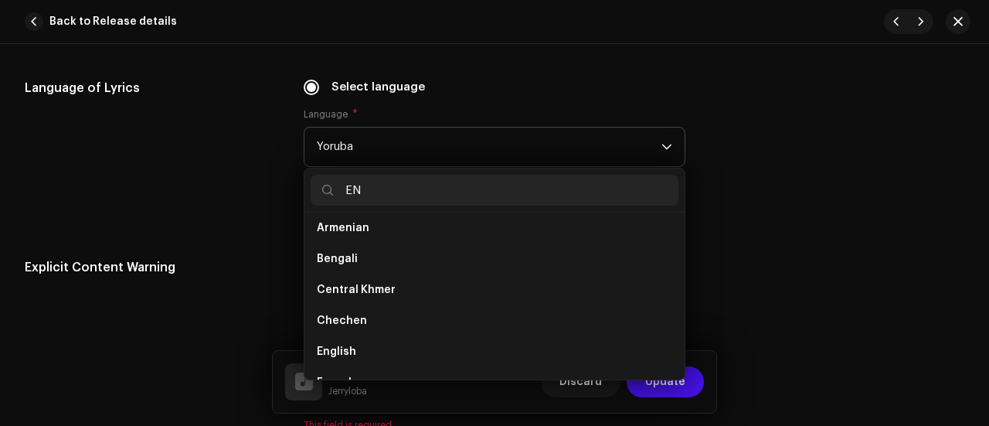
scroll to position [0, 0]
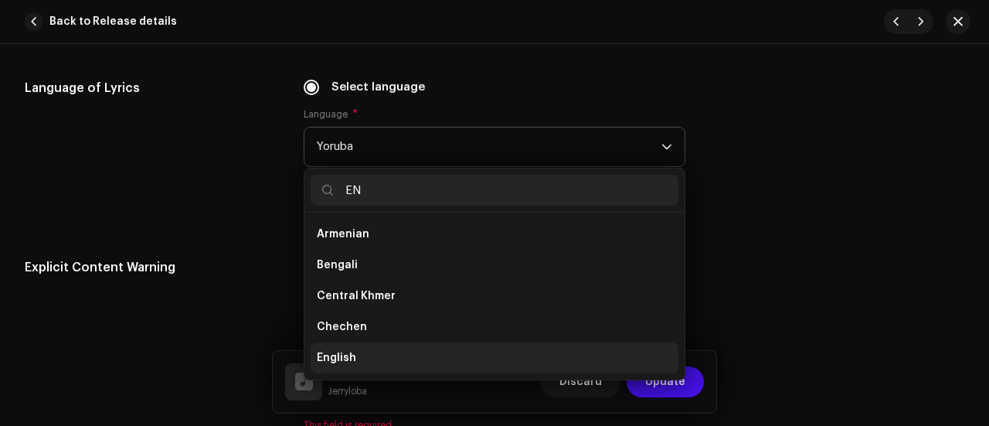
type input "EN"
click at [363, 343] on li "English" at bounding box center [495, 357] width 368 height 31
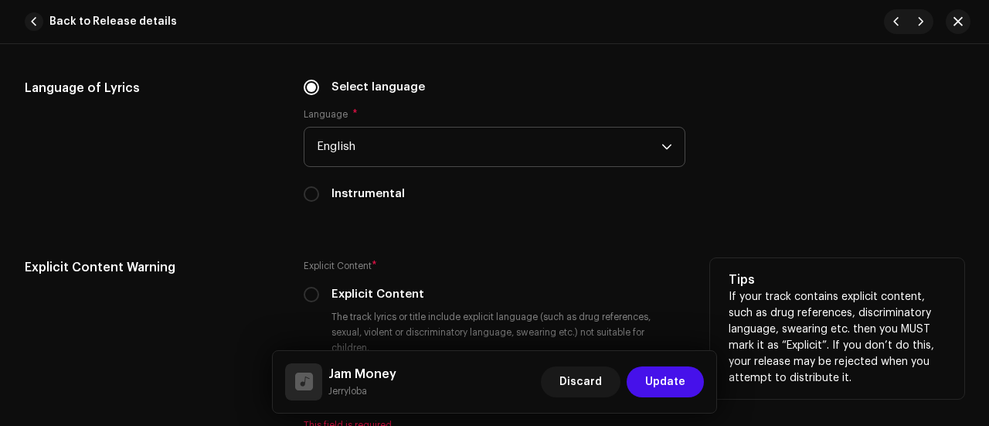
click at [250, 270] on div "Explicit Content Warning" at bounding box center [152, 354] width 254 height 192
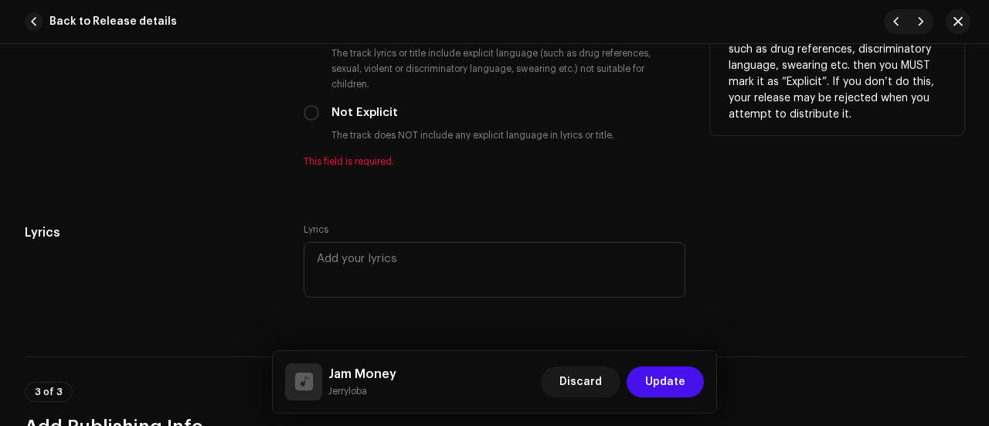
scroll to position [2815, 0]
click at [314, 106] on input "Not Explicit" at bounding box center [311, 113] width 15 height 15
radio input "true"
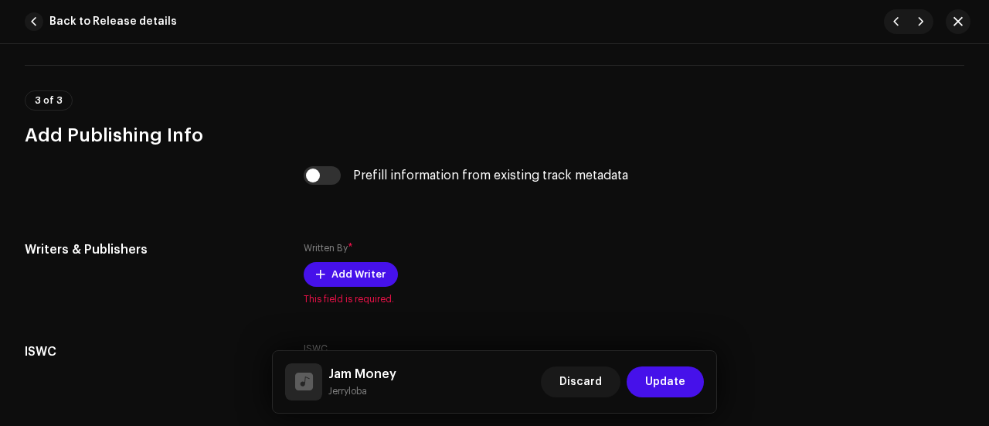
scroll to position [3127, 0]
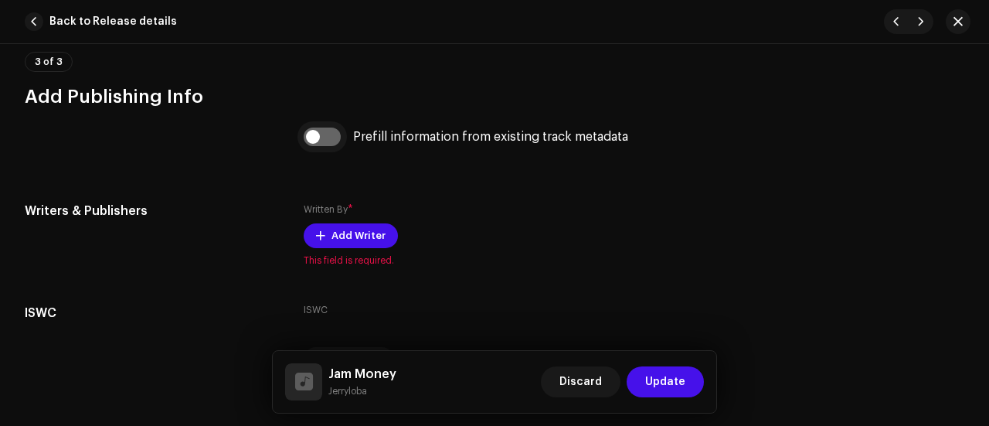
click at [331, 127] on input "checkbox" at bounding box center [322, 136] width 37 height 19
checkbox input "true"
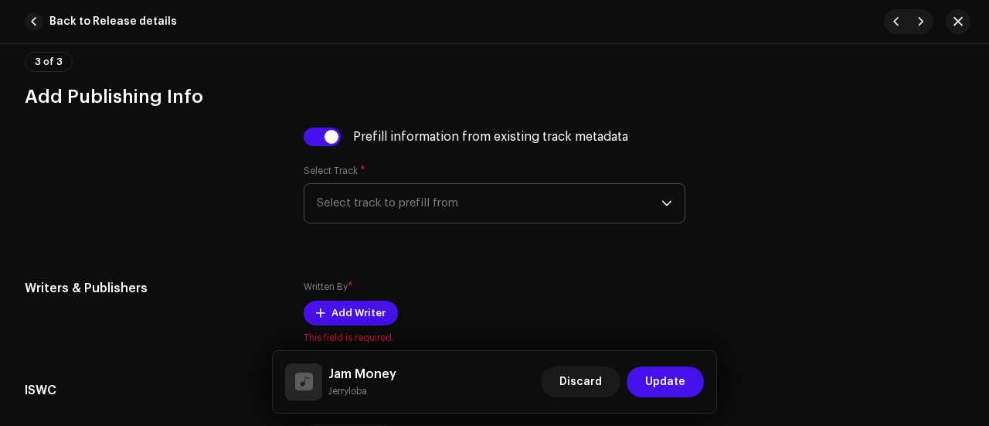
click at [362, 184] on span "Select track to prefill from" at bounding box center [489, 203] width 345 height 39
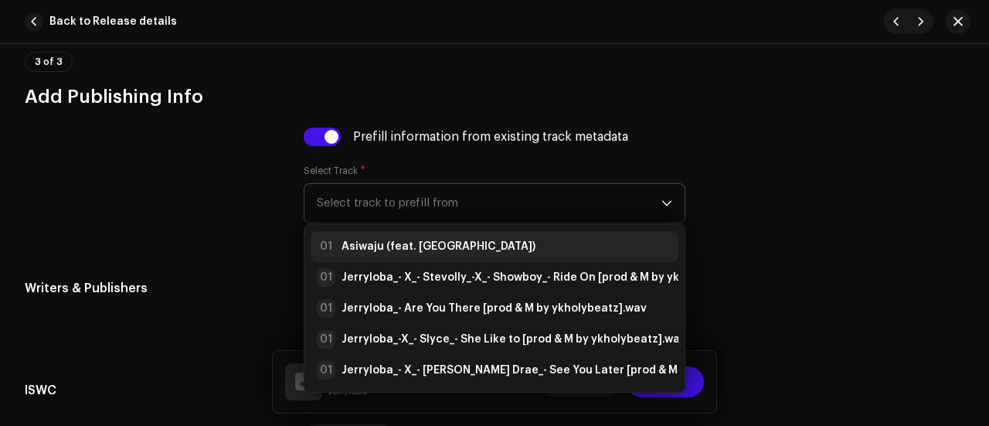
click at [399, 239] on strong "Asiwaju (feat. [GEOGRAPHIC_DATA])" at bounding box center [438, 246] width 194 height 15
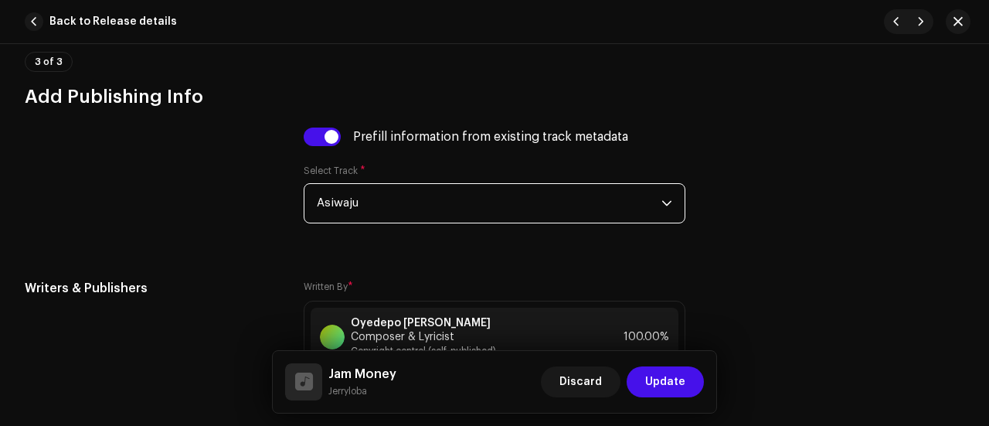
scroll to position [3322, 0]
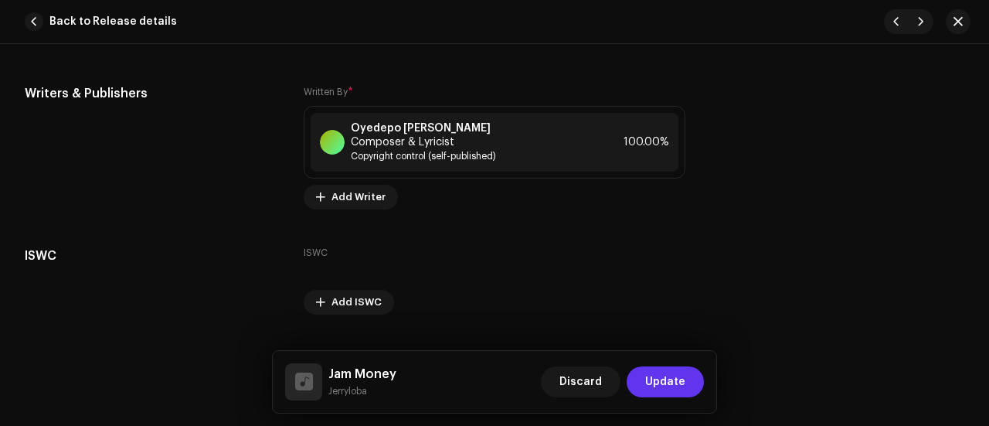
click at [671, 381] on span "Update" at bounding box center [665, 381] width 40 height 31
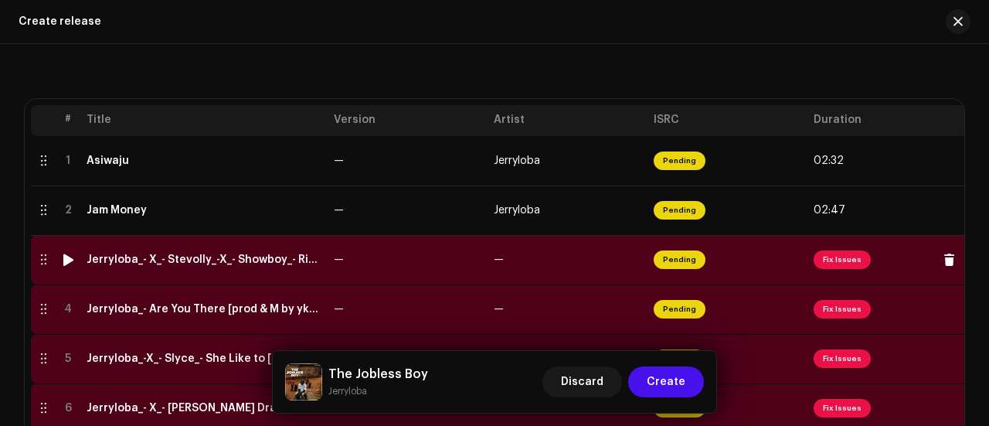
click at [265, 253] on div "Jerryloba_- X_- Stevolly_-X_- Showboy_- Ride On [prod & M by ykholybeatz].wav" at bounding box center [204, 259] width 235 height 12
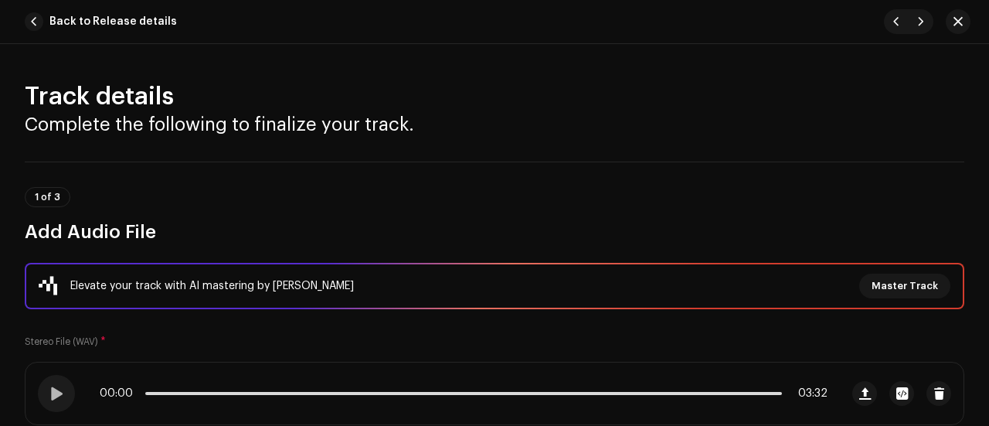
scroll to position [250, 0]
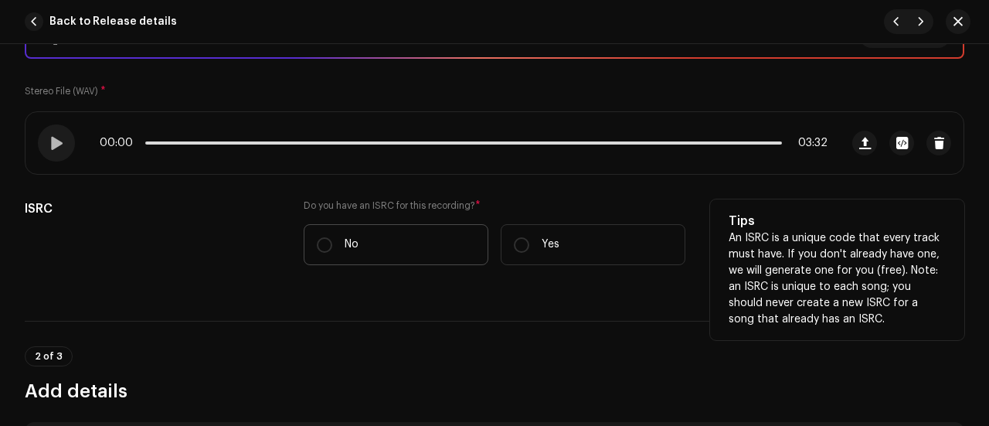
click at [347, 239] on p "No" at bounding box center [352, 244] width 14 height 16
click at [332, 239] on input "No" at bounding box center [324, 244] width 15 height 15
radio input "true"
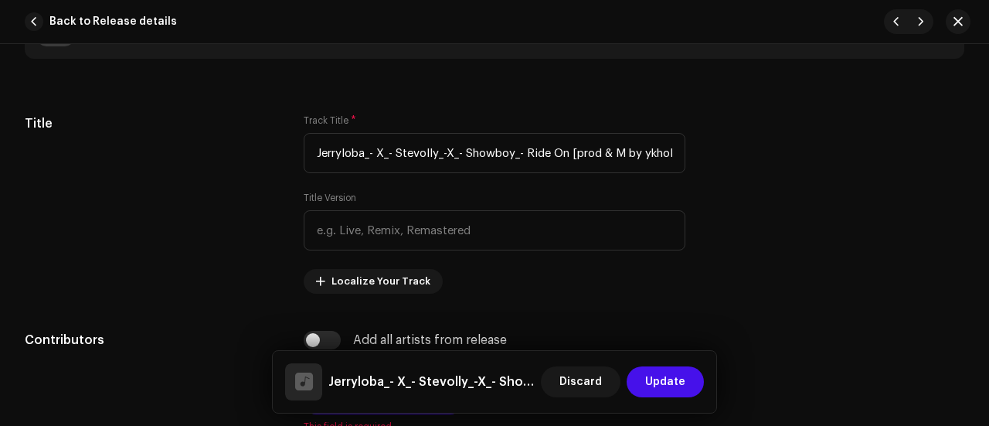
scroll to position [698, 0]
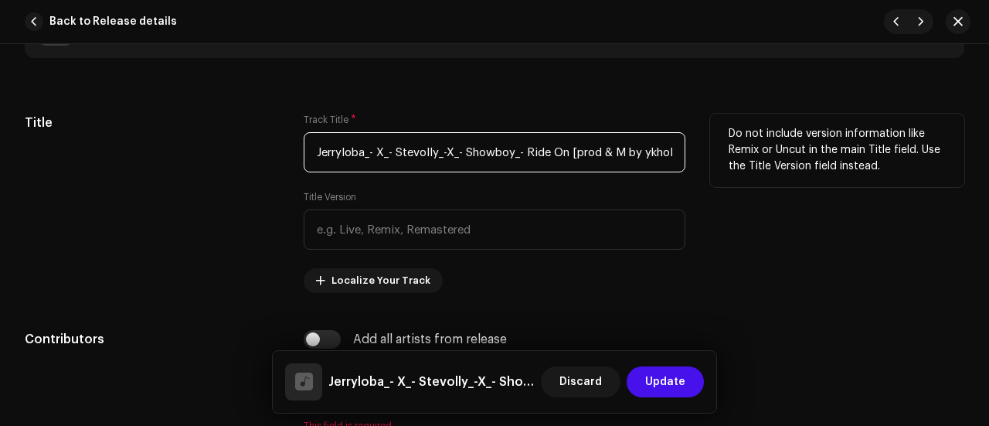
drag, startPoint x: 524, startPoint y: 147, endPoint x: 310, endPoint y: 155, distance: 214.1
click at [310, 155] on input "Jerryloba_- X_- Stevolly_-X_- Showboy_- Ride On [prod & M by ykholybeatz].wav" at bounding box center [495, 152] width 382 height 40
drag, startPoint x: 365, startPoint y: 151, endPoint x: 574, endPoint y: 140, distance: 209.6
click at [574, 140] on input "Ride On [prod & M by ykholybeatz].wav" at bounding box center [495, 152] width 382 height 40
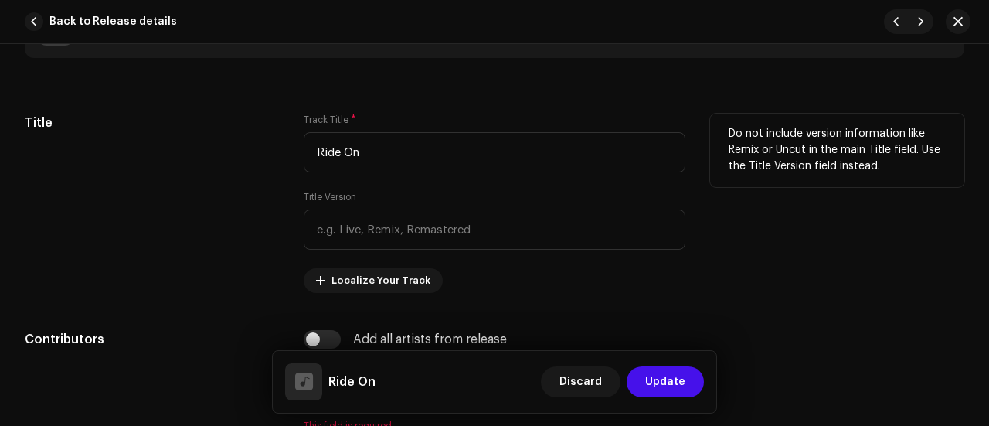
type input "Ride On"
click at [139, 150] on div "Title" at bounding box center [152, 203] width 254 height 179
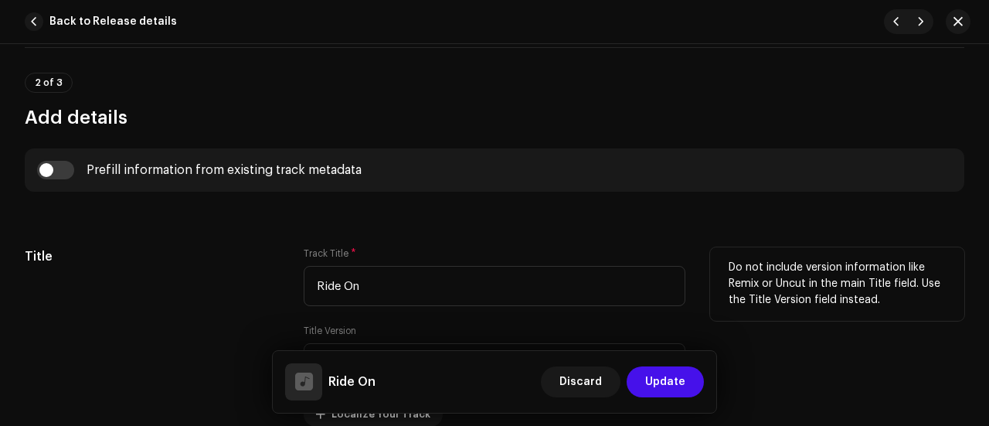
scroll to position [560, 0]
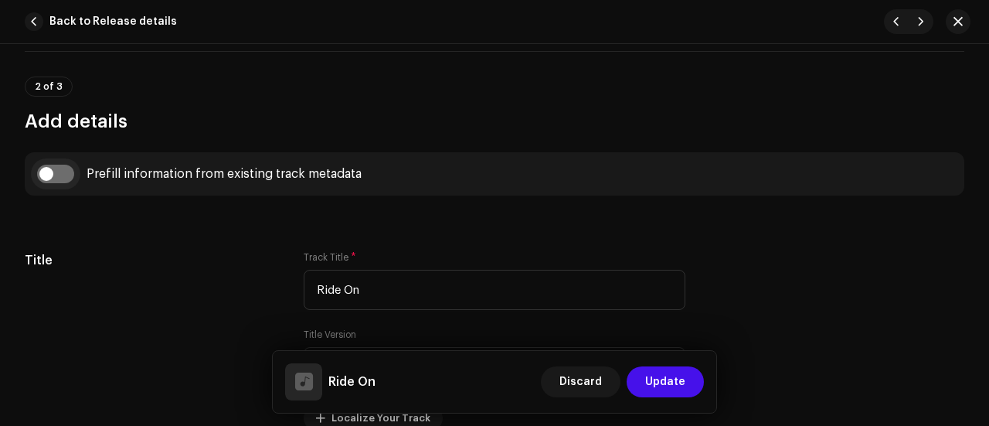
click at [54, 174] on input "checkbox" at bounding box center [55, 174] width 37 height 19
checkbox input "true"
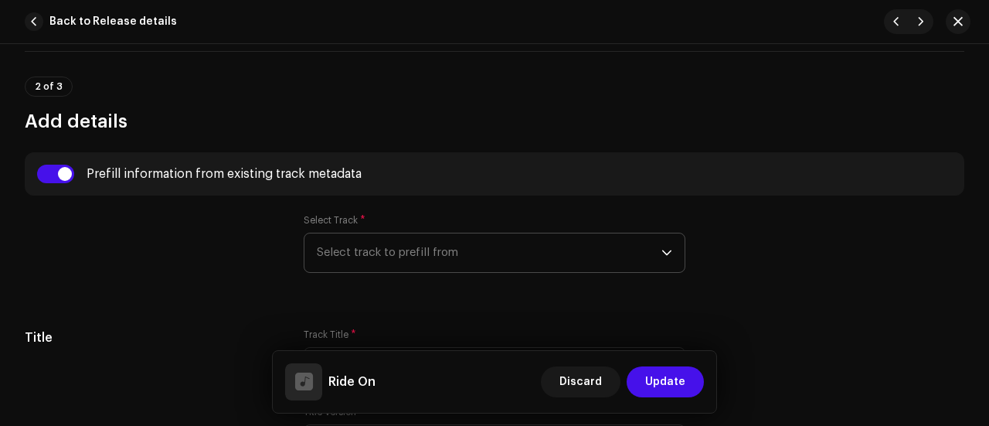
click at [357, 246] on span "Select track to prefill from" at bounding box center [489, 252] width 345 height 39
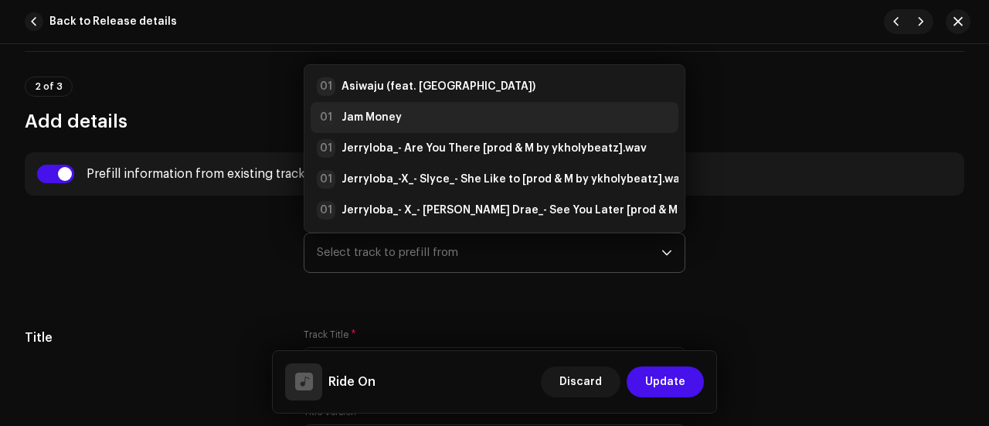
click at [386, 111] on strong "Jam Money" at bounding box center [371, 117] width 60 height 15
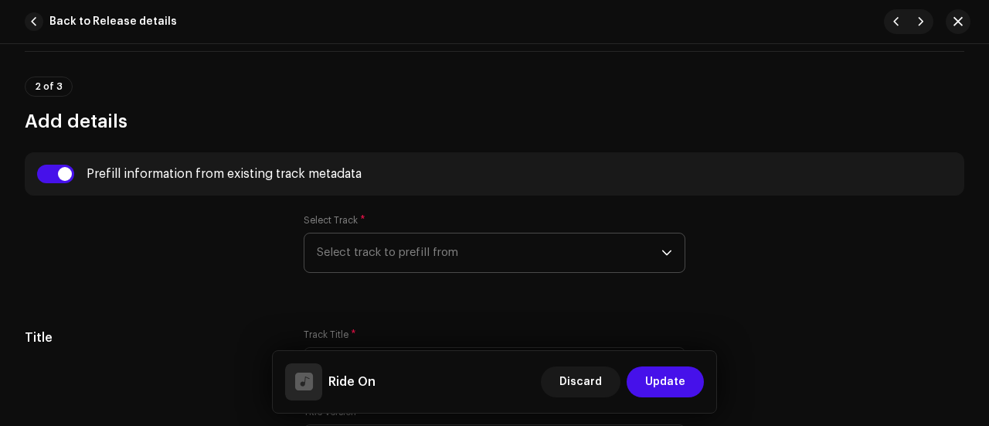
radio input "true"
type input "Jerryloba"
checkbox input "true"
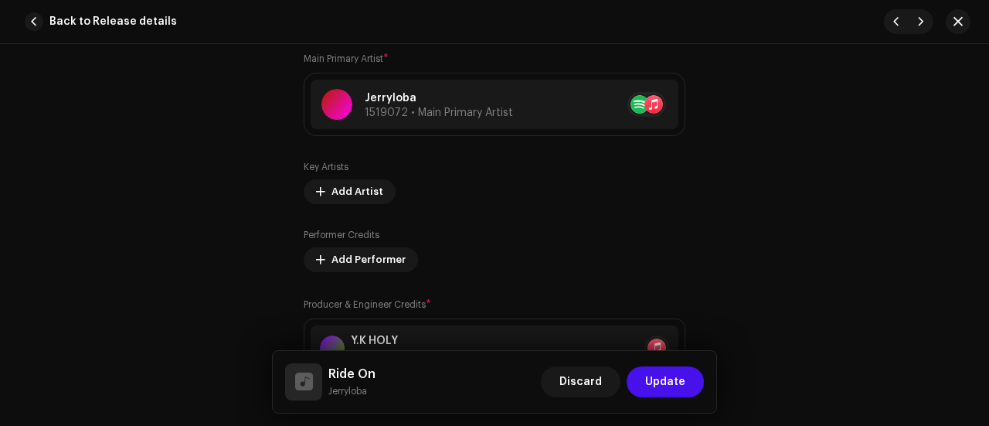
scroll to position [1092, 0]
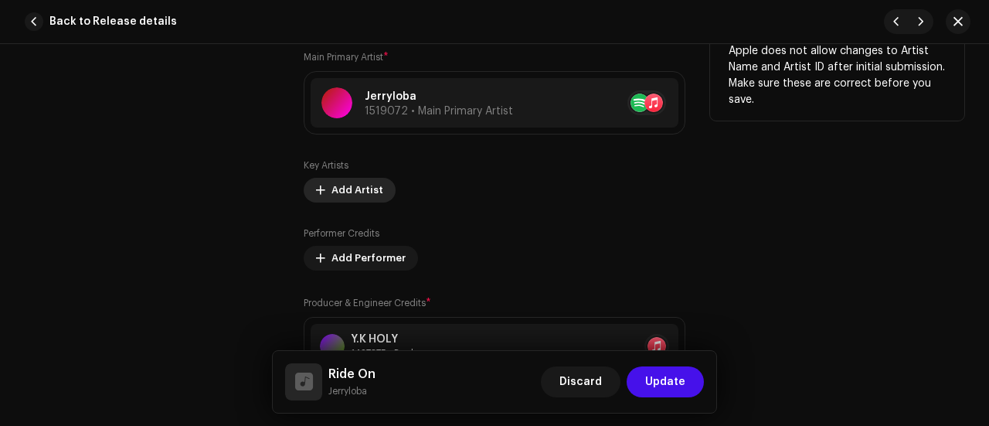
click at [345, 185] on span "Add Artist" at bounding box center [357, 190] width 52 height 31
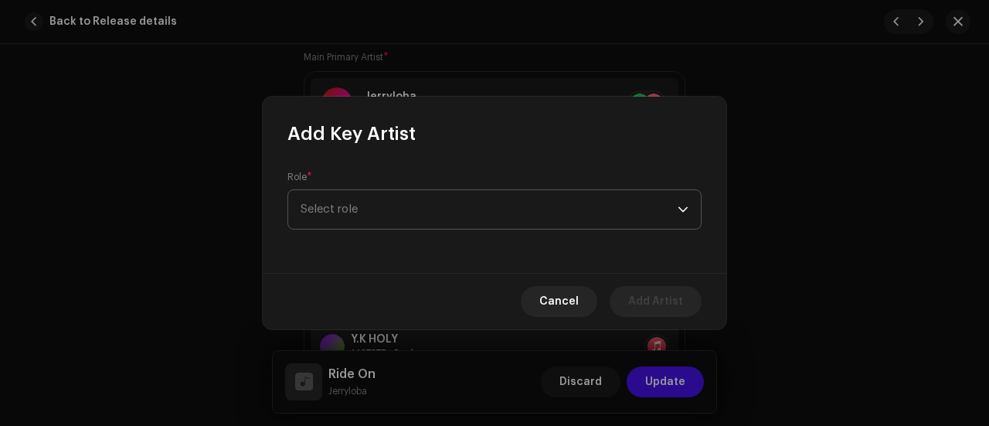
click at [372, 211] on span "Select role" at bounding box center [489, 209] width 377 height 39
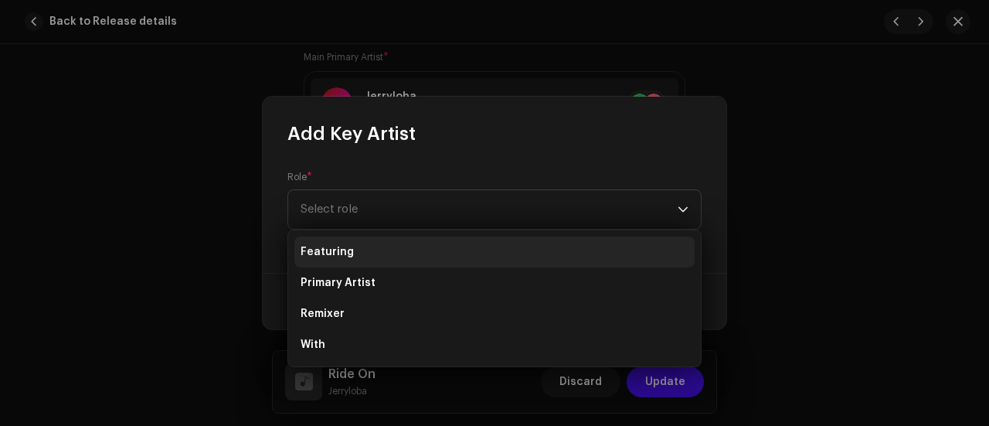
click at [346, 251] on span "Featuring" at bounding box center [327, 251] width 53 height 15
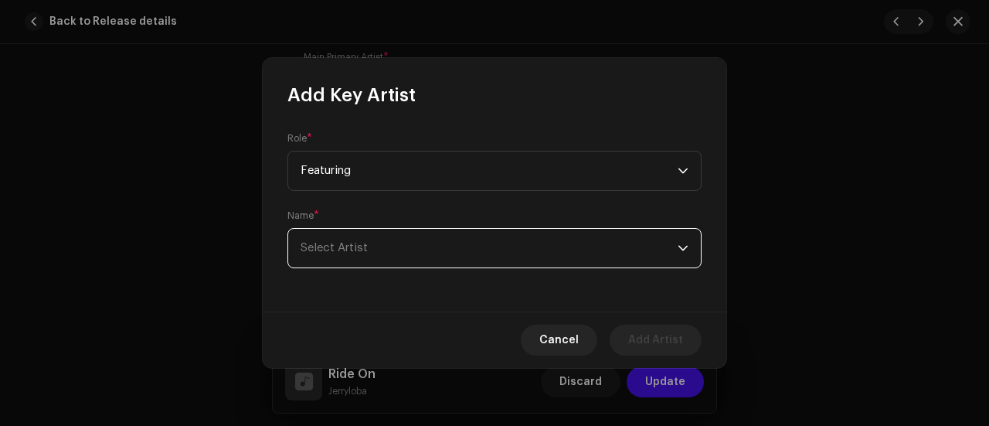
click at [362, 245] on span "Select Artist" at bounding box center [334, 248] width 67 height 12
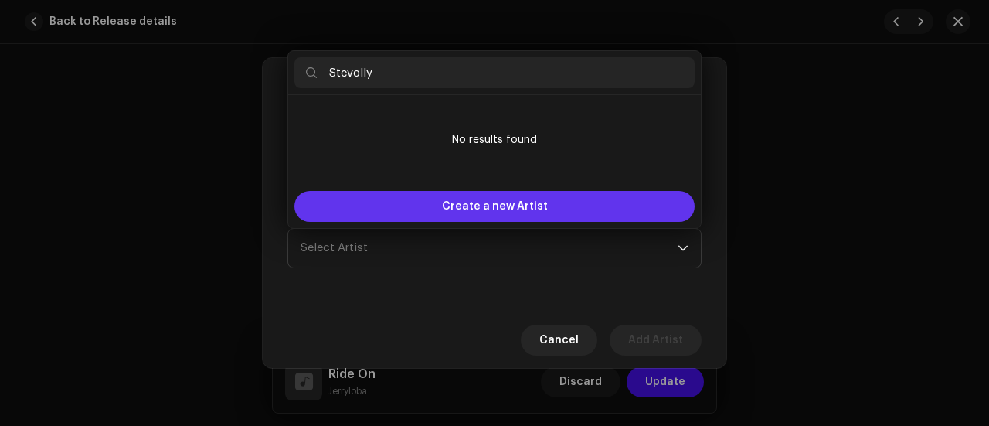
type input "Stevolly"
click at [382, 206] on div "Create a new Artist" at bounding box center [494, 206] width 400 height 31
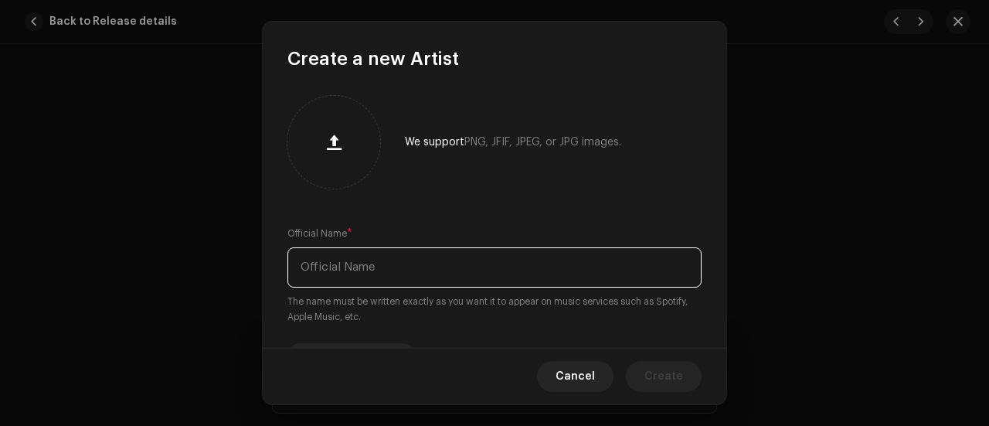
click at [335, 274] on input "text" at bounding box center [494, 267] width 414 height 40
paste input "Stevolly"
type input "Stevolly"
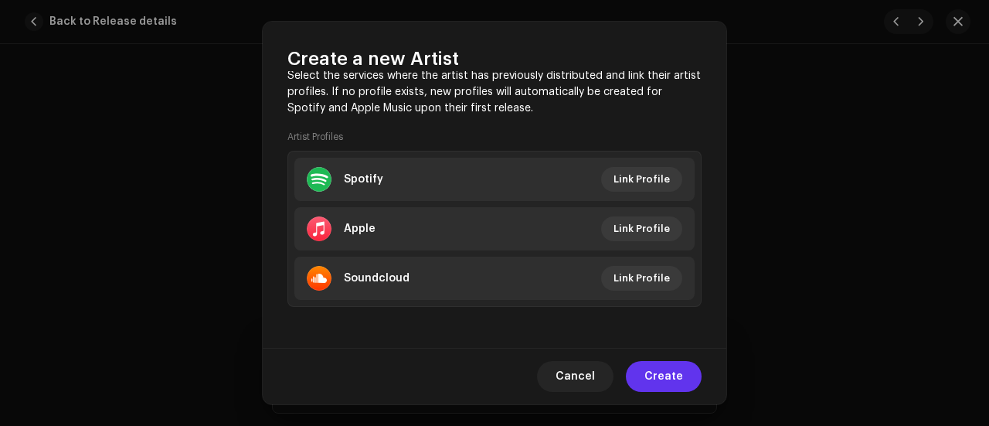
click at [660, 372] on span "Create" at bounding box center [663, 376] width 39 height 31
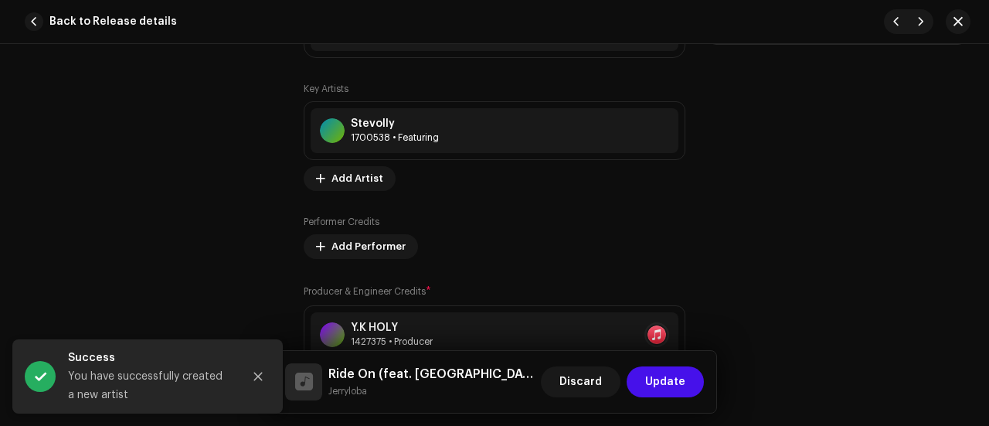
scroll to position [1178, 0]
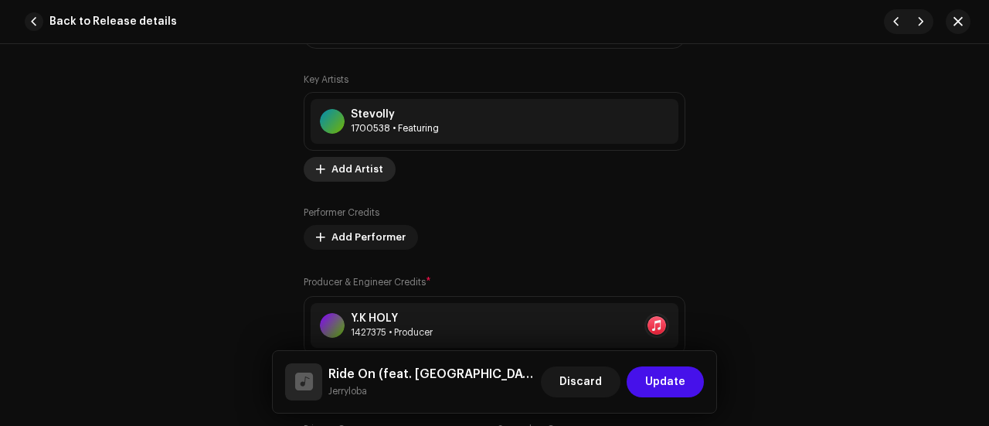
click at [379, 158] on button "Add Artist" at bounding box center [350, 169] width 92 height 25
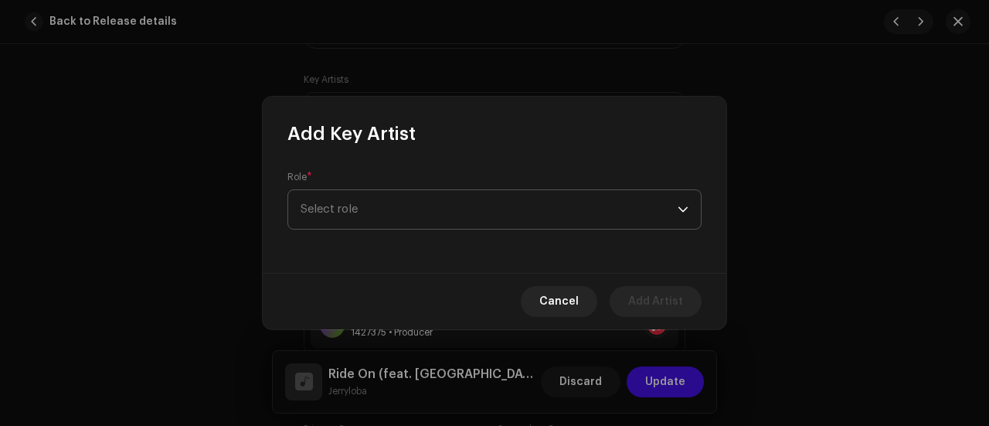
click at [358, 212] on span "Select role" at bounding box center [489, 209] width 377 height 39
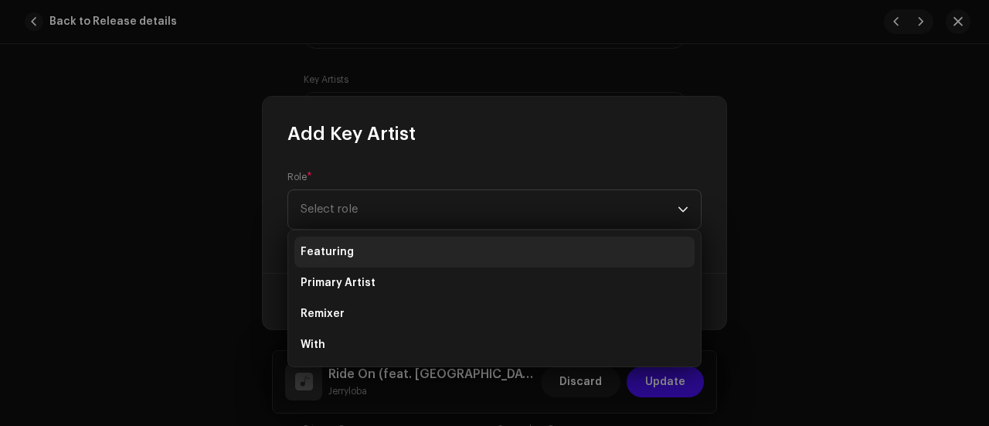
click at [348, 257] on span "Featuring" at bounding box center [327, 251] width 53 height 15
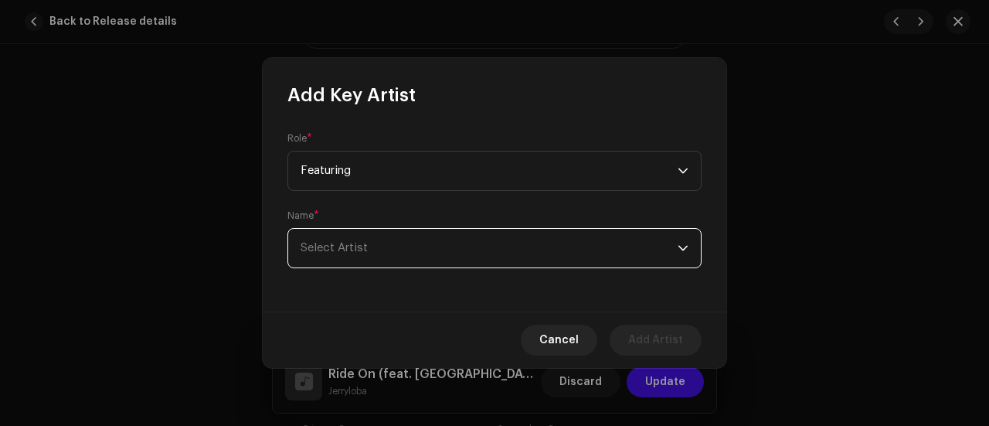
click at [335, 244] on span "Select Artist" at bounding box center [334, 248] width 67 height 12
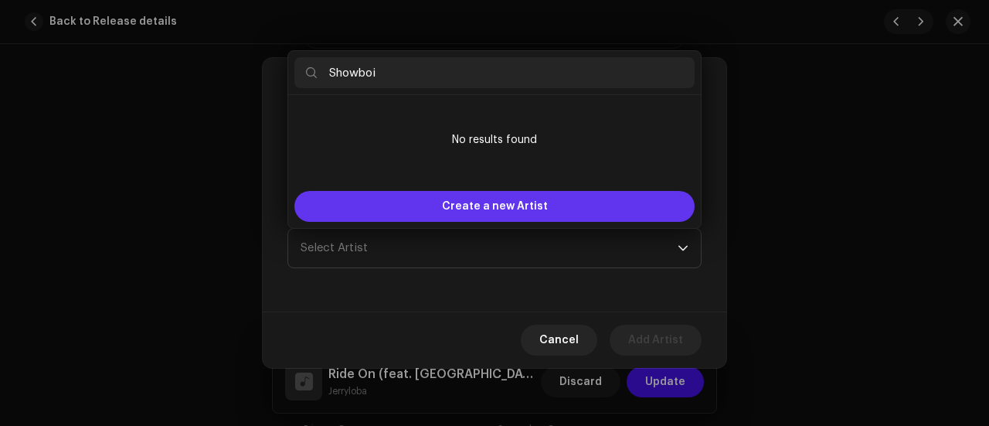
type input "Showboi"
click at [387, 216] on div "Create a new Artist" at bounding box center [494, 206] width 400 height 31
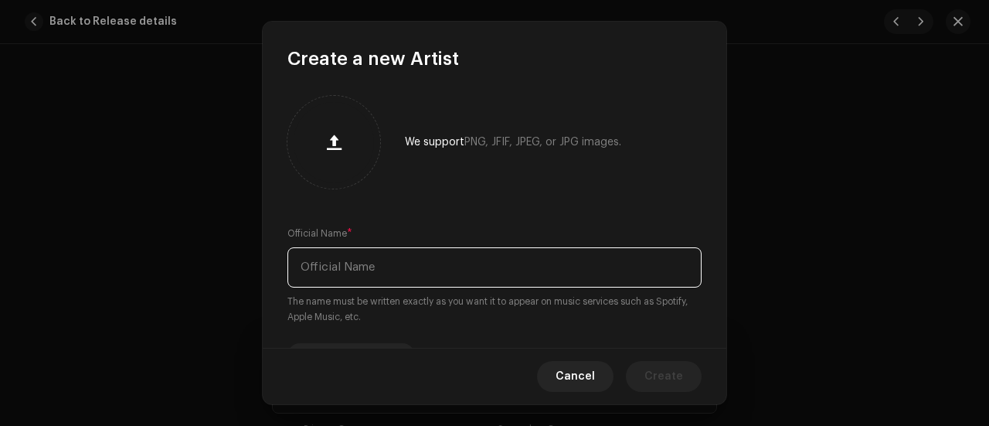
click at [343, 260] on input "text" at bounding box center [494, 267] width 414 height 40
paste input "Showboi"
type input "Showboi"
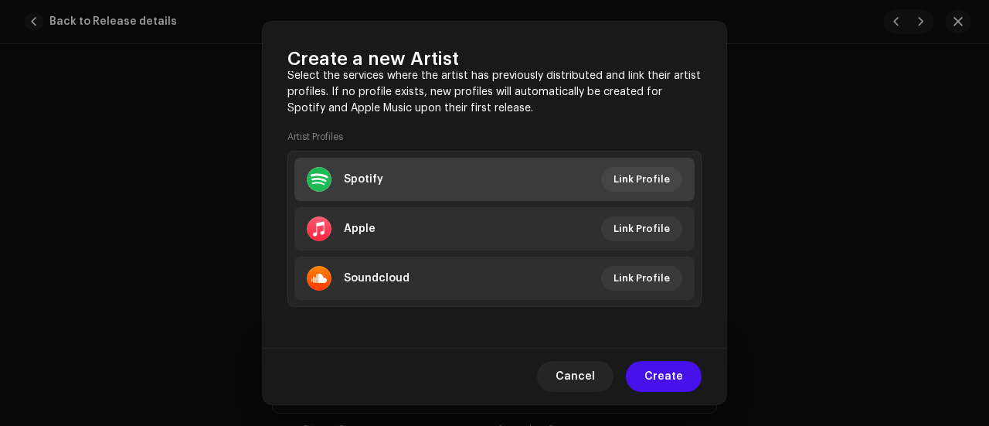
click at [375, 180] on div "Spotify" at bounding box center [363, 179] width 39 height 12
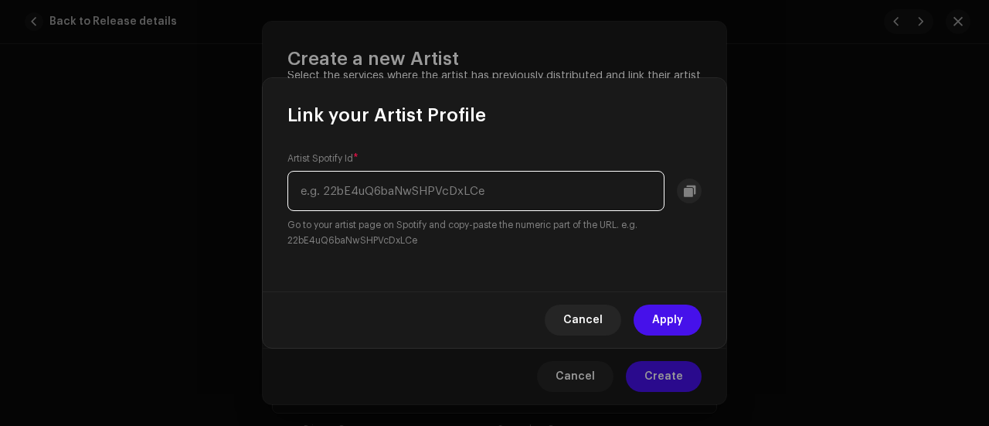
paste input "3gu9aj89sZCGMhzxBP4Snh"
type input "3gu9aj89sZCGMhzxBP4Snh"
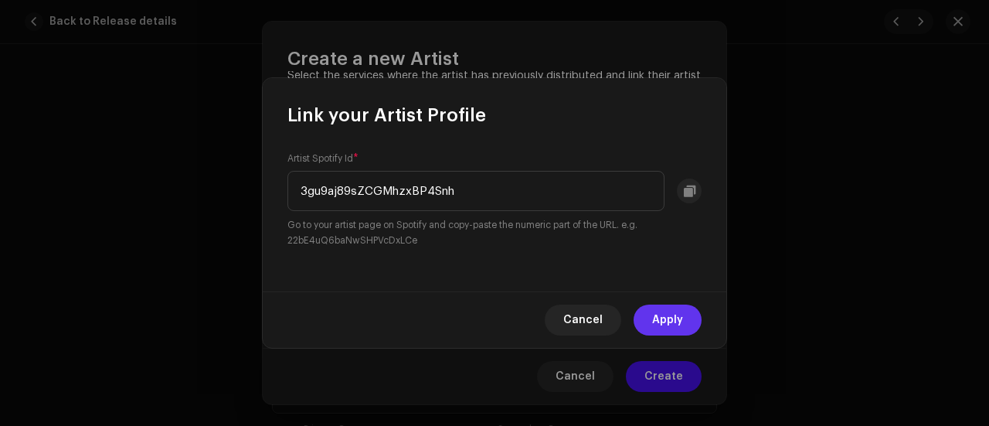
click at [660, 315] on span "Apply" at bounding box center [667, 319] width 31 height 31
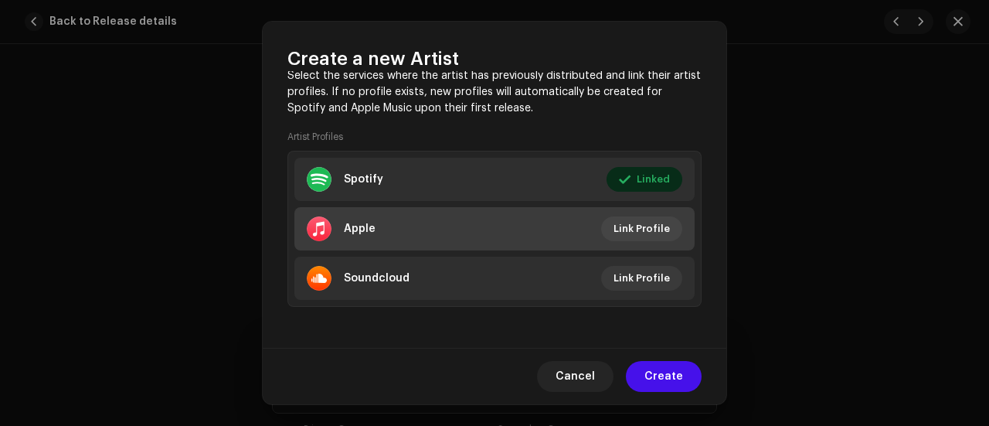
click at [385, 217] on li "Apple Link Profile" at bounding box center [494, 228] width 400 height 43
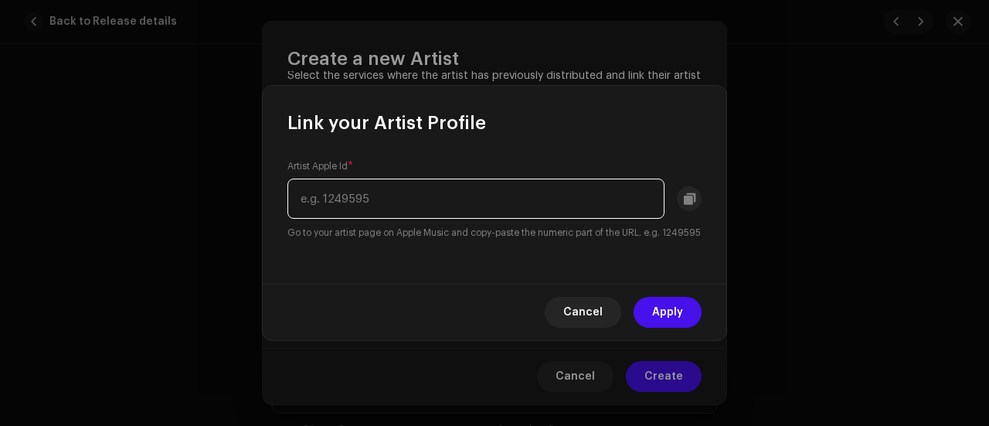
paste input "1660971592"
type input "1660971592"
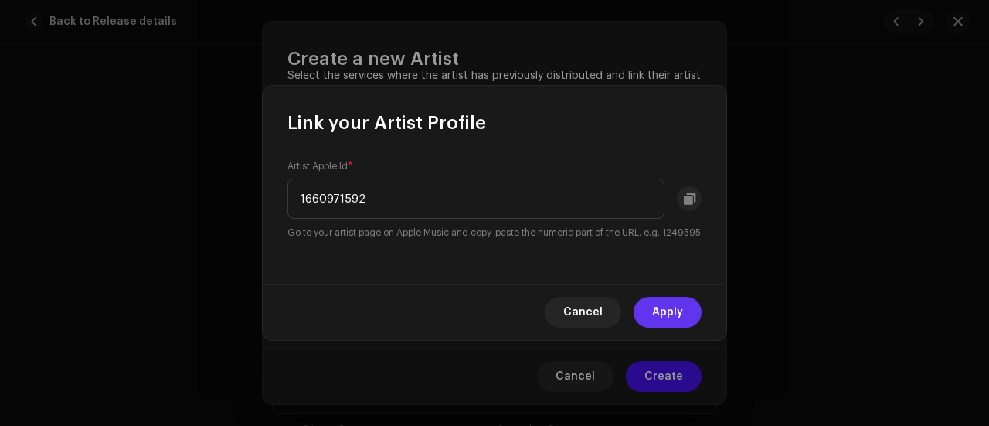
click at [673, 321] on span "Apply" at bounding box center [667, 312] width 31 height 31
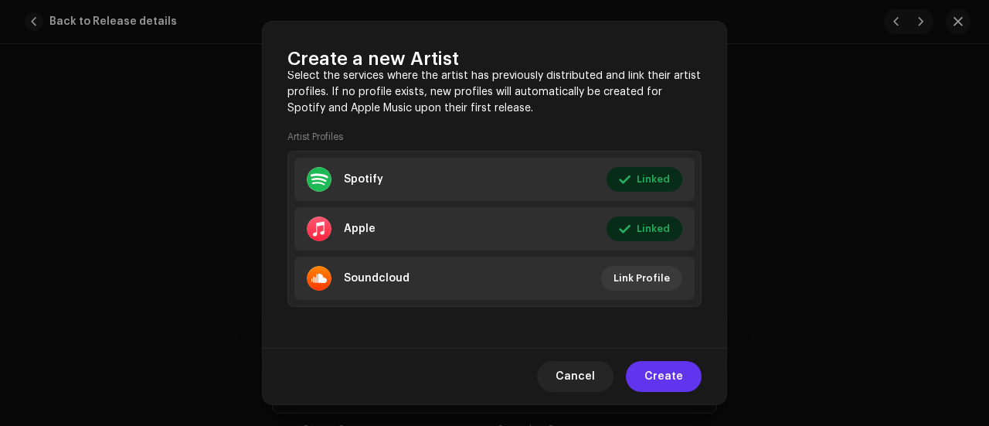
click at [674, 383] on span "Create" at bounding box center [663, 376] width 39 height 31
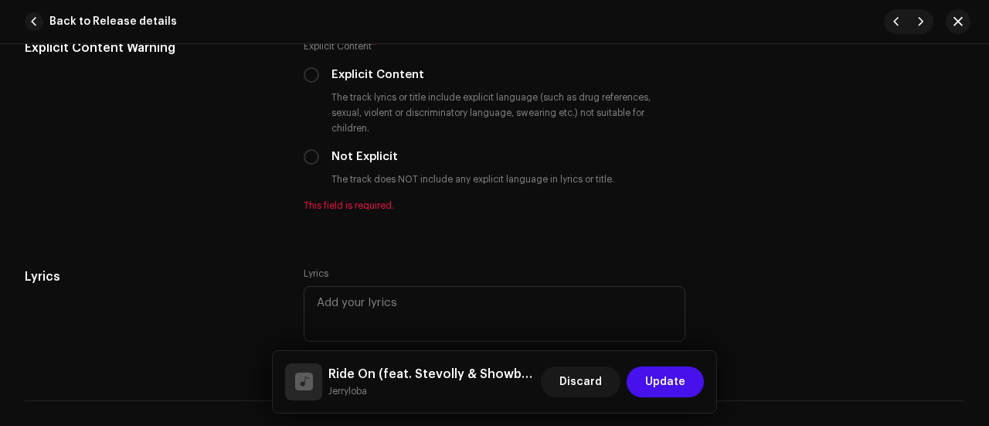
scroll to position [2889, 0]
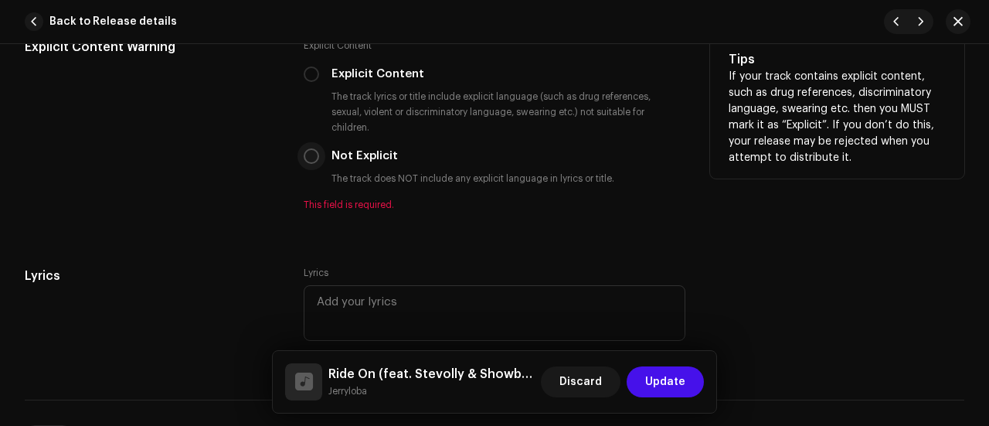
click at [309, 148] on input "Not Explicit" at bounding box center [311, 155] width 15 height 15
radio input "true"
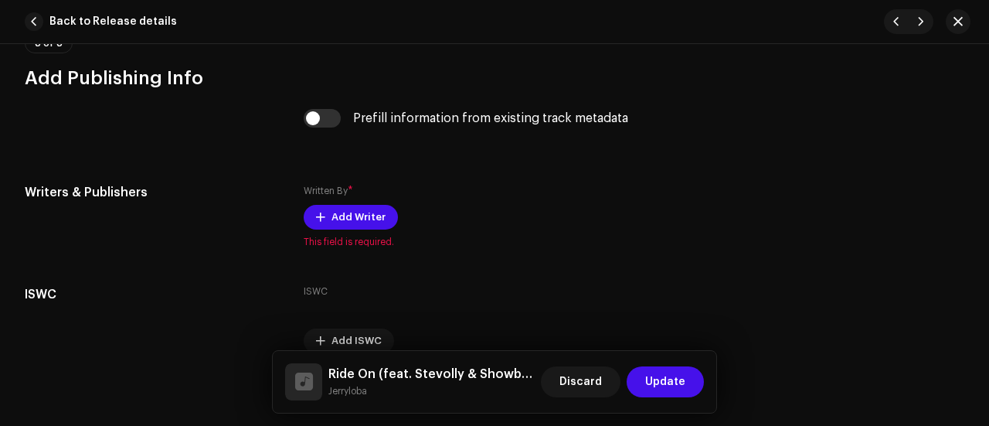
scroll to position [3265, 0]
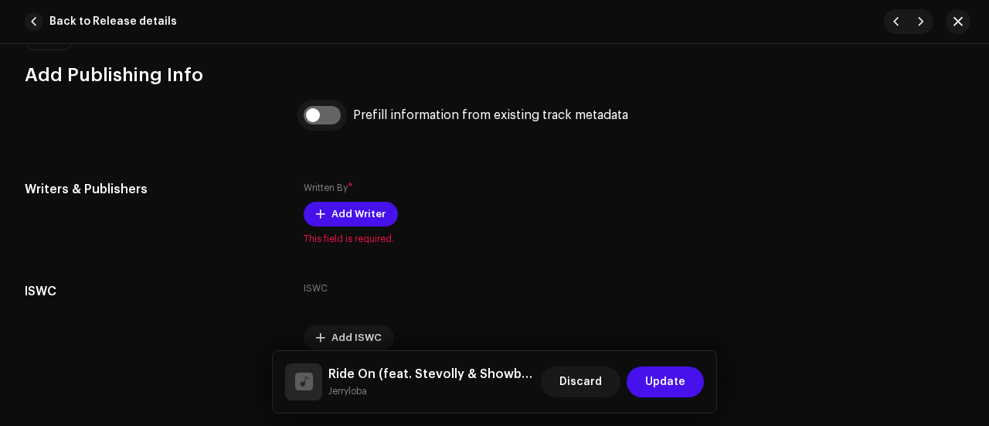
click at [320, 106] on input "checkbox" at bounding box center [322, 115] width 37 height 19
checkbox input "true"
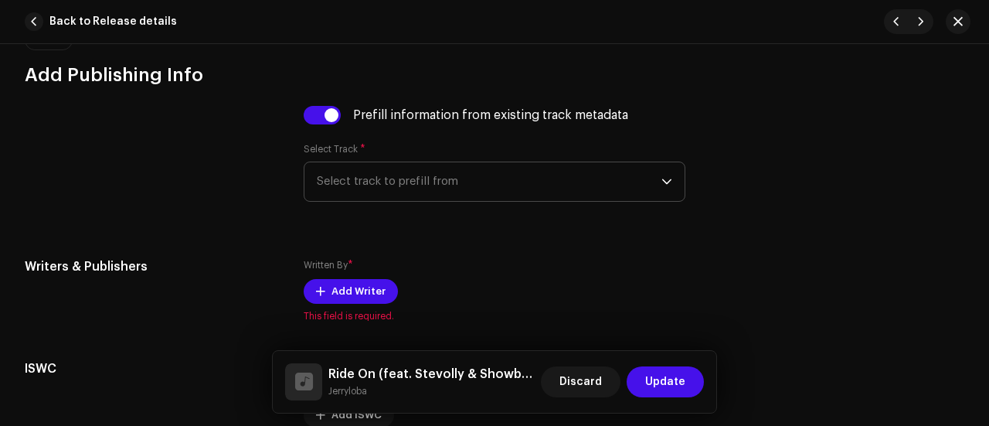
click at [352, 162] on span "Select track to prefill from" at bounding box center [489, 181] width 345 height 39
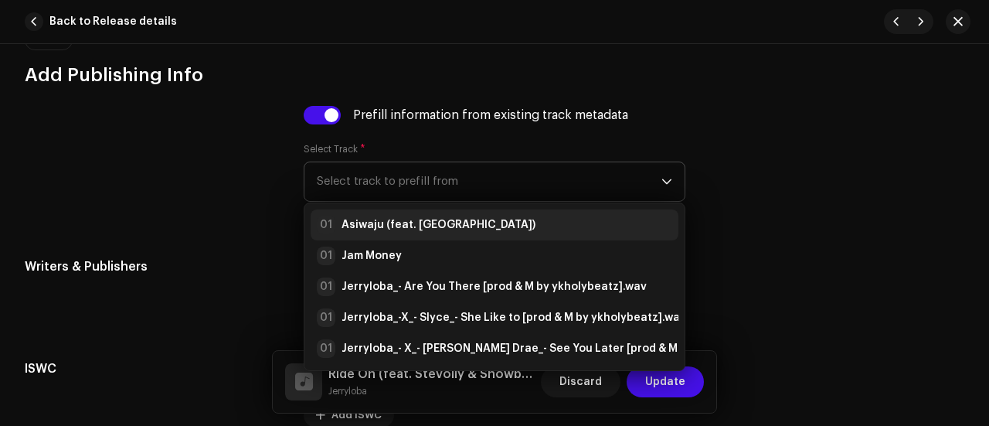
click at [397, 217] on strong "Asiwaju (feat. [GEOGRAPHIC_DATA])" at bounding box center [438, 224] width 194 height 15
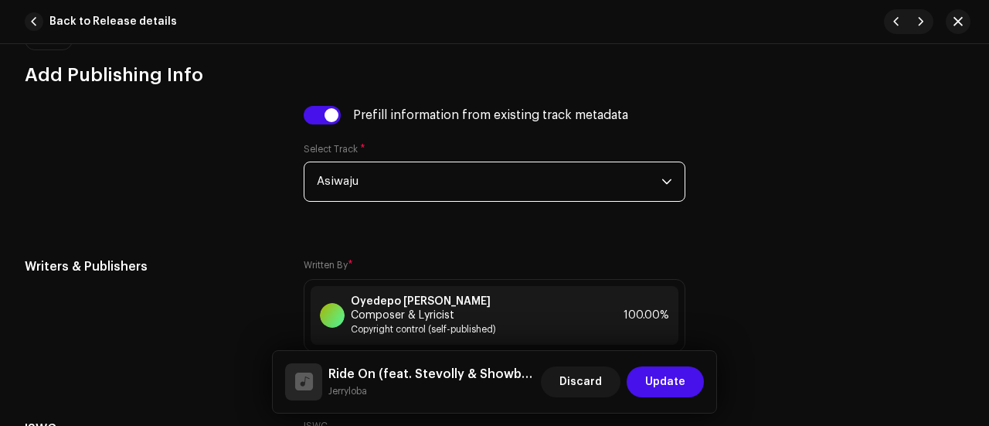
scroll to position [3437, 0]
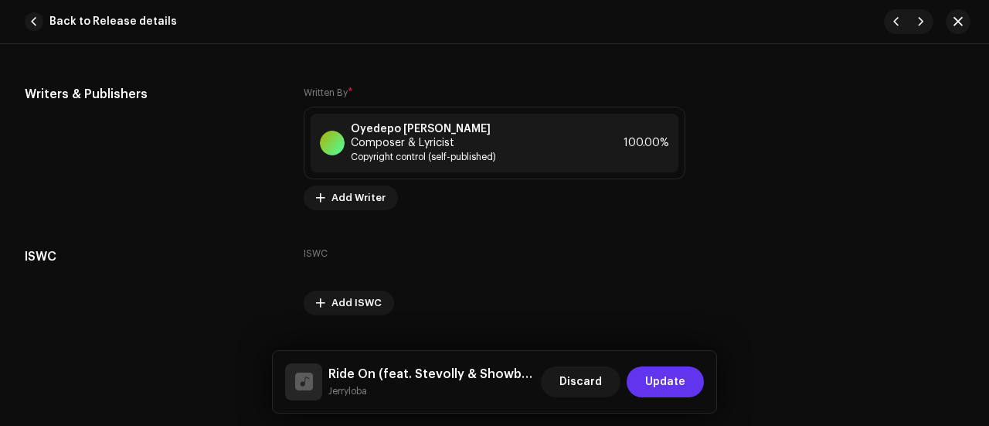
click at [665, 382] on span "Update" at bounding box center [665, 381] width 40 height 31
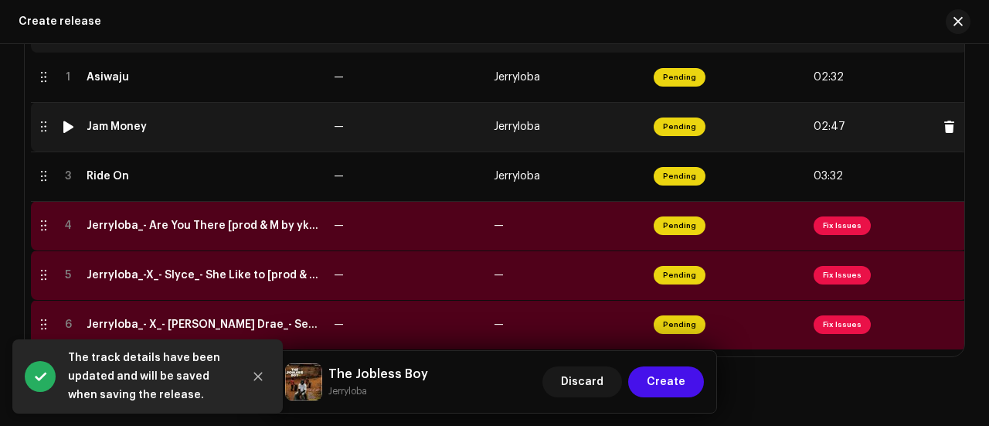
scroll to position [355, 0]
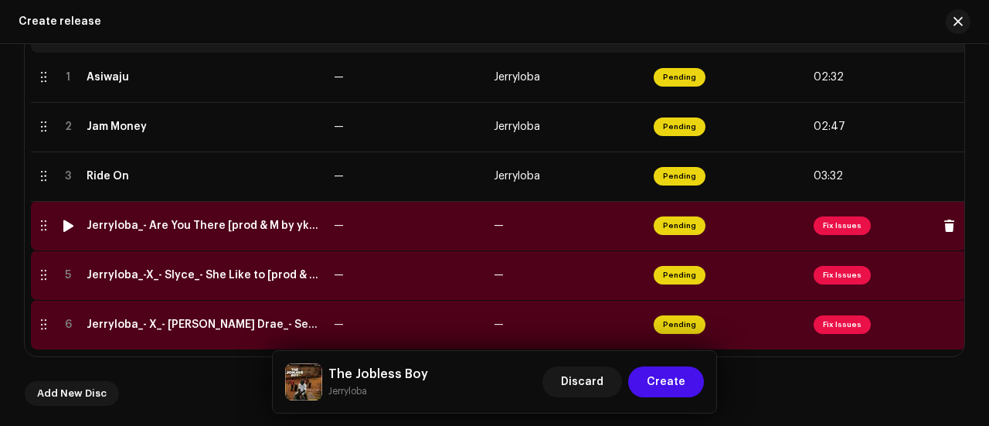
click at [233, 234] on td "Jerryloba_- Are You There [prod & M by ykholybeatz].wav" at bounding box center [203, 225] width 247 height 49
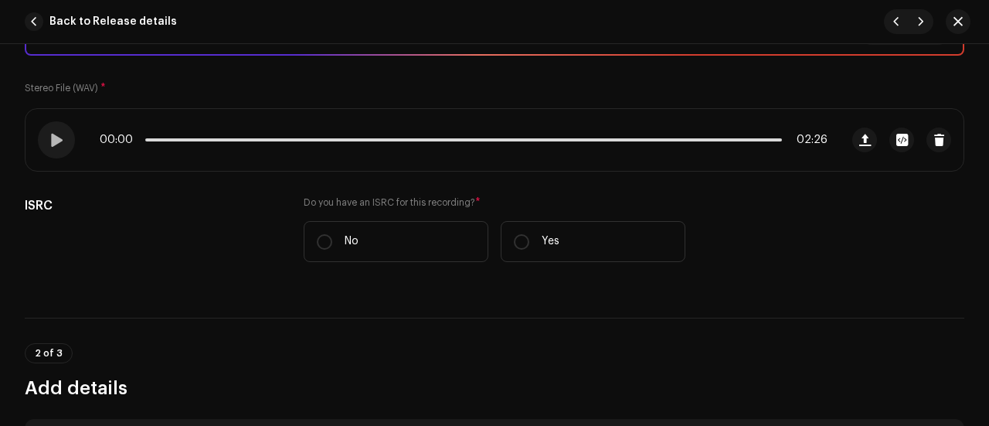
scroll to position [346, 0]
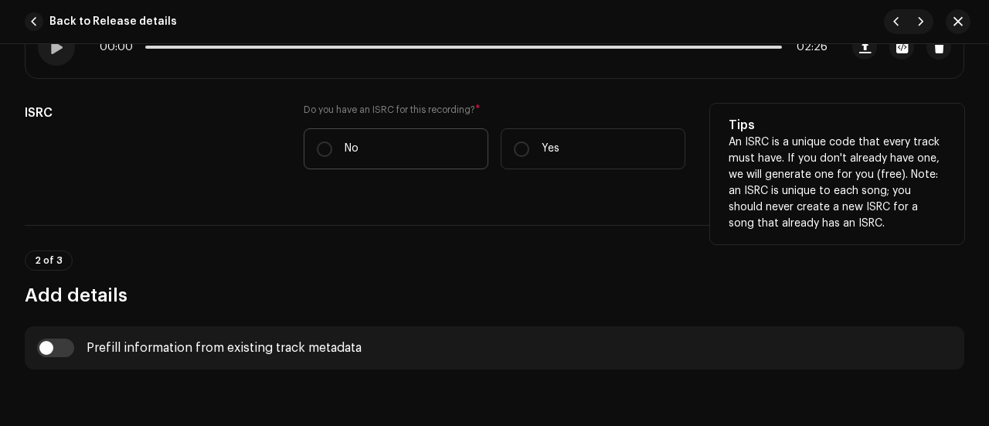
click at [362, 137] on label "No" at bounding box center [396, 148] width 185 height 41
click at [332, 141] on input "No" at bounding box center [324, 148] width 15 height 15
radio input "true"
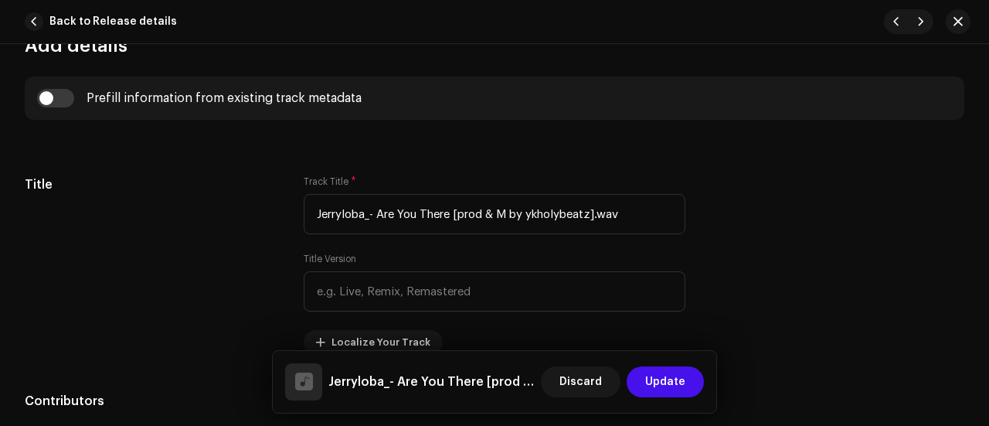
scroll to position [693, 0]
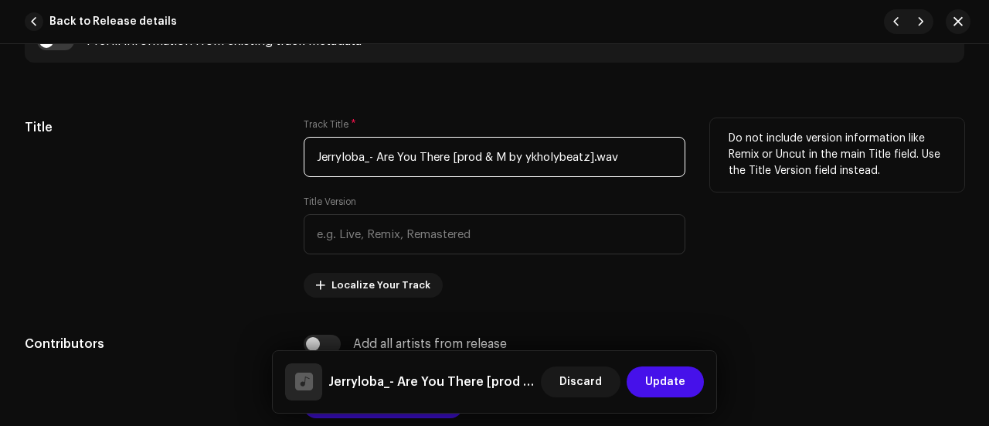
drag, startPoint x: 374, startPoint y: 156, endPoint x: 249, endPoint y: 163, distance: 125.3
click at [249, 163] on div "Title Track Title * Jerryloba_- Are You There [prod & M by [PERSON_NAME]].wav T…" at bounding box center [494, 207] width 939 height 179
drag, startPoint x: 394, startPoint y: 151, endPoint x: 567, endPoint y: 174, distance: 174.6
click at [567, 174] on input "Are You There [prod & M by ykholybeatz].wav" at bounding box center [495, 157] width 382 height 40
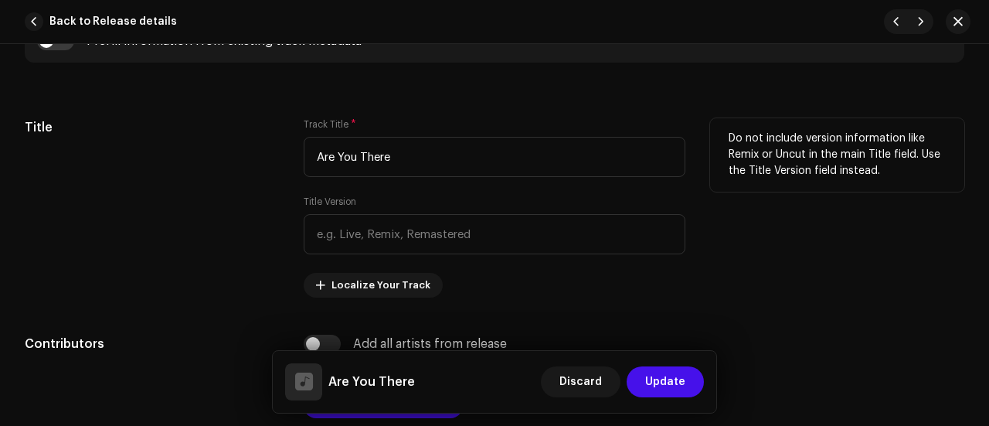
type input "Are You There"
click at [178, 176] on div "Title" at bounding box center [152, 207] width 254 height 179
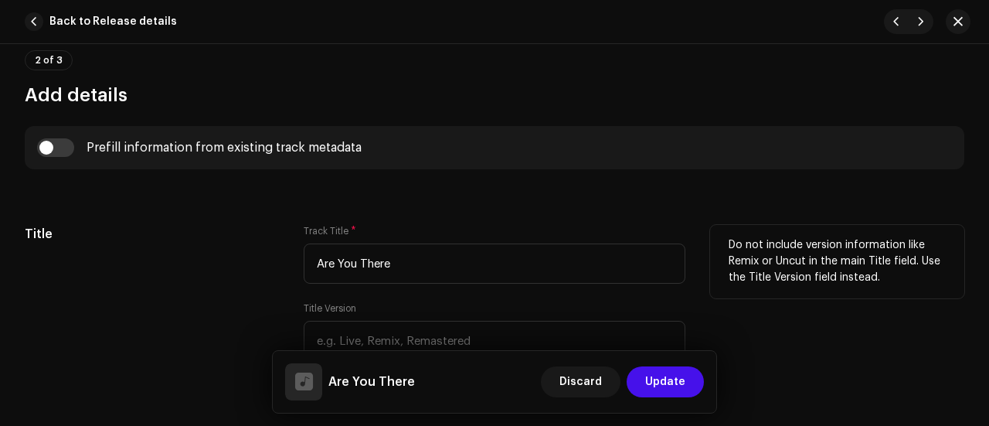
scroll to position [583, 0]
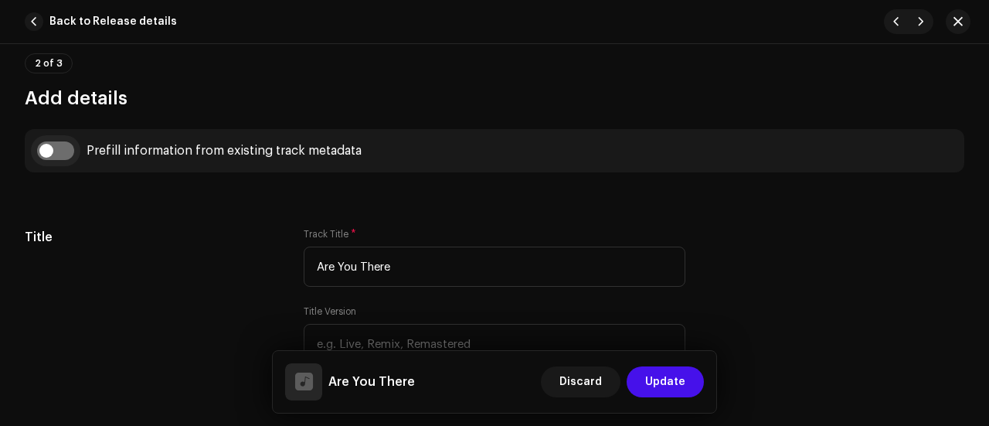
click at [59, 148] on input "checkbox" at bounding box center [55, 150] width 37 height 19
checkbox input "true"
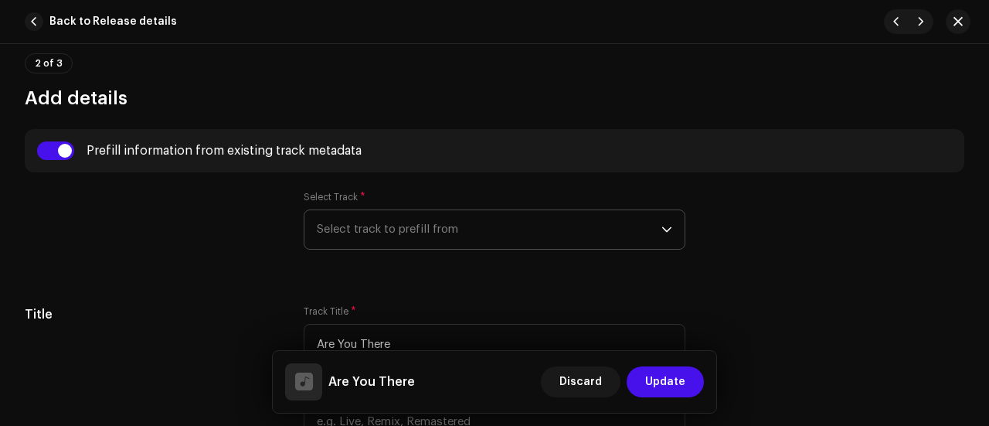
click at [338, 224] on span "Select track to prefill from" at bounding box center [489, 229] width 345 height 39
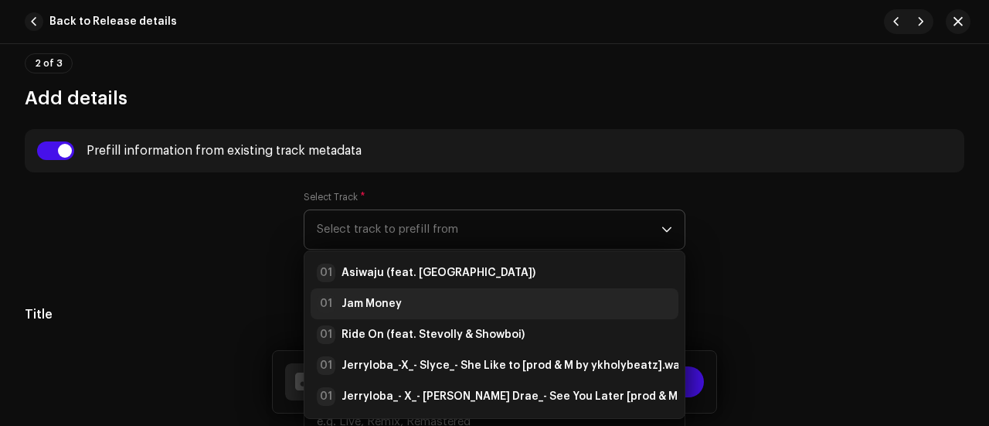
click at [407, 296] on div "01 Jam Money" at bounding box center [494, 303] width 355 height 19
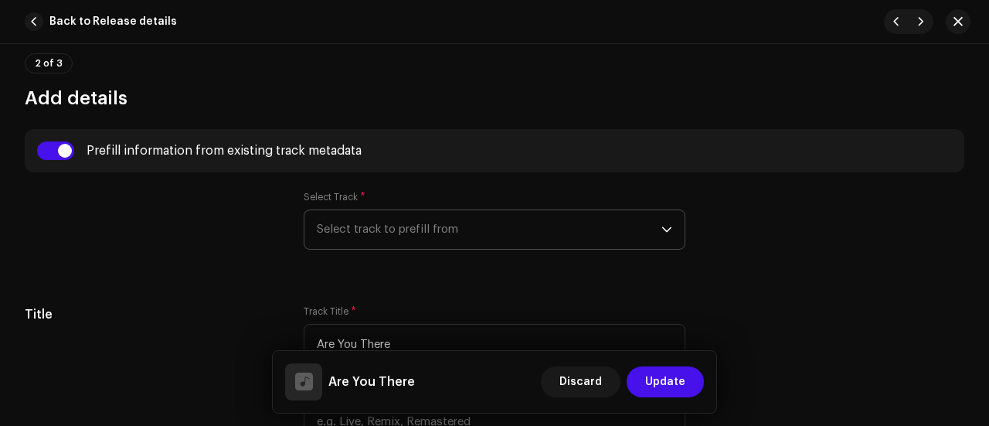
radio input "true"
type input "Jerryloba"
checkbox input "true"
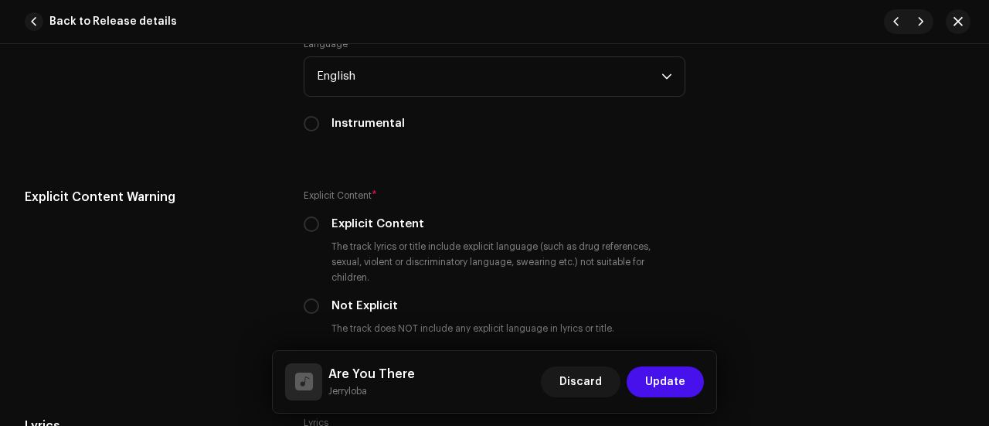
scroll to position [2625, 0]
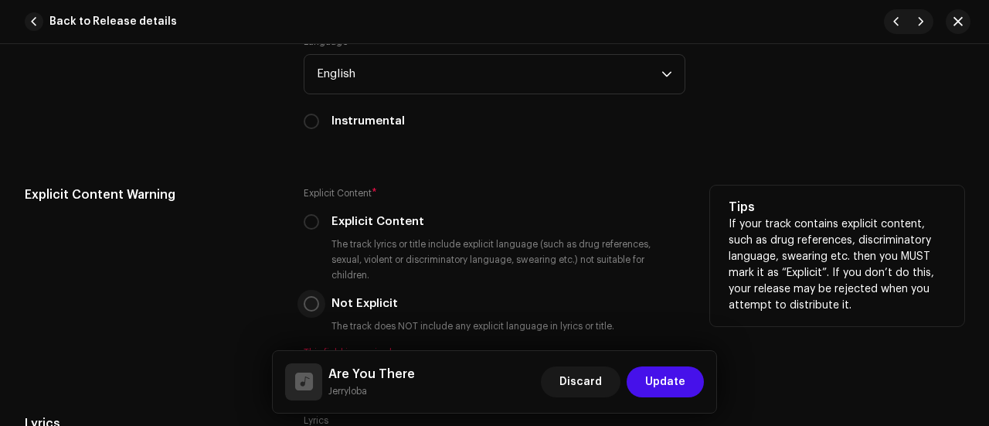
click at [304, 296] on input "Not Explicit" at bounding box center [311, 303] width 15 height 15
radio input "true"
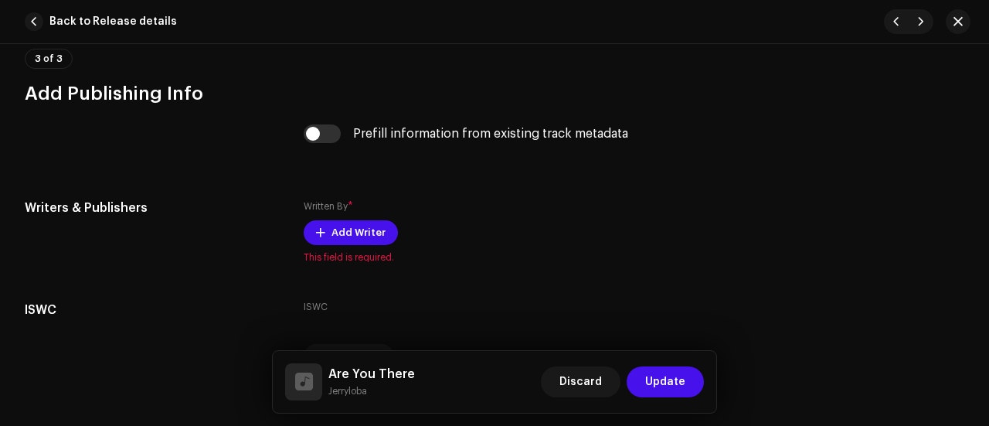
scroll to position [3134, 0]
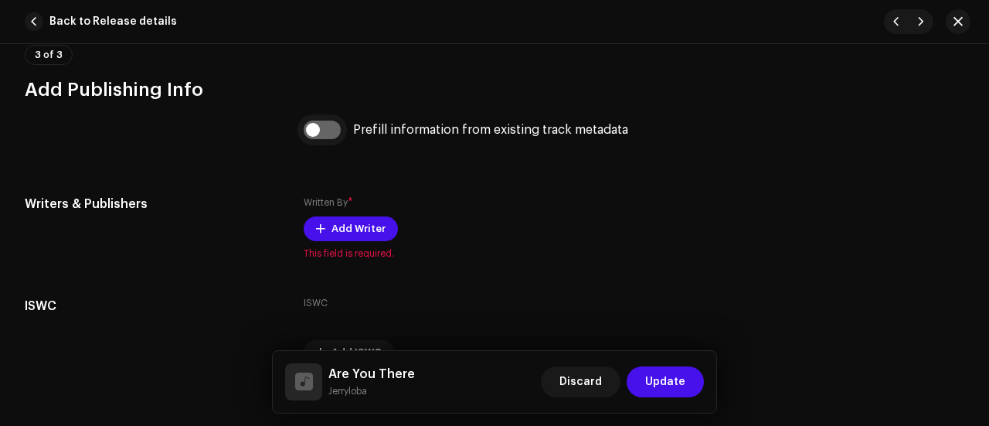
click at [317, 121] on input "checkbox" at bounding box center [322, 130] width 37 height 19
checkbox input "true"
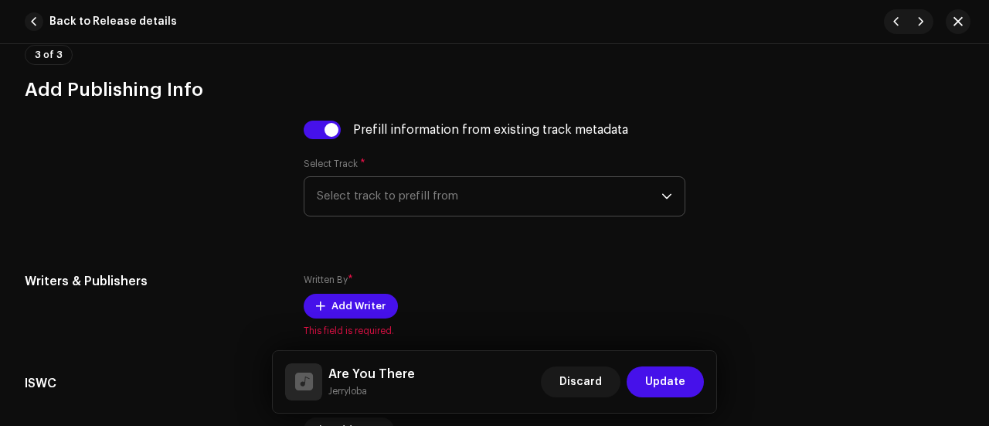
click at [345, 177] on span "Select track to prefill from" at bounding box center [489, 196] width 345 height 39
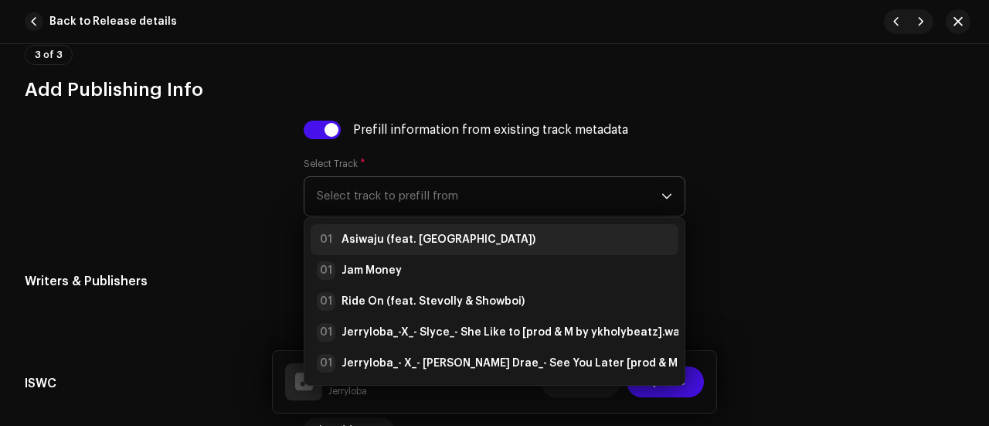
click at [368, 232] on strong "Asiwaju (feat. [GEOGRAPHIC_DATA])" at bounding box center [438, 239] width 194 height 15
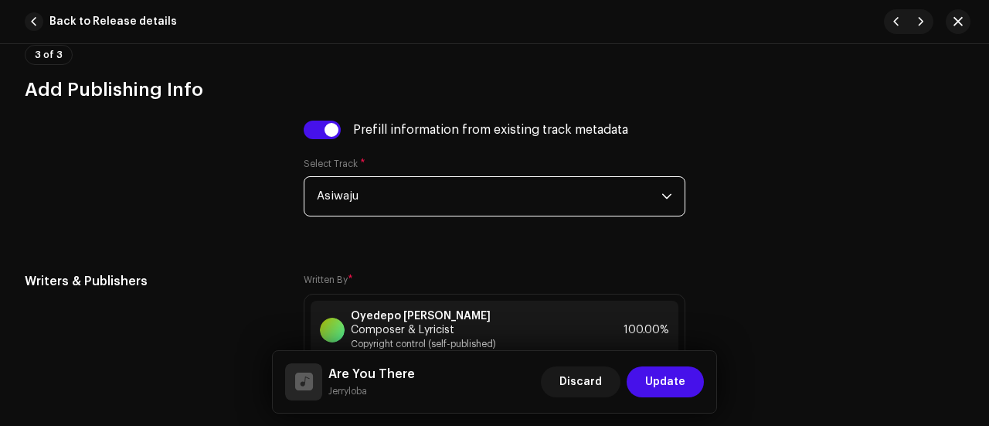
scroll to position [3322, 0]
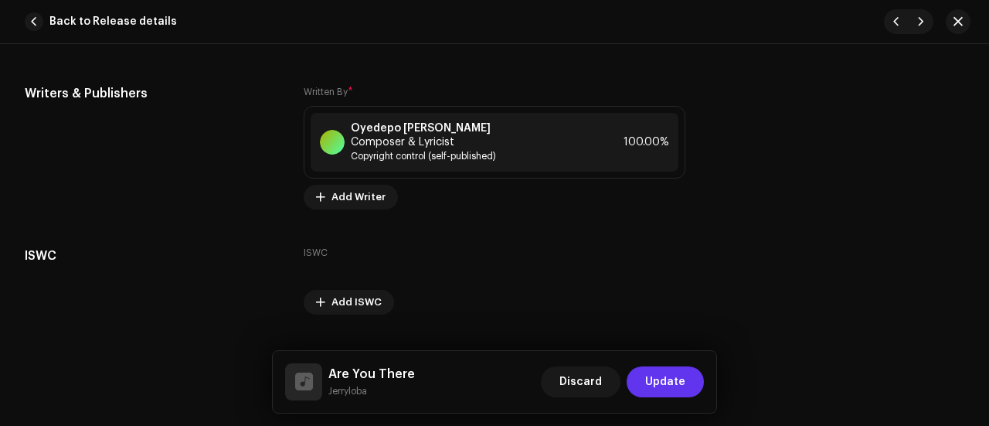
click at [675, 379] on span "Update" at bounding box center [665, 381] width 40 height 31
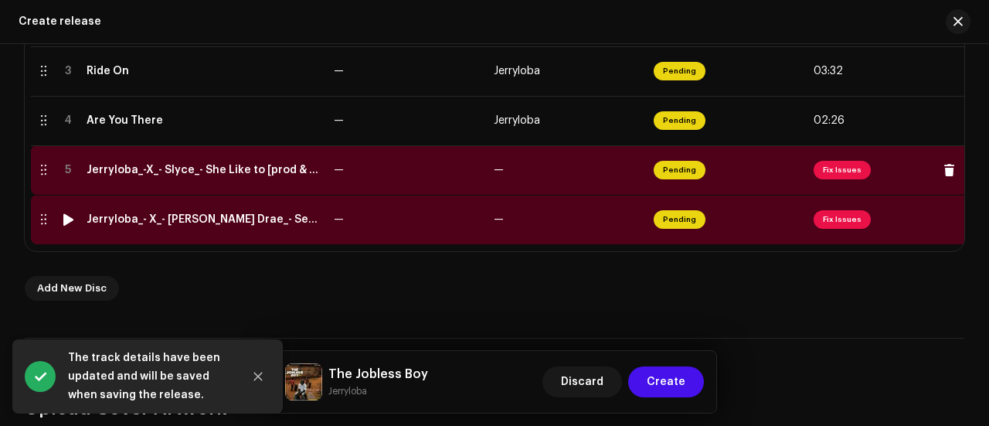
scroll to position [476, 0]
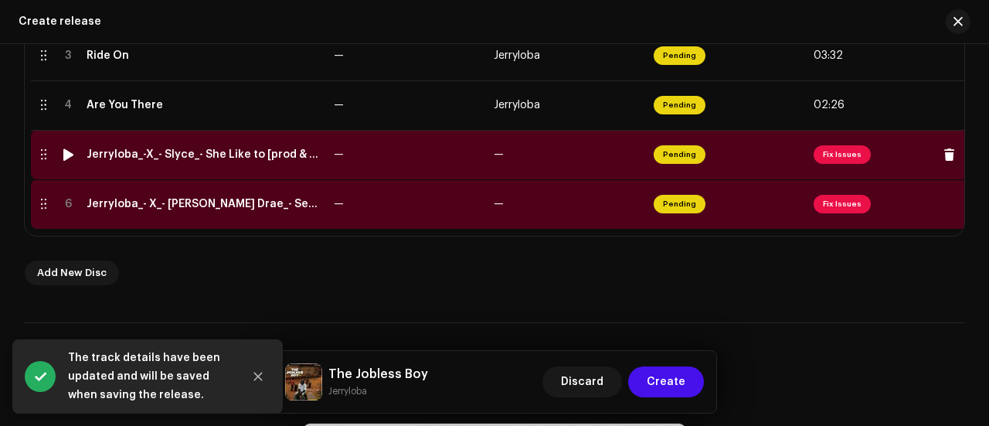
click at [236, 161] on td "Jerryloba_-X_- Slyce_- She Like to [prod & M by ykholybeatz].wav" at bounding box center [203, 154] width 247 height 49
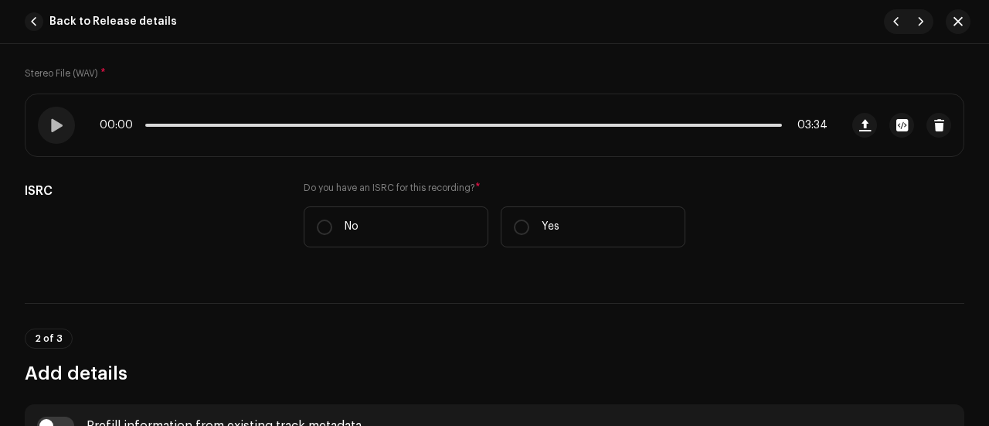
scroll to position [269, 0]
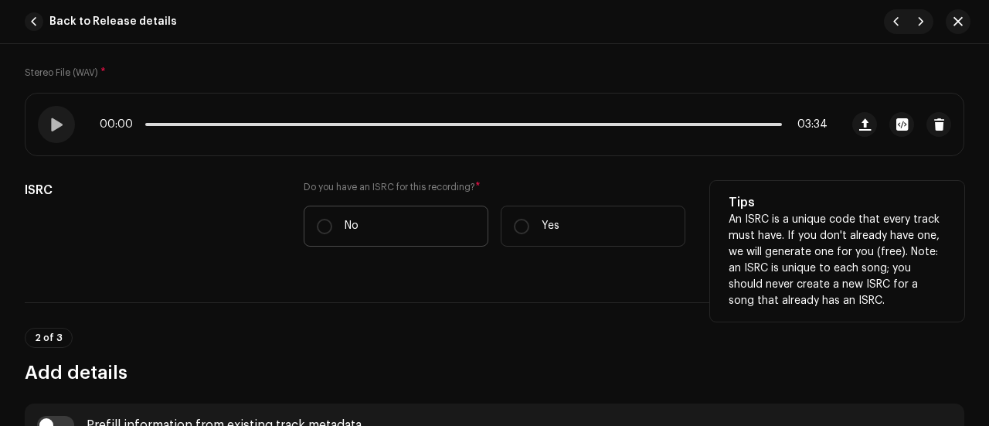
click at [396, 209] on label "No" at bounding box center [396, 226] width 185 height 41
click at [332, 219] on input "No" at bounding box center [324, 226] width 15 height 15
radio input "true"
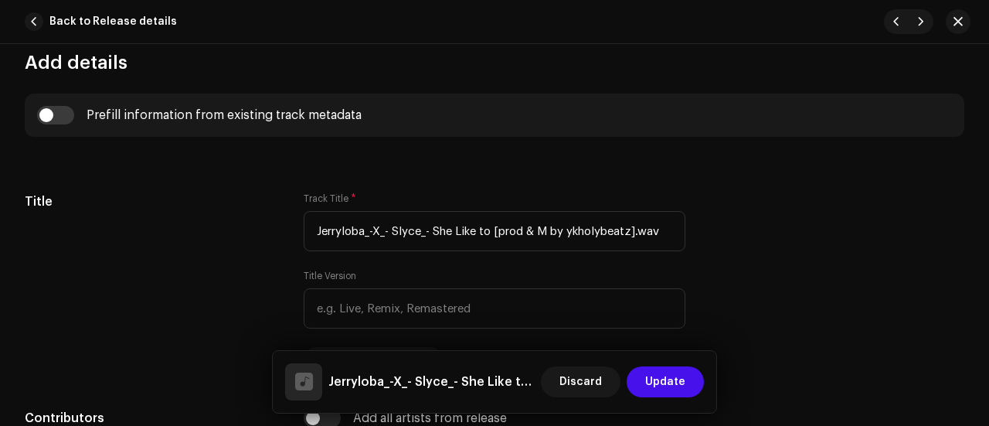
scroll to position [620, 0]
click at [63, 109] on input "checkbox" at bounding box center [55, 114] width 37 height 19
checkbox input "true"
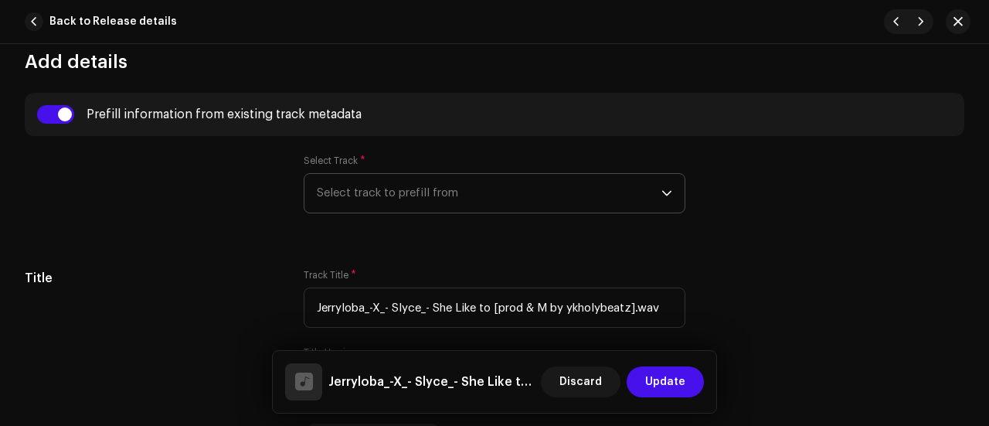
click at [353, 183] on span "Select track to prefill from" at bounding box center [489, 193] width 345 height 39
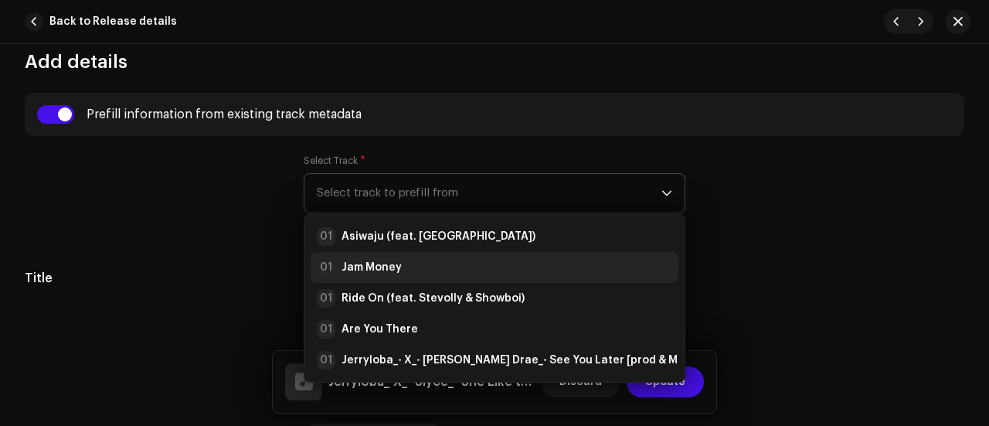
click at [383, 260] on strong "Jam Money" at bounding box center [371, 267] width 60 height 15
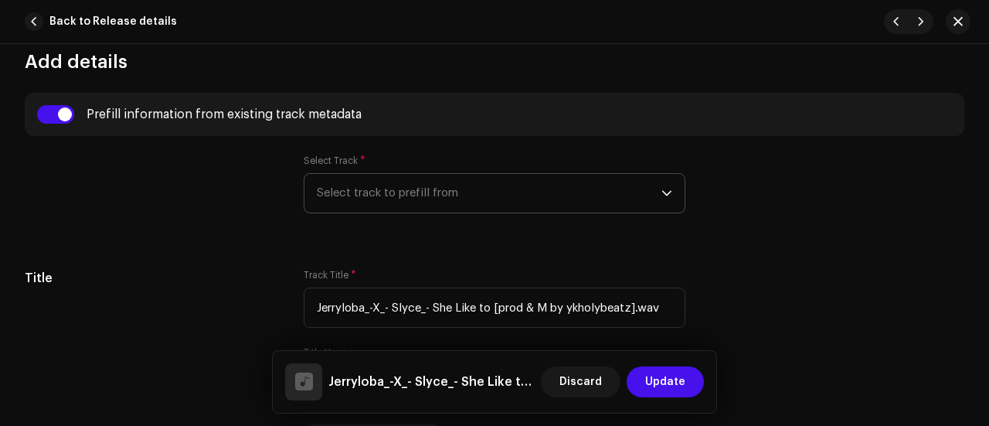
type input "Jam Money"
radio input "true"
type input "Jerryloba"
checkbox input "true"
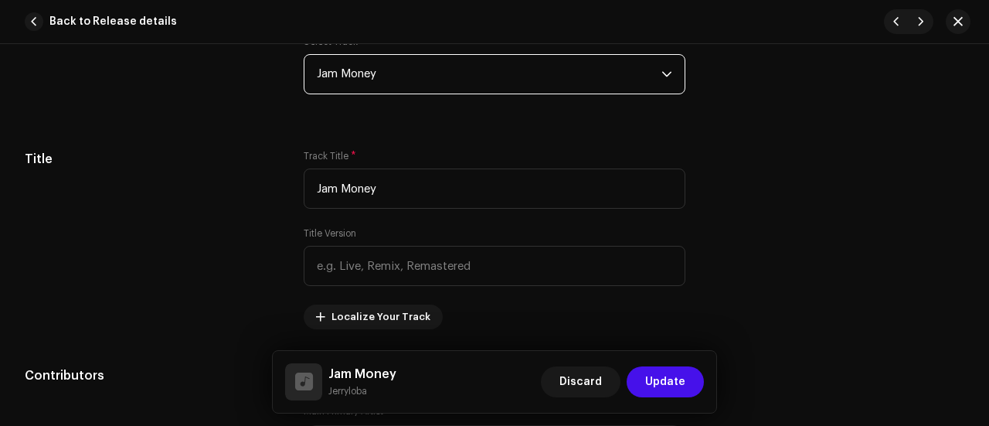
scroll to position [740, 0]
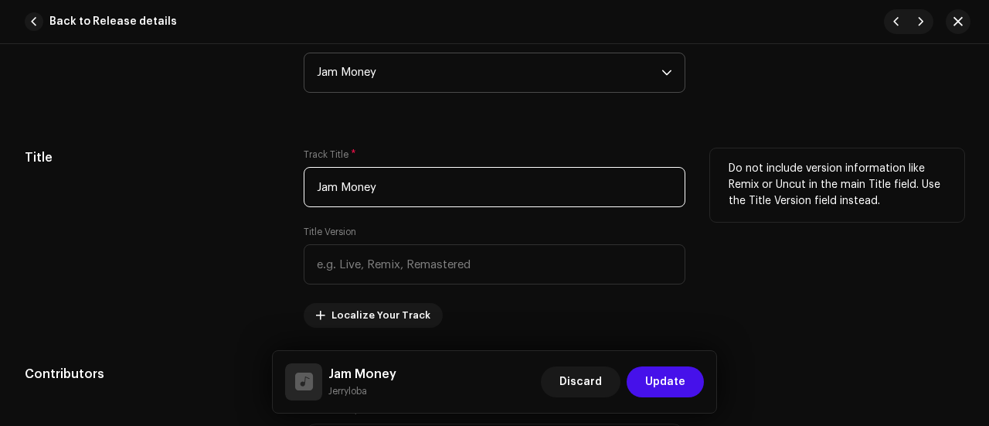
click at [400, 195] on input "Jam Money" at bounding box center [495, 187] width 382 height 40
paste input "She like To Part"
type input "She like To Party"
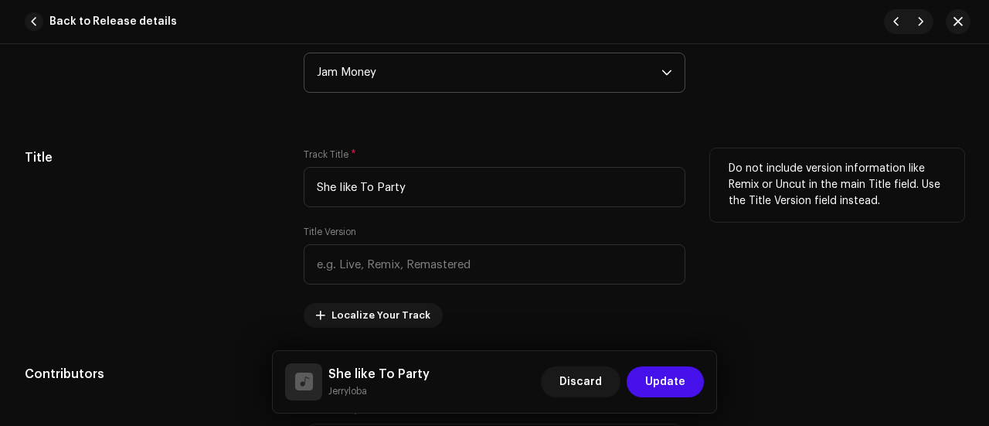
click at [222, 216] on div "Title" at bounding box center [152, 237] width 254 height 179
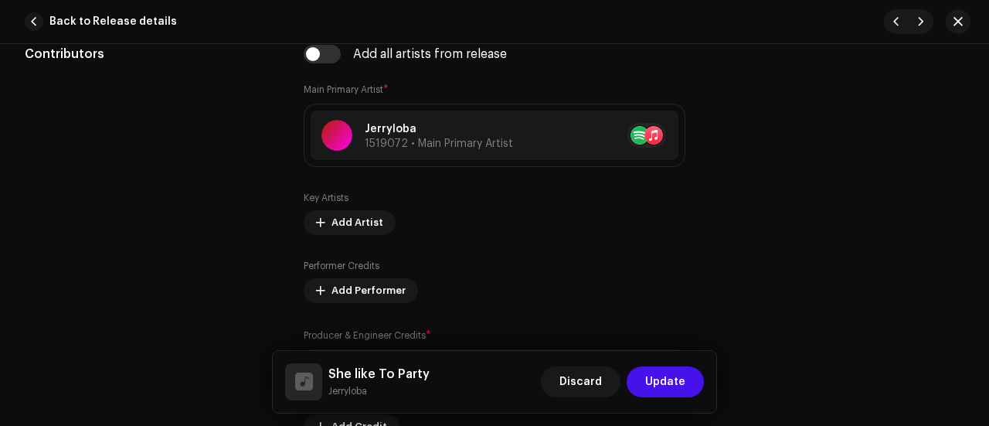
scroll to position [1063, 0]
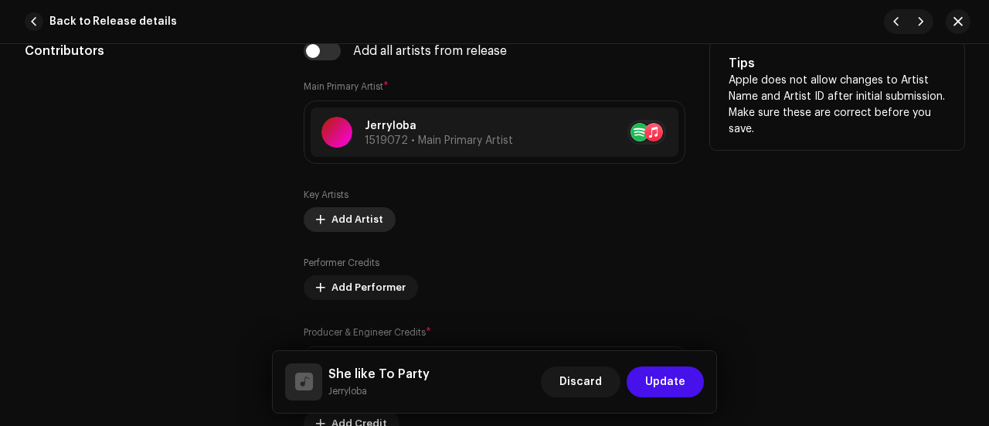
click at [362, 216] on span "Add Artist" at bounding box center [357, 219] width 52 height 31
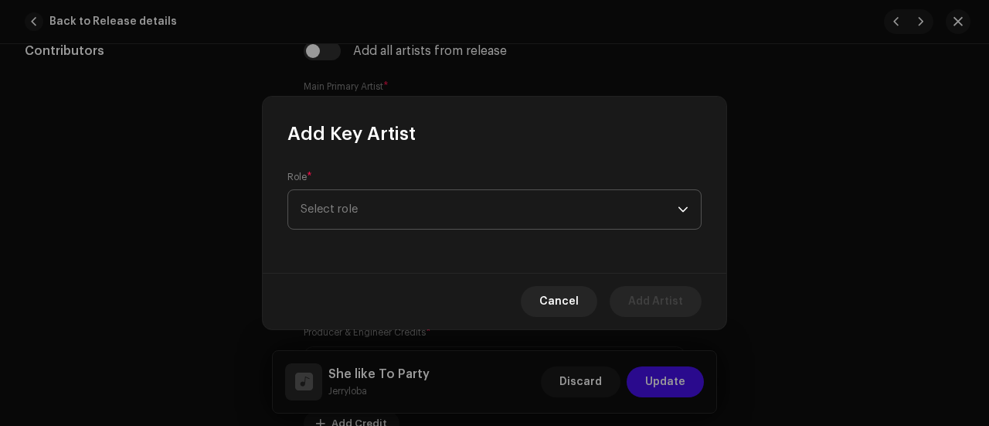
click at [344, 220] on span "Select role" at bounding box center [489, 209] width 377 height 39
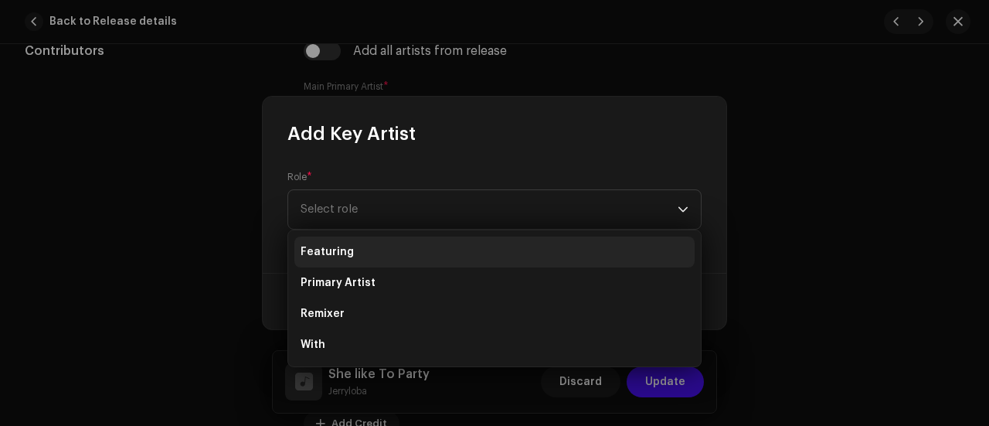
click at [330, 256] on span "Featuring" at bounding box center [327, 251] width 53 height 15
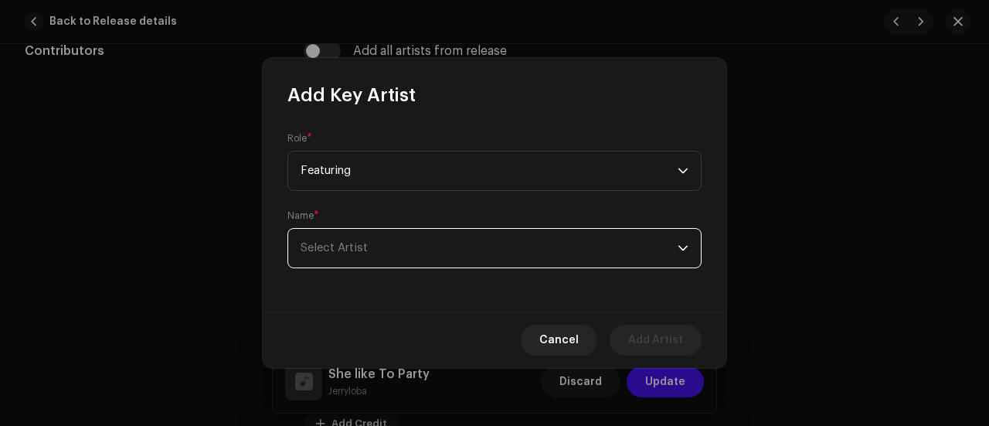
click at [323, 254] on span "Select Artist" at bounding box center [489, 248] width 377 height 39
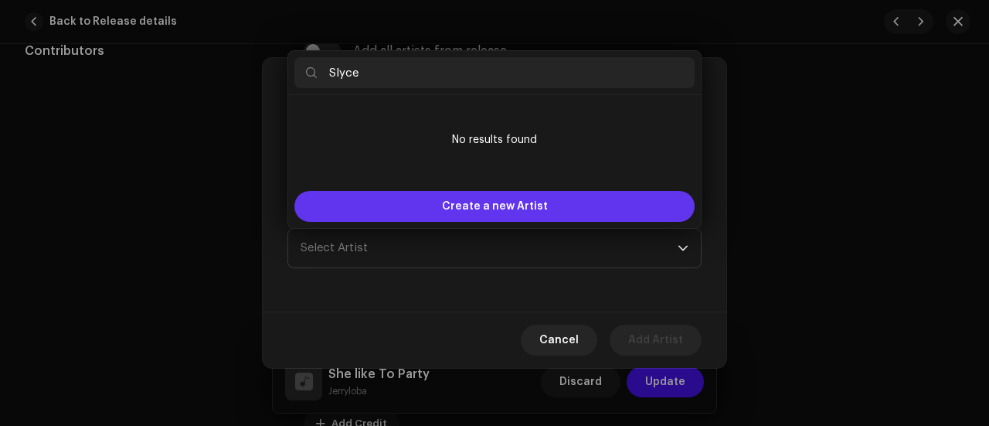
type input "Slyce"
click at [361, 204] on div "Create a new Artist" at bounding box center [494, 206] width 400 height 31
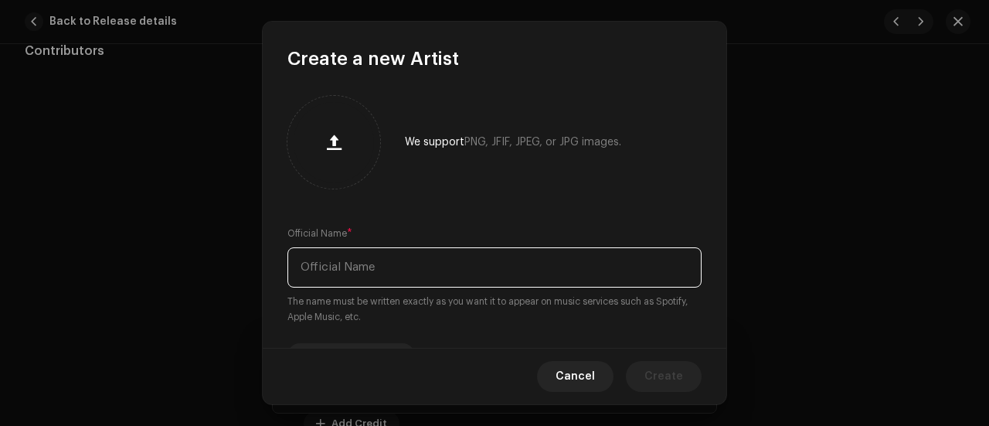
click at [335, 267] on input "text" at bounding box center [494, 267] width 414 height 40
paste input "Slyce"
type input "Slyce"
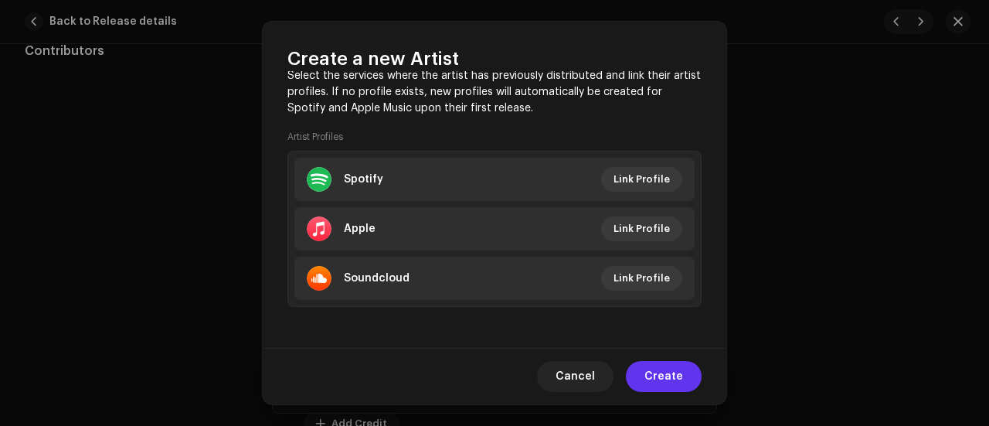
click at [655, 373] on span "Create" at bounding box center [663, 376] width 39 height 31
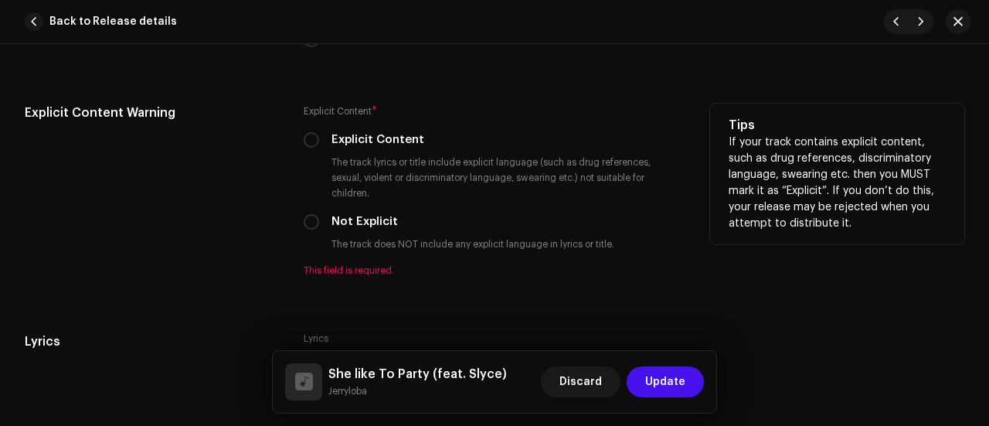
scroll to position [2773, 0]
click at [309, 213] on input "Not Explicit" at bounding box center [311, 220] width 15 height 15
radio input "true"
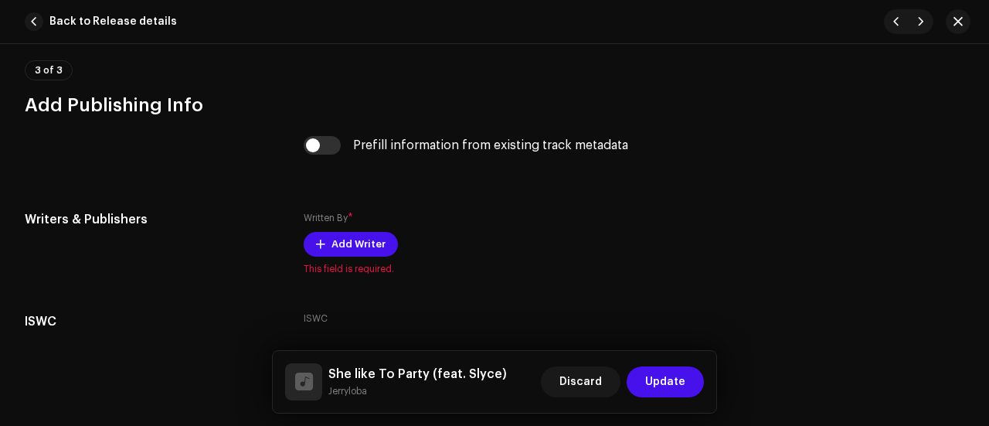
scroll to position [3185, 0]
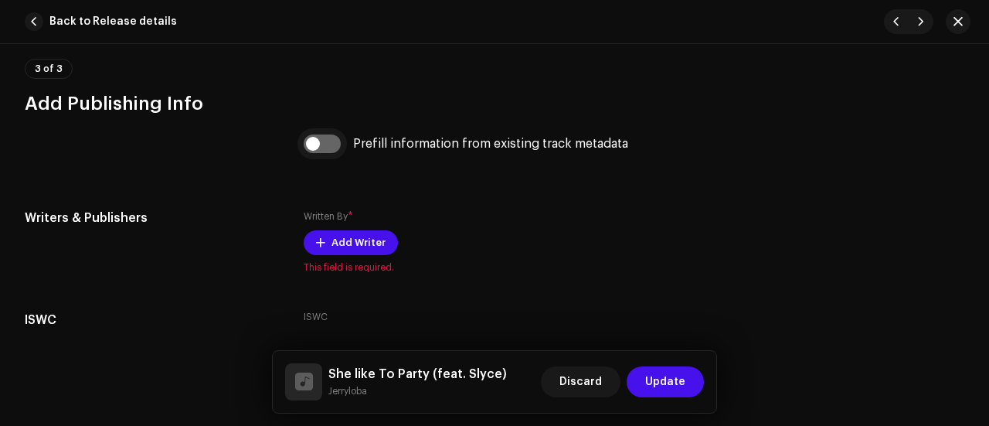
click at [325, 134] on input "checkbox" at bounding box center [322, 143] width 37 height 19
checkbox input "true"
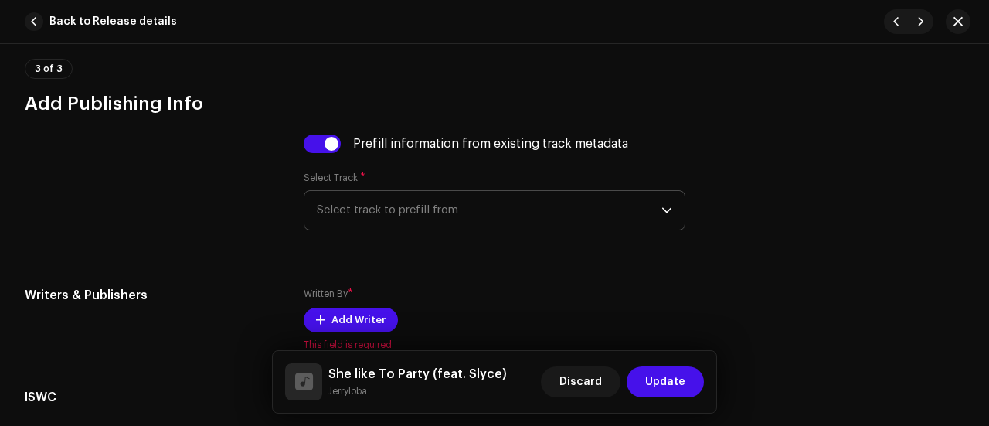
click at [368, 191] on span "Select track to prefill from" at bounding box center [489, 210] width 345 height 39
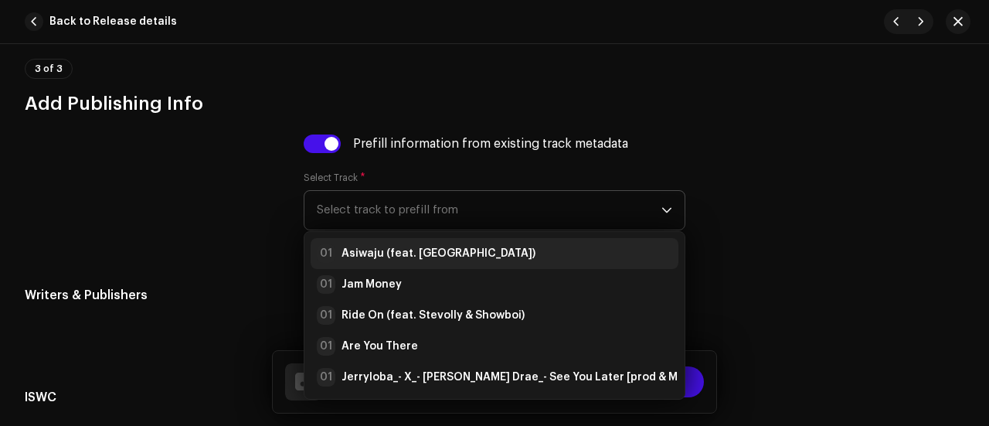
click at [405, 246] on strong "Asiwaju (feat. [GEOGRAPHIC_DATA])" at bounding box center [438, 253] width 194 height 15
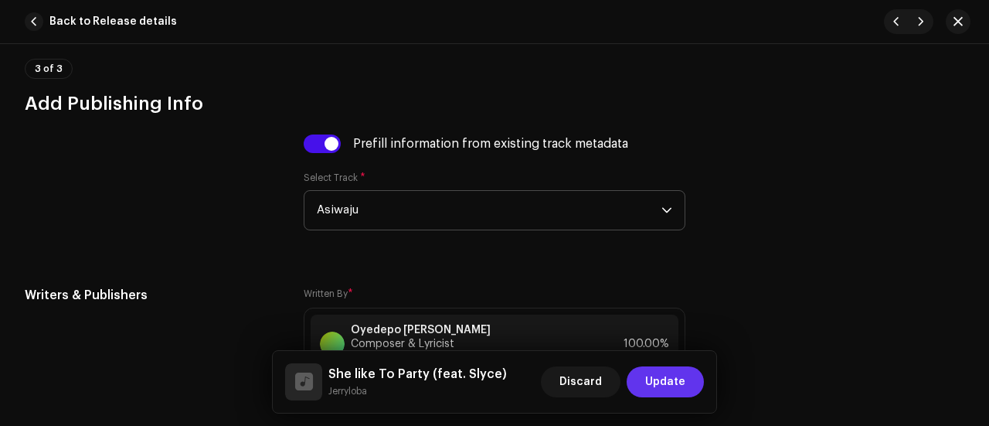
click at [670, 385] on span "Update" at bounding box center [665, 381] width 40 height 31
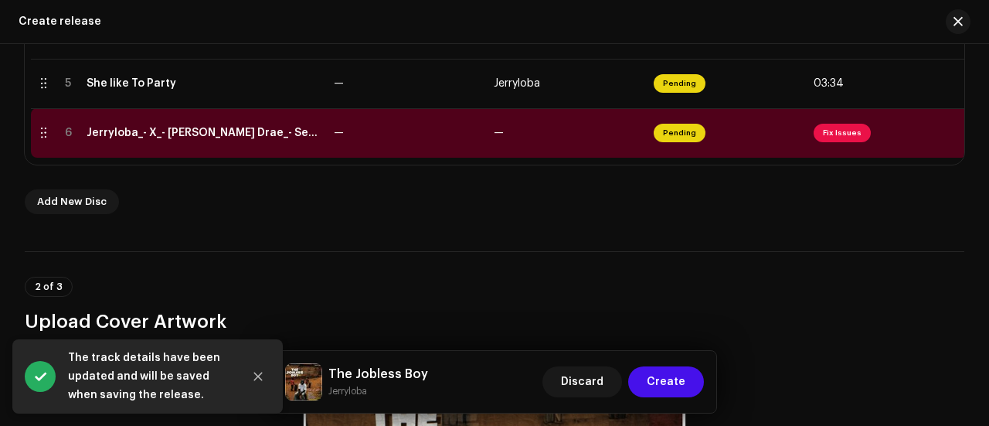
scroll to position [573, 0]
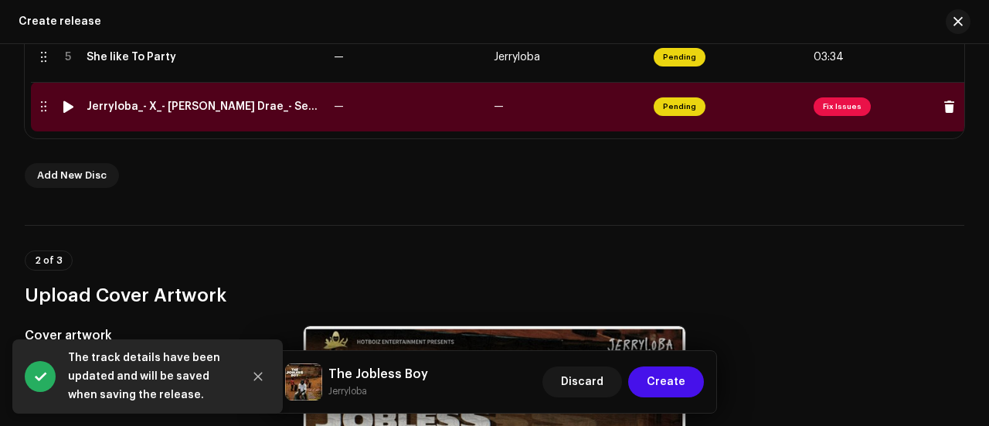
click at [371, 105] on td "—" at bounding box center [408, 106] width 160 height 49
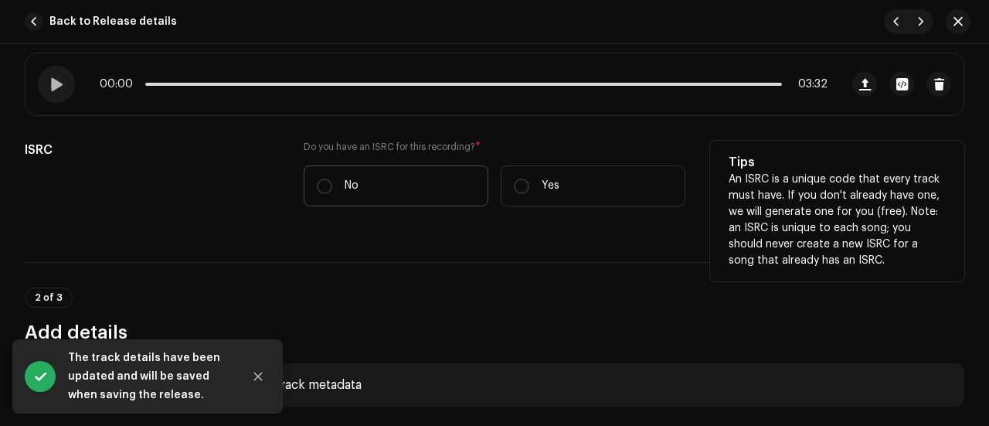
click at [379, 177] on label "No" at bounding box center [396, 185] width 185 height 41
click at [332, 178] on input "No" at bounding box center [324, 185] width 15 height 15
radio input "true"
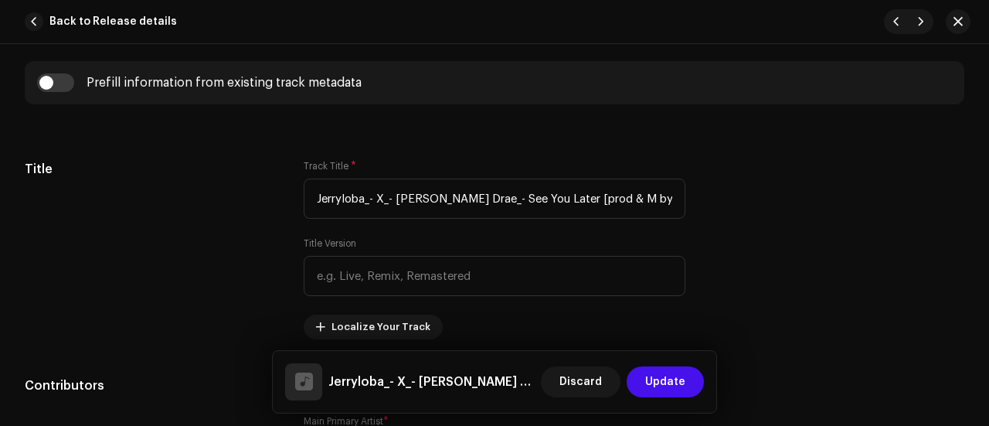
scroll to position [744, 0]
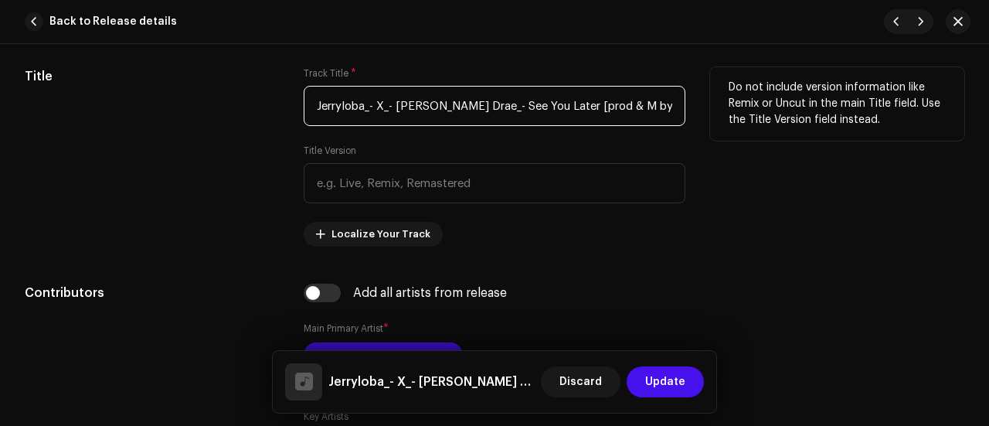
drag, startPoint x: 475, startPoint y: 102, endPoint x: 304, endPoint y: 100, distance: 170.7
click at [304, 100] on input "Jerryloba_- X_- [PERSON_NAME] Drae_- See You Later [prod & M by ykholybeatz].wav" at bounding box center [495, 106] width 382 height 40
drag, startPoint x: 394, startPoint y: 104, endPoint x: 584, endPoint y: 110, distance: 190.2
click at [584, 110] on input "See You Later [prod & M by ykholybeatz].wav" at bounding box center [495, 106] width 382 height 40
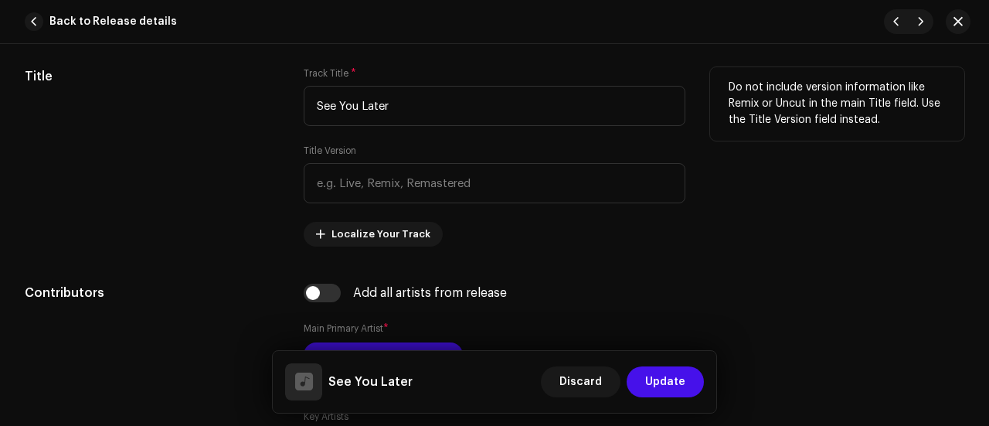
type input "See You Later"
click at [182, 174] on div "Title" at bounding box center [152, 156] width 254 height 179
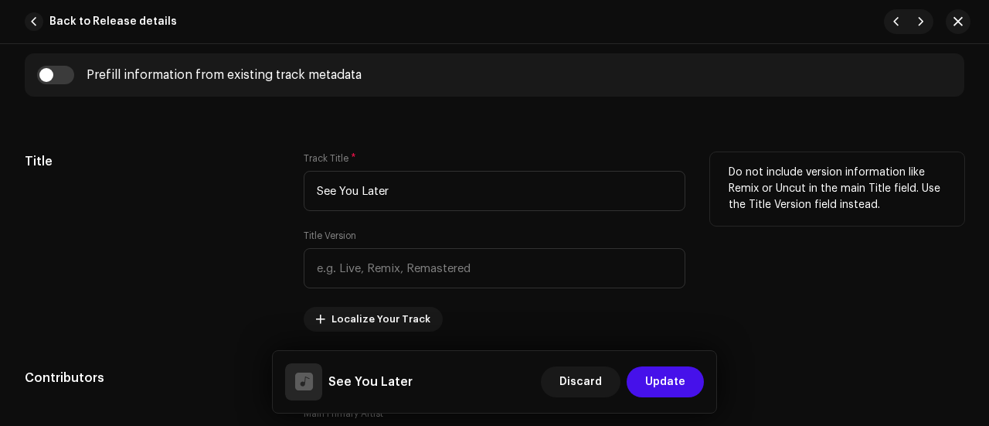
scroll to position [657, 0]
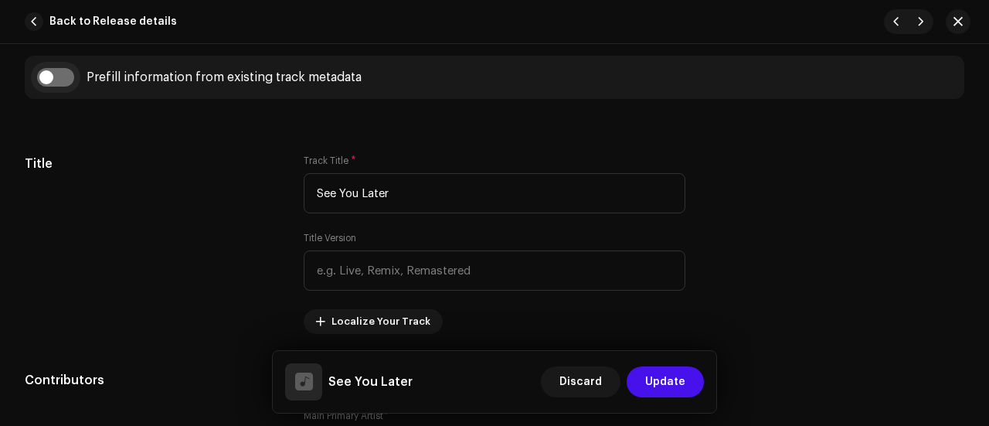
click at [59, 78] on input "checkbox" at bounding box center [55, 77] width 37 height 19
checkbox input "true"
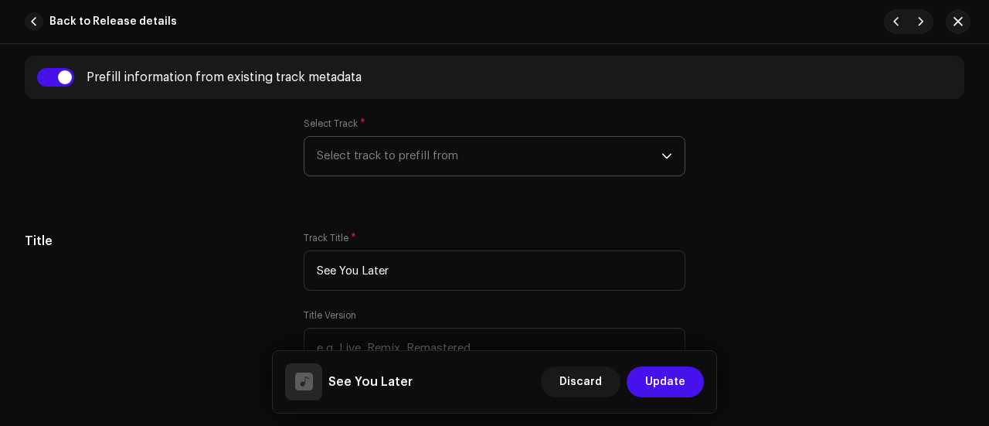
click at [347, 161] on span "Select track to prefill from" at bounding box center [489, 156] width 345 height 39
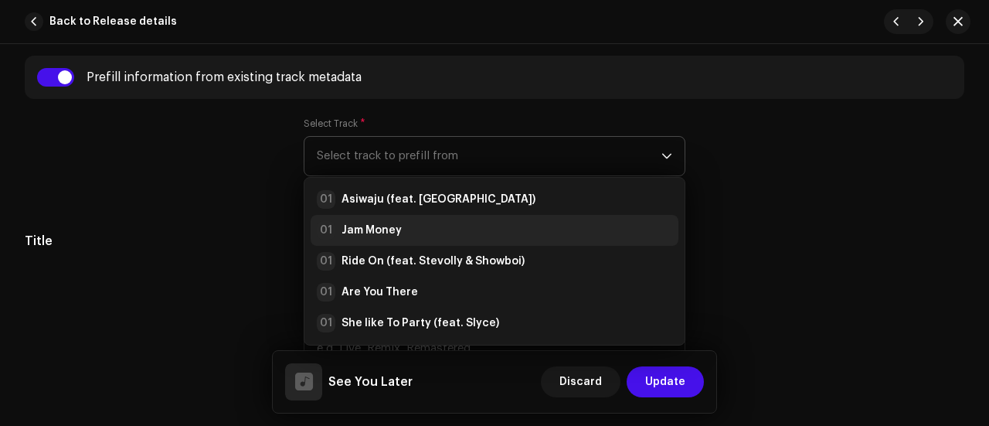
click at [356, 226] on strong "Jam Money" at bounding box center [371, 229] width 60 height 15
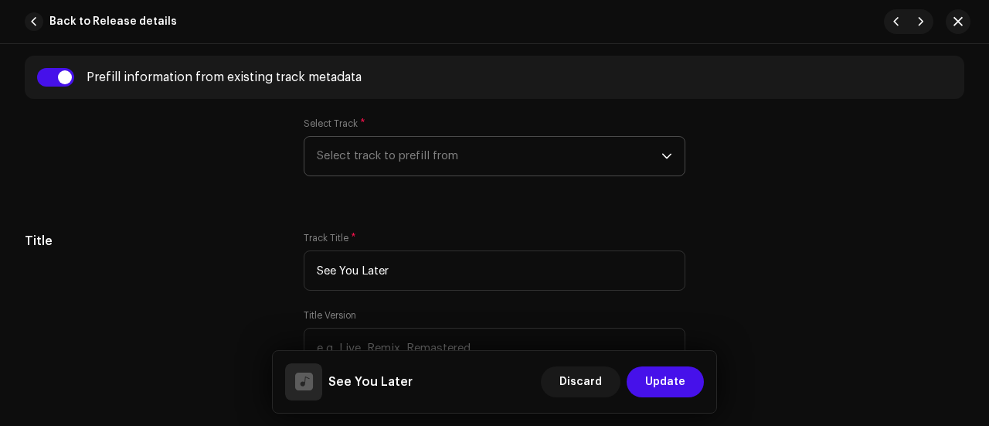
radio input "true"
type input "Jerryloba"
checkbox input "true"
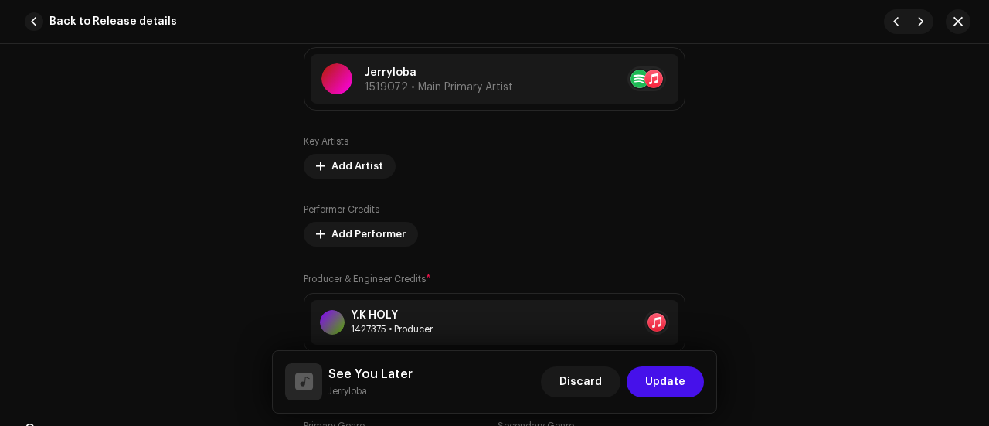
scroll to position [1126, 0]
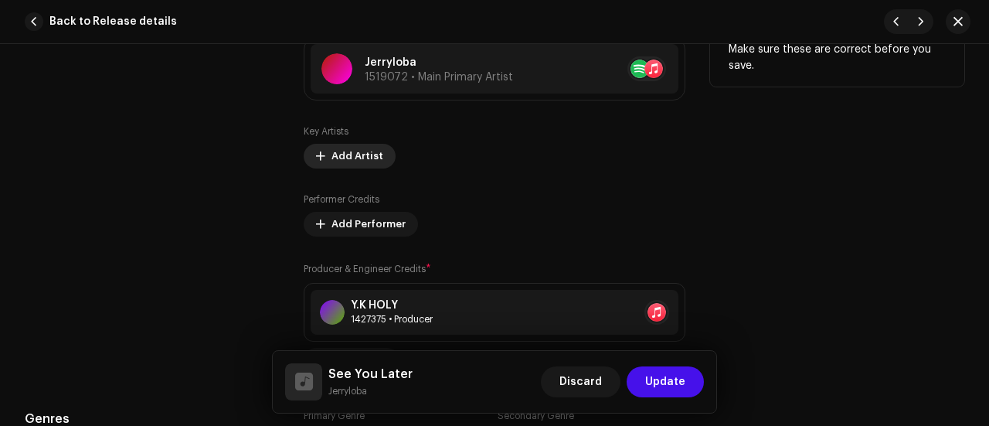
click at [362, 151] on span "Add Artist" at bounding box center [357, 156] width 52 height 31
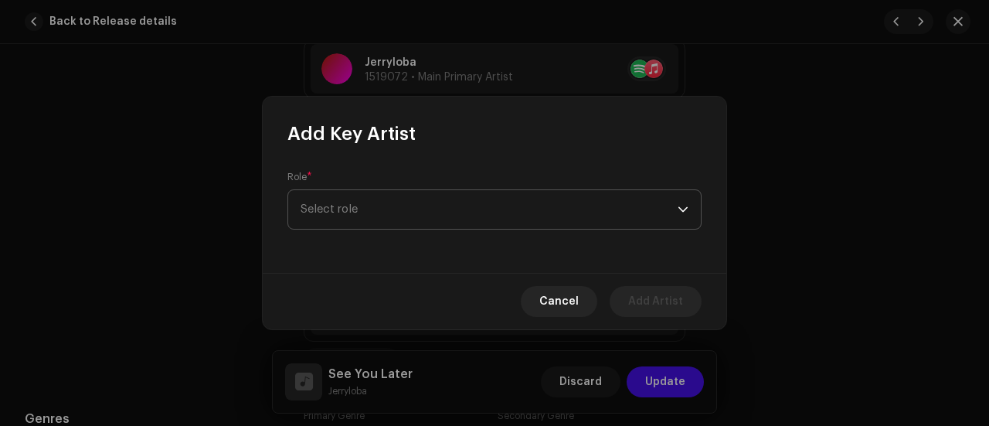
click at [361, 208] on span "Select role" at bounding box center [489, 209] width 377 height 39
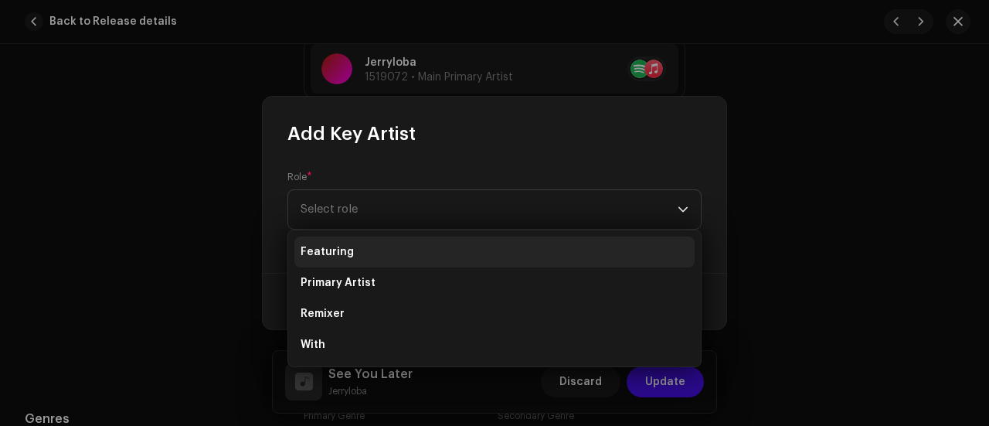
click at [352, 249] on li "Featuring" at bounding box center [494, 251] width 400 height 31
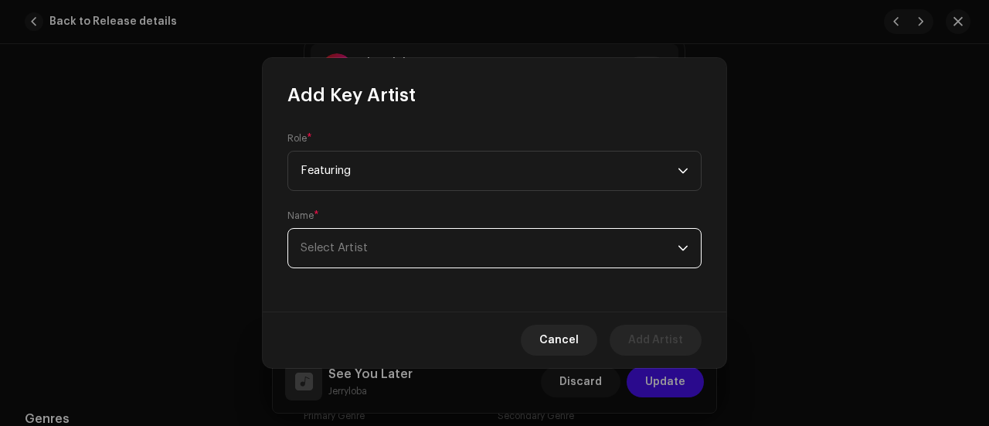
click at [331, 237] on span "Select Artist" at bounding box center [489, 248] width 377 height 39
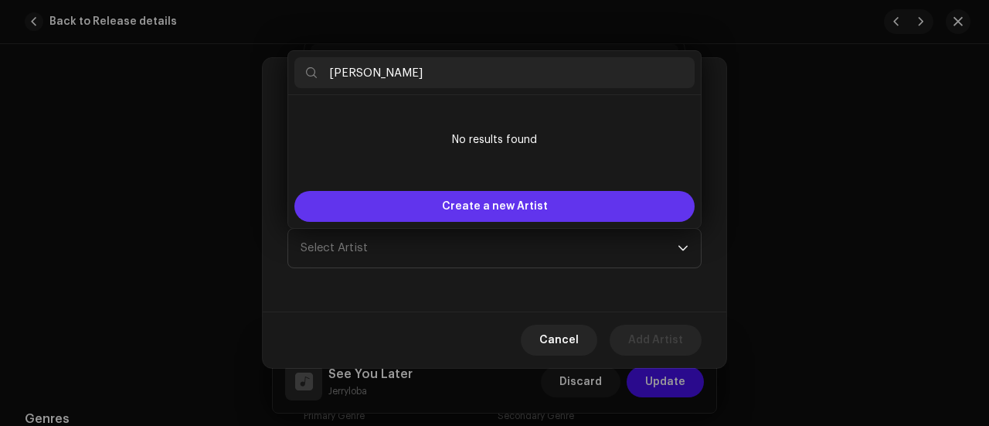
type input "[PERSON_NAME]"
click at [371, 203] on div "Create a new Artist" at bounding box center [494, 206] width 400 height 31
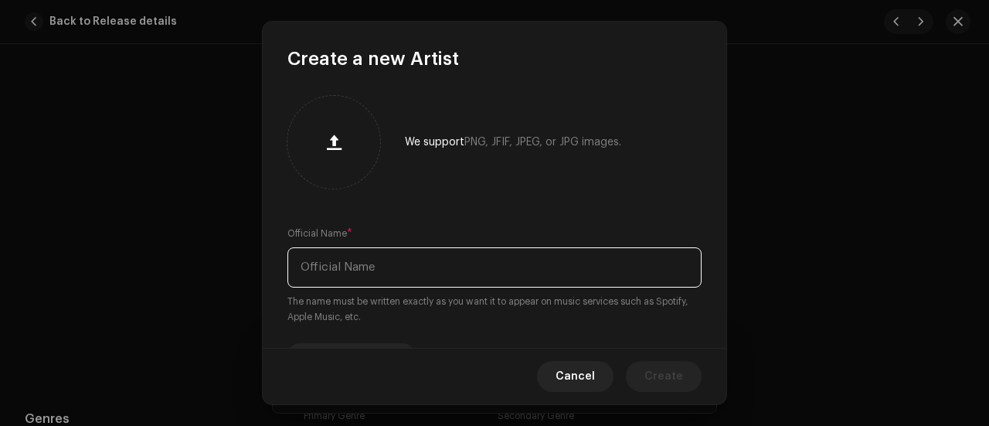
click at [346, 257] on input "text" at bounding box center [494, 267] width 414 height 40
paste input "[PERSON_NAME]"
type input "[PERSON_NAME]"
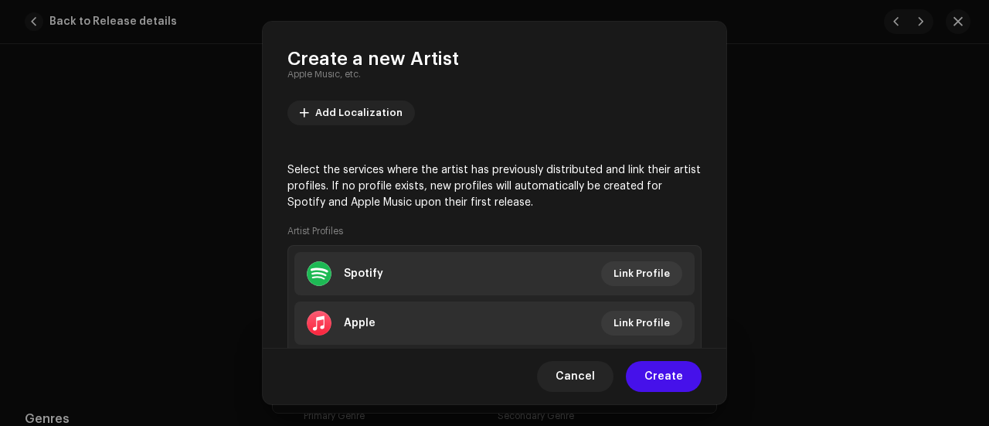
scroll to position [262, 0]
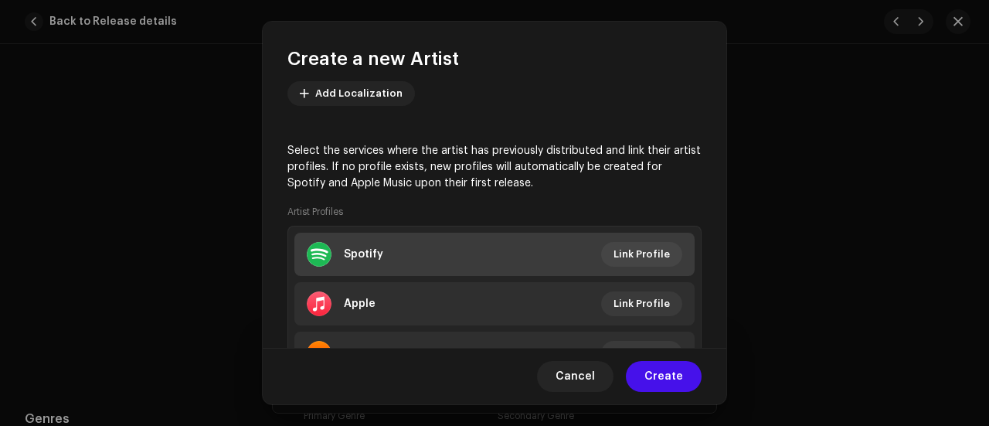
click at [427, 250] on li "Spotify Link Profile" at bounding box center [494, 254] width 400 height 43
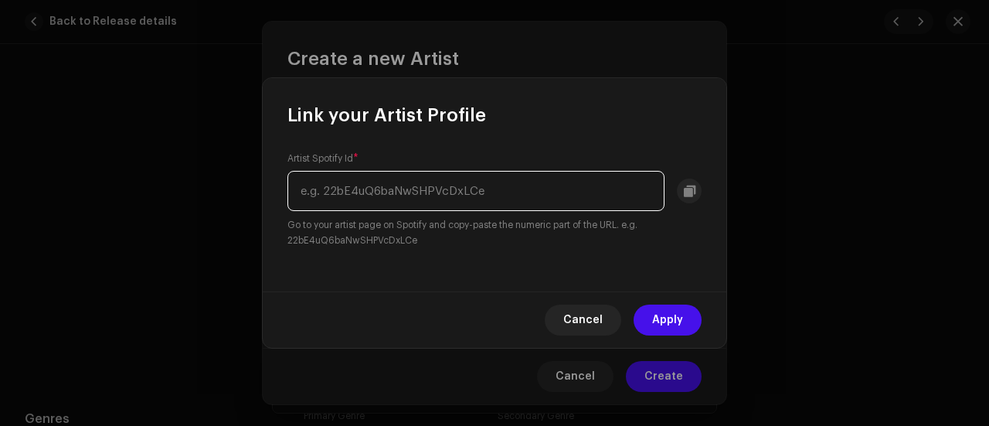
paste input "3B0FY4CEoBX2IYoFtG6cDN"
type input "3B0FY4CEoBX2IYoFtG6cDN"
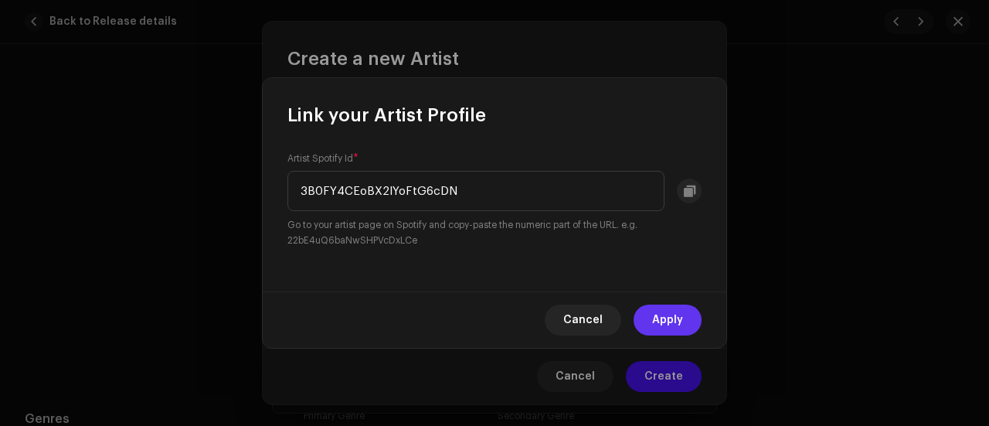
click at [654, 314] on span "Apply" at bounding box center [667, 319] width 31 height 31
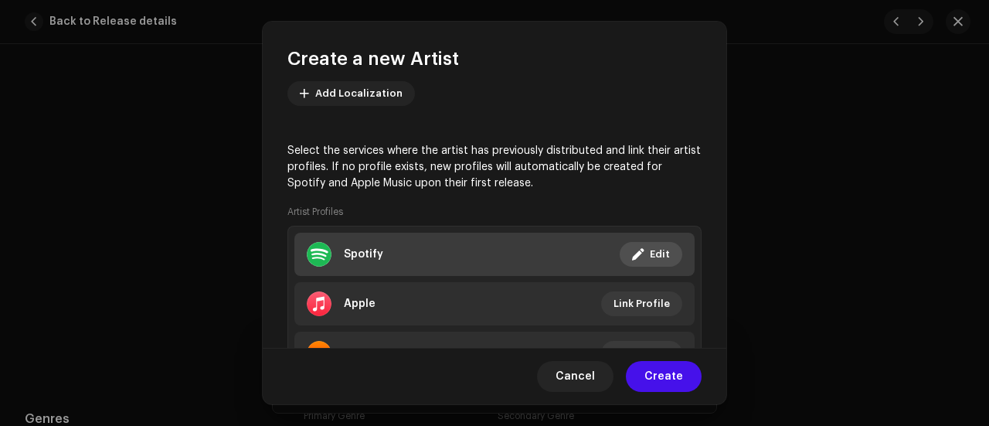
scroll to position [275, 0]
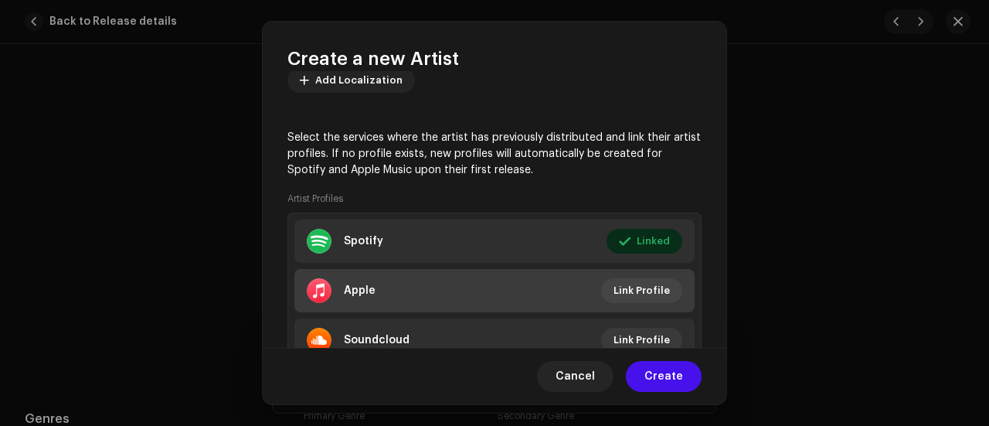
click at [426, 294] on li "Apple Link Profile" at bounding box center [494, 290] width 400 height 43
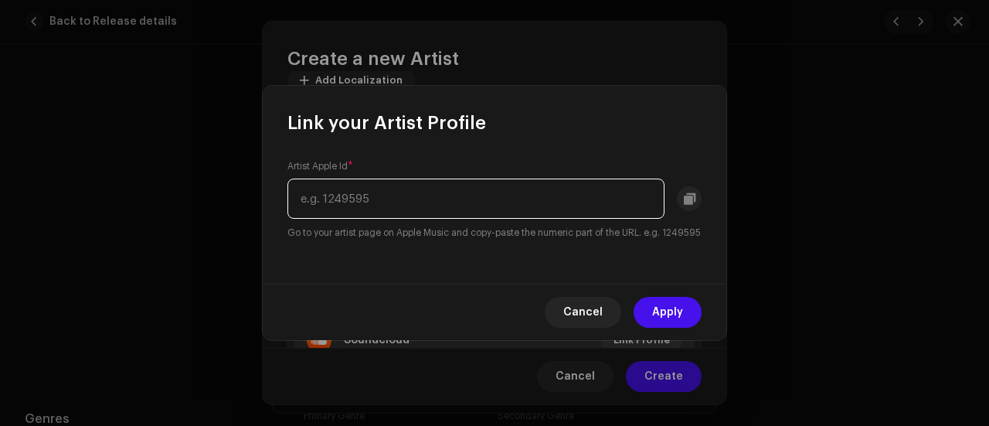
paste input "1818195009"
type input "1818195009"
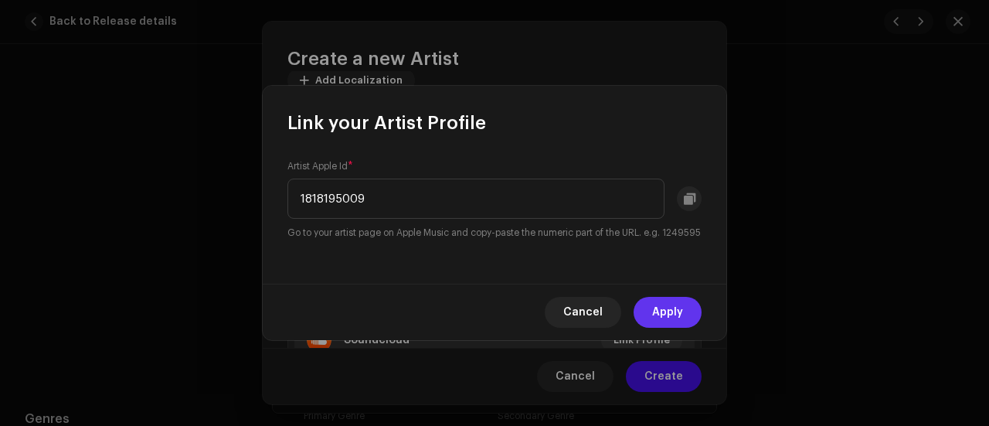
click at [665, 318] on span "Apply" at bounding box center [667, 312] width 31 height 31
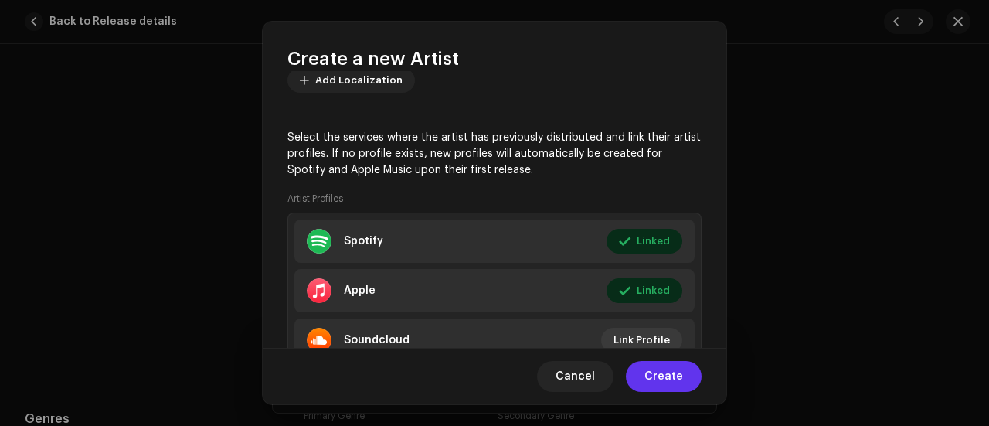
click at [674, 374] on span "Create" at bounding box center [663, 376] width 39 height 31
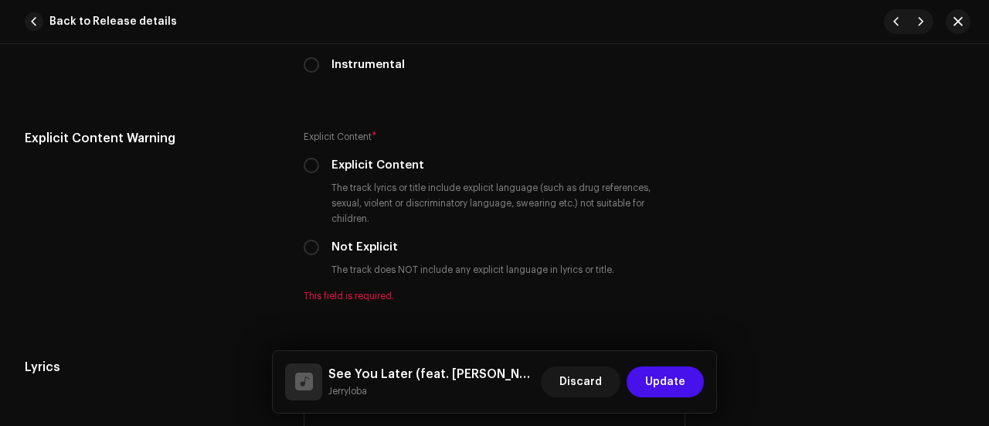
scroll to position [2747, 0]
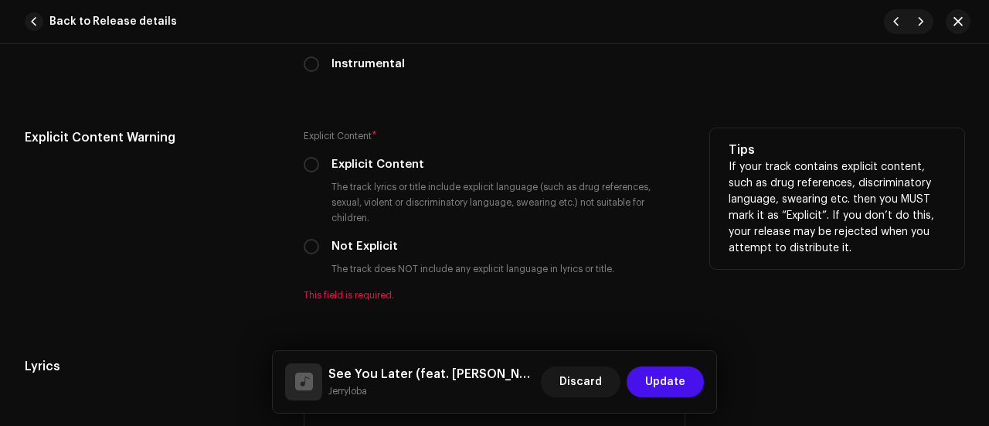
click at [313, 234] on div "Explicit Content * Explicit Content The track lyrics or title include explicit …" at bounding box center [495, 214] width 382 height 173
click at [309, 239] on input "Not Explicit" at bounding box center [311, 246] width 15 height 15
radio input "true"
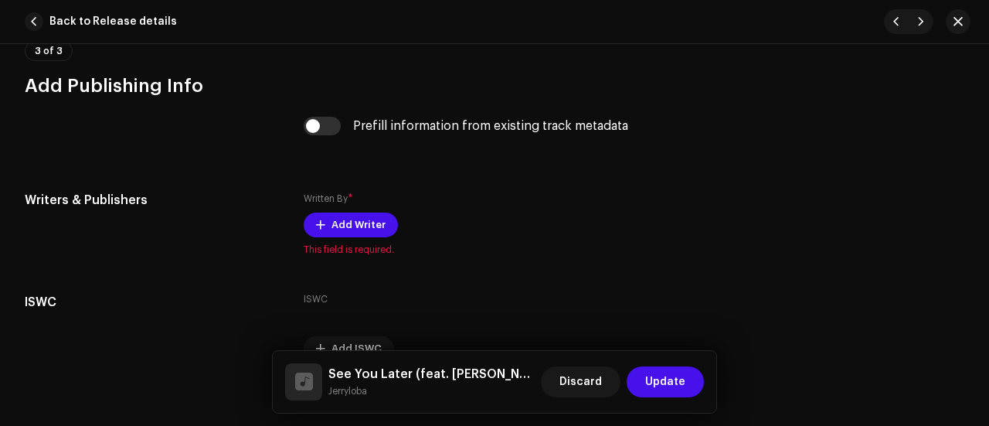
scroll to position [3204, 0]
click at [324, 116] on input "checkbox" at bounding box center [322, 125] width 37 height 19
checkbox input "true"
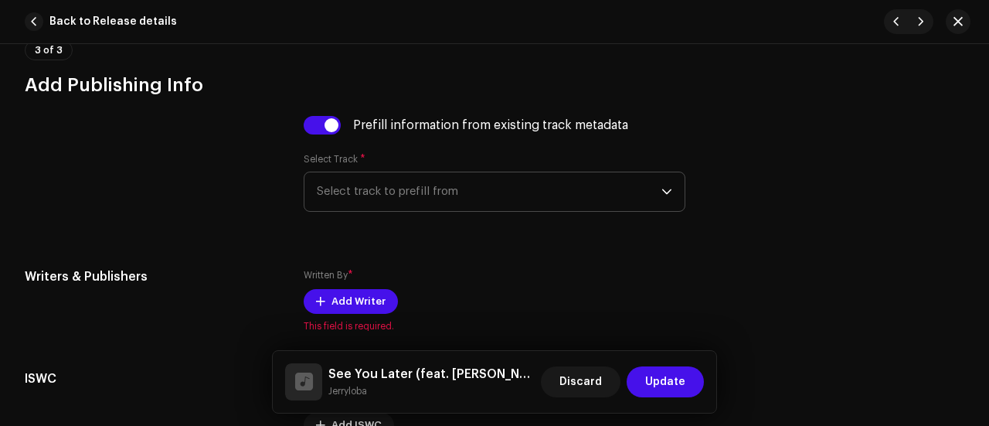
click at [356, 172] on span "Select track to prefill from" at bounding box center [489, 191] width 345 height 39
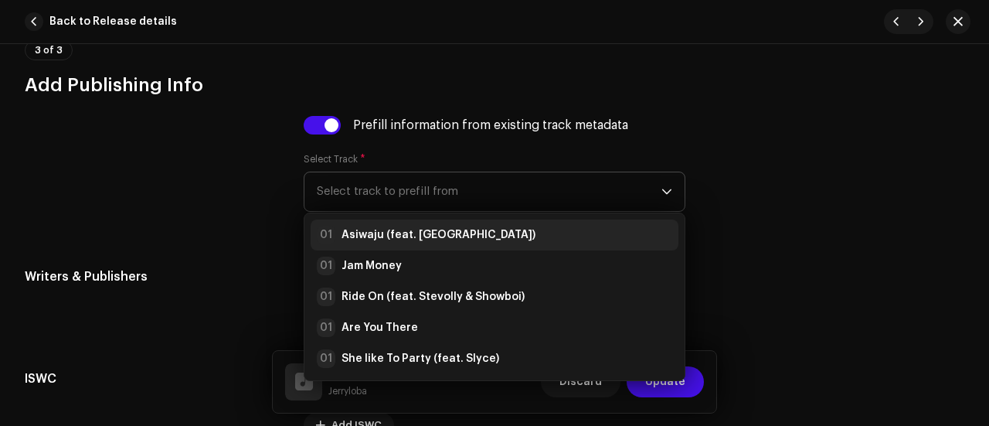
click at [381, 227] on strong "Asiwaju (feat. [GEOGRAPHIC_DATA])" at bounding box center [438, 234] width 194 height 15
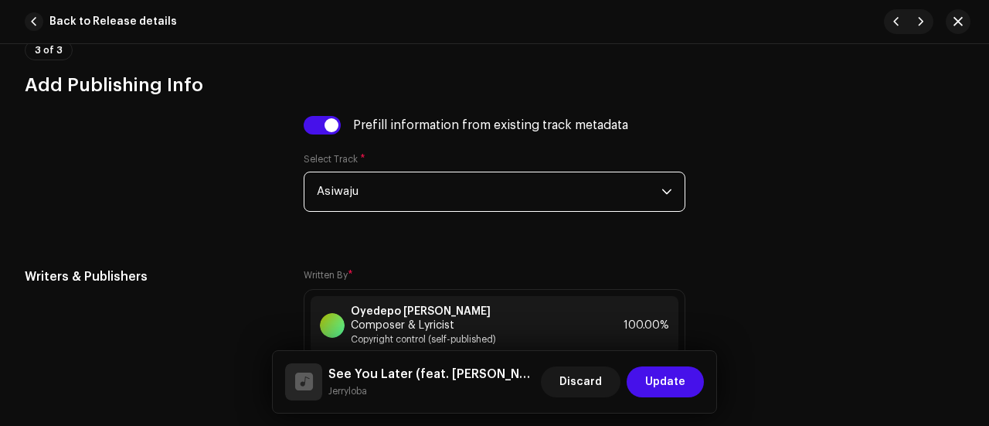
scroll to position [3386, 0]
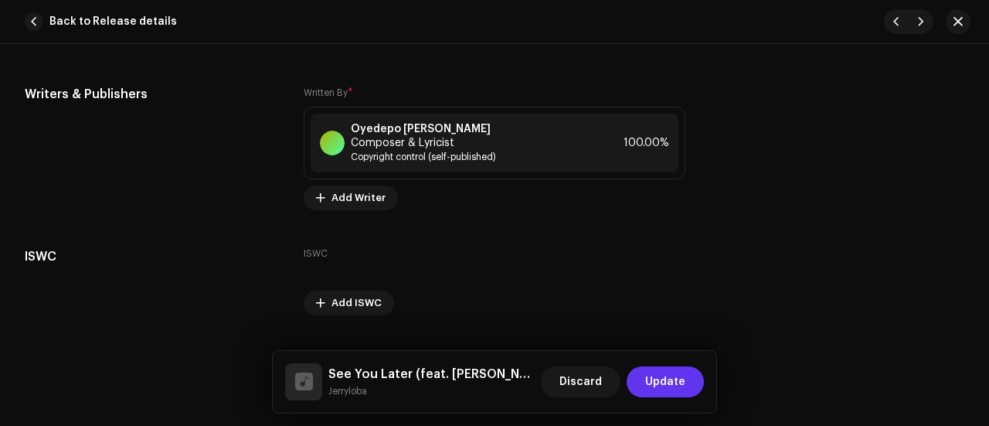
click at [671, 378] on span "Update" at bounding box center [665, 381] width 40 height 31
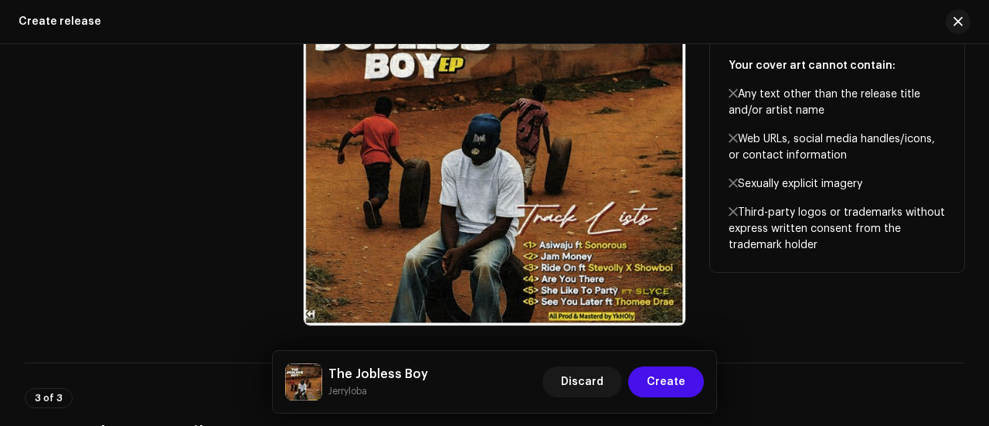
scroll to position [956, 0]
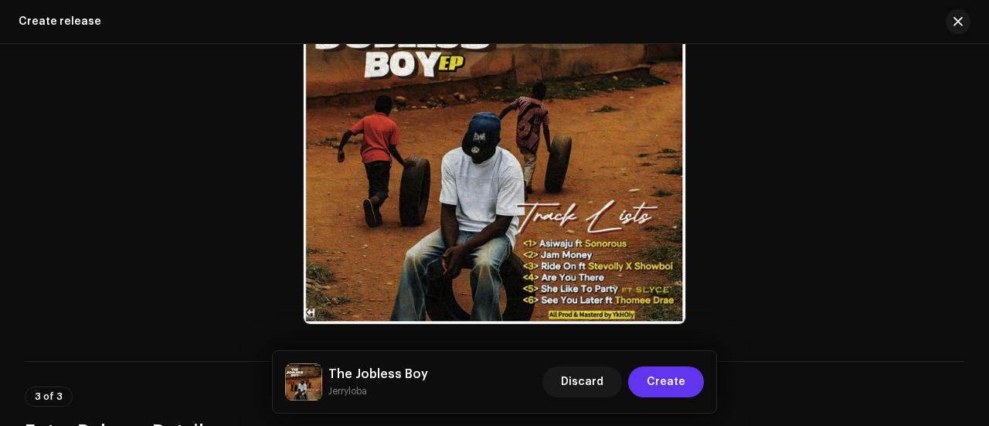
click at [663, 374] on span "Create" at bounding box center [666, 381] width 39 height 31
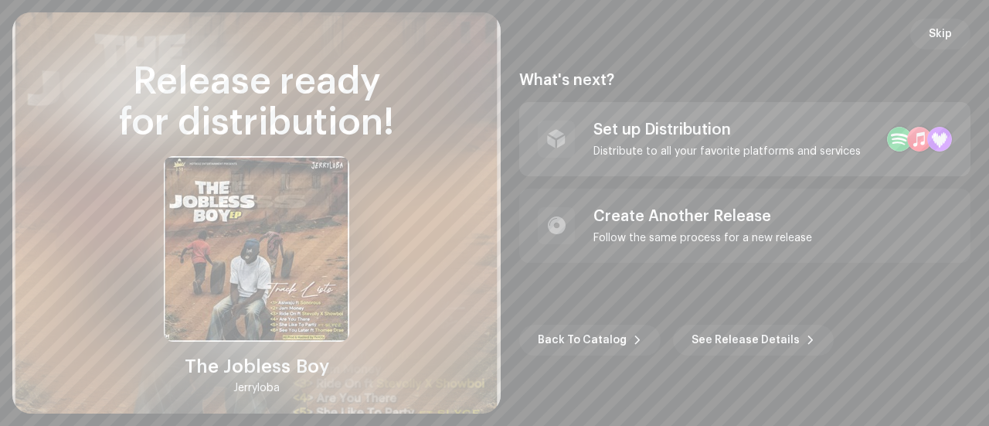
click at [892, 139] on div at bounding box center [899, 139] width 25 height 25
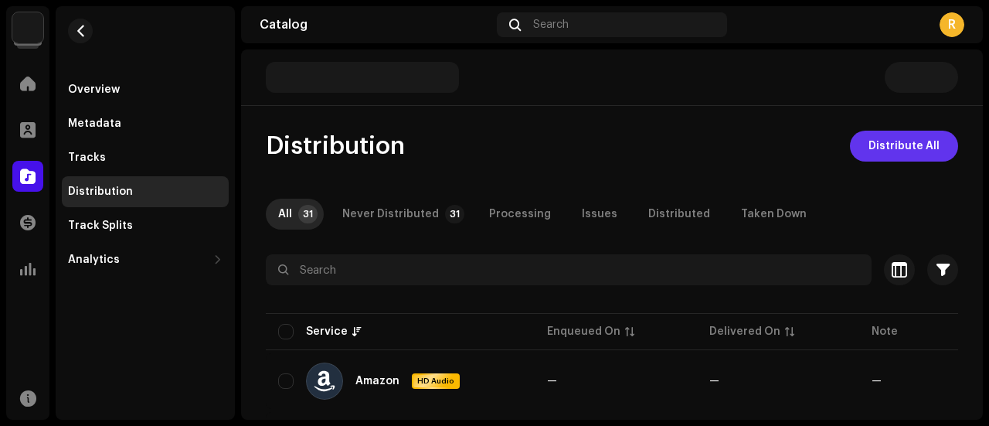
click at [871, 154] on span "Distribute All" at bounding box center [903, 146] width 71 height 31
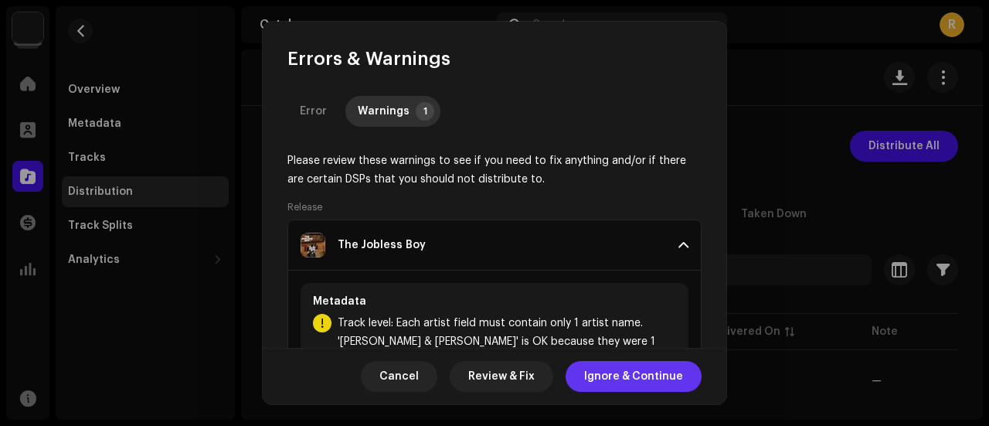
click at [614, 376] on span "Ignore & Continue" at bounding box center [633, 376] width 99 height 31
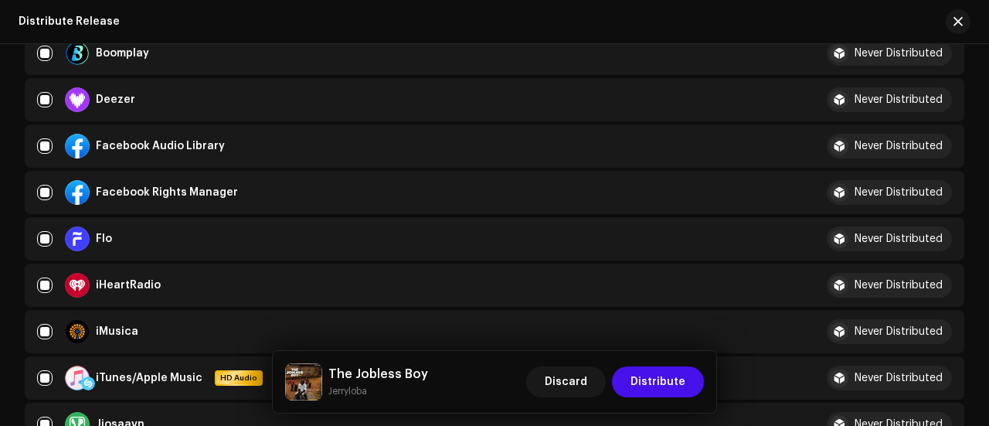
scroll to position [464, 0]
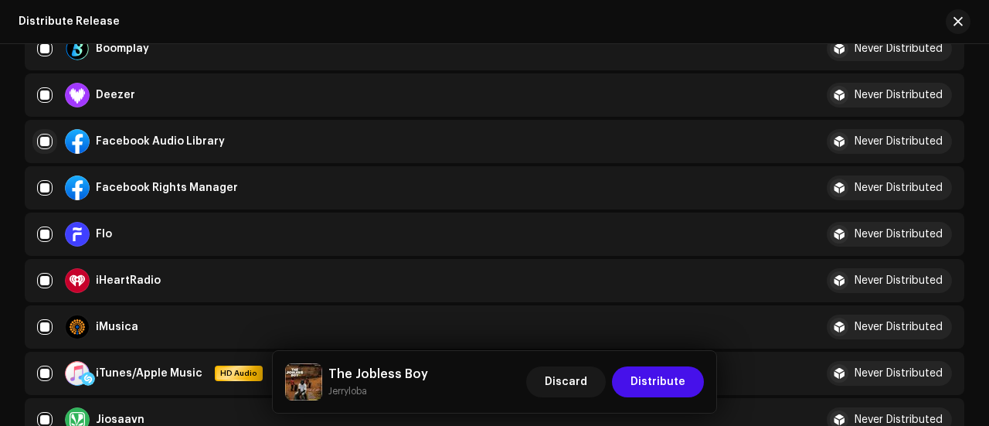
click at [40, 135] on input "checkbox" at bounding box center [44, 141] width 15 height 15
checkbox input "false"
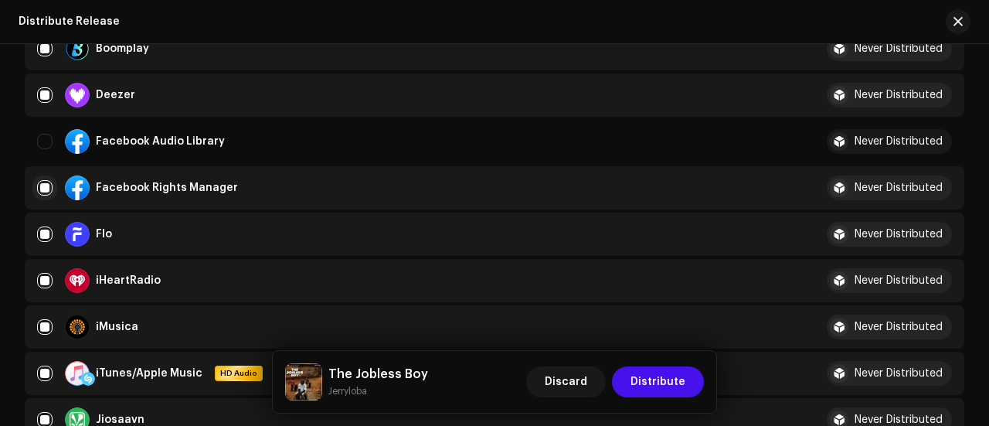
click at [48, 190] on input "Row Selected" at bounding box center [44, 187] width 15 height 15
checkbox input "false"
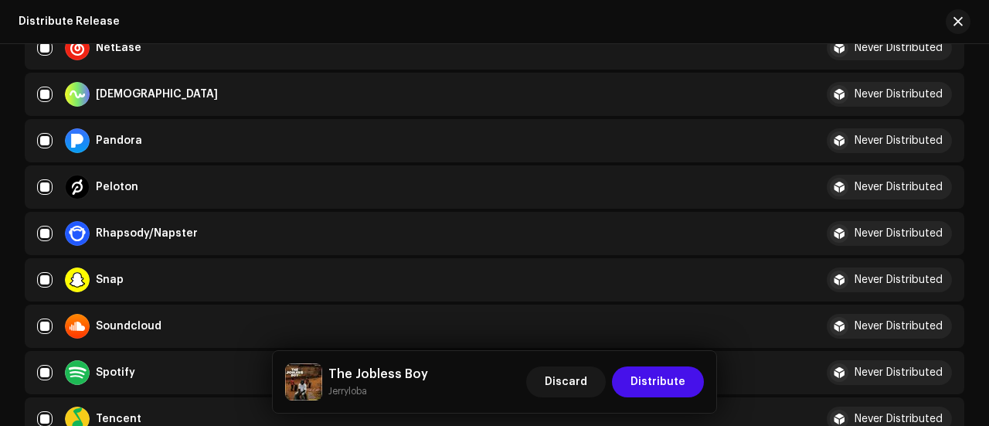
scroll to position [1051, 0]
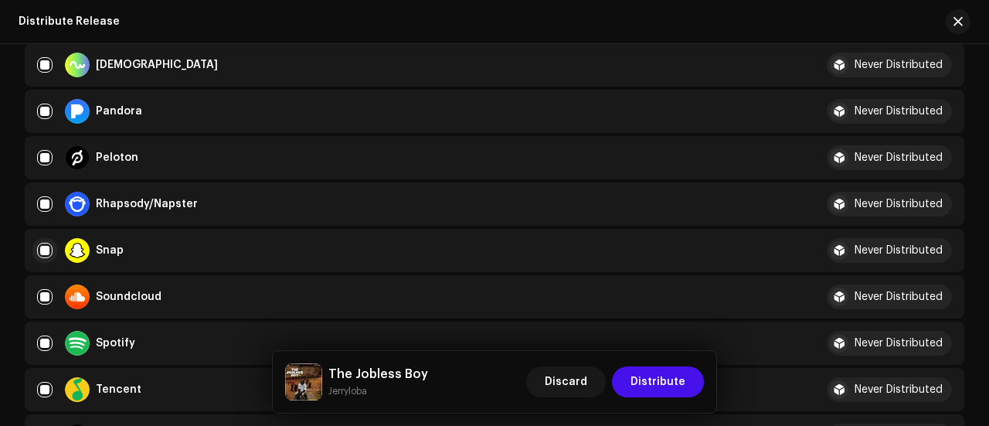
click at [45, 249] on input "Row Selected" at bounding box center [44, 250] width 15 height 15
checkbox input "false"
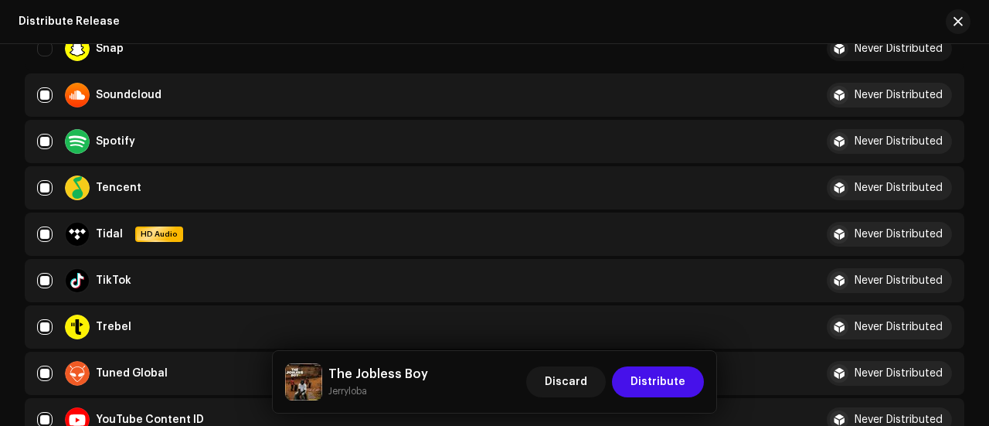
scroll to position [1253, 0]
click at [42, 276] on input "Row Selected" at bounding box center [44, 279] width 15 height 15
checkbox input "false"
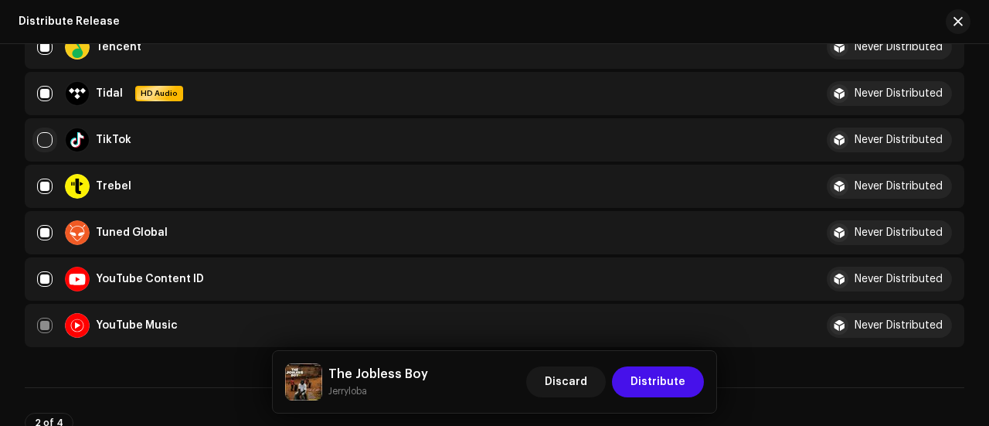
click at [42, 276] on input "Row Selected" at bounding box center [44, 278] width 15 height 15
checkbox input "false"
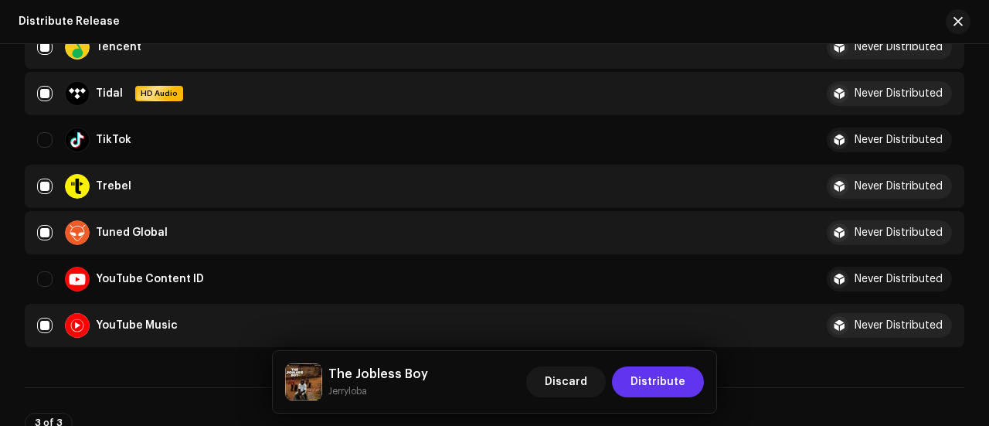
click at [654, 370] on span "Distribute" at bounding box center [657, 381] width 55 height 31
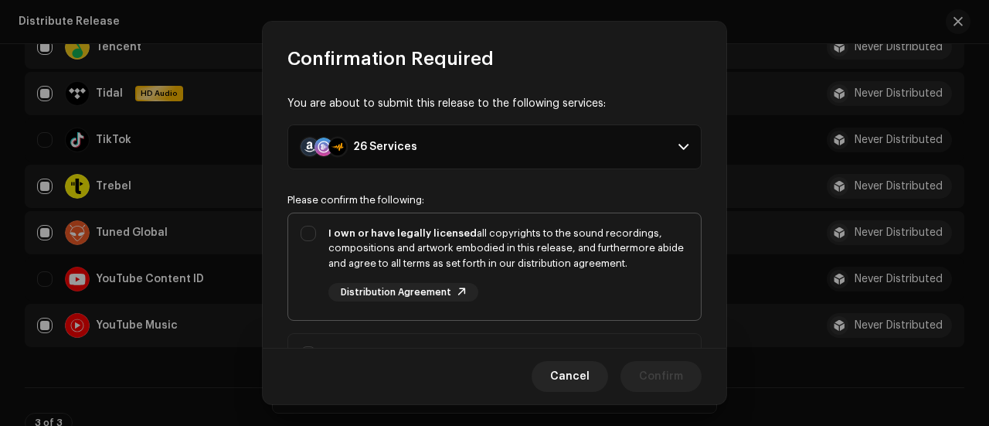
click at [473, 222] on div "I own or have legally licensed all copyrights to the sound recordings, composit…" at bounding box center [494, 263] width 413 height 101
checkbox input "true"
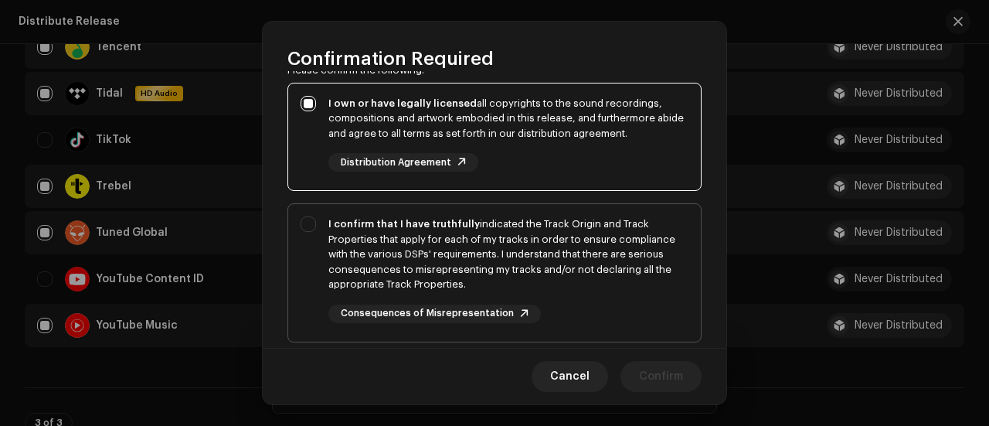
click at [430, 236] on div "I confirm that I have truthfully indicated the Track Origin and Track Propertie…" at bounding box center [508, 254] width 360 height 76
checkbox input "true"
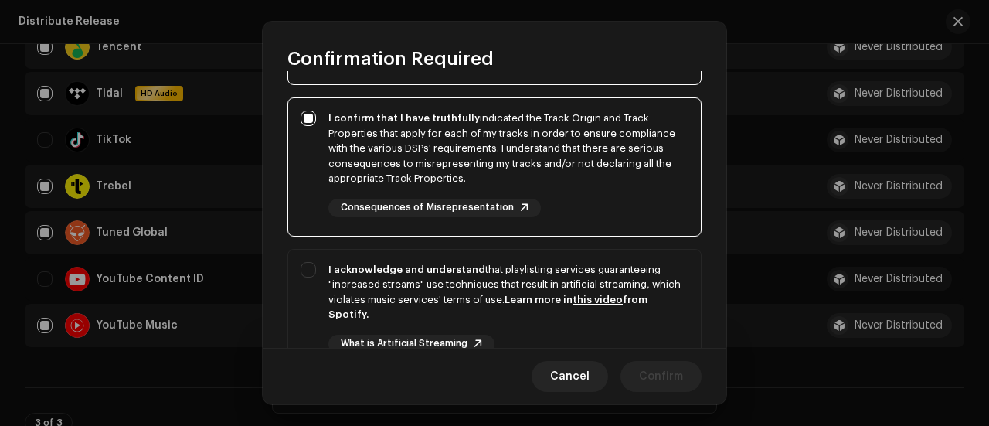
scroll to position [236, 0]
click at [380, 277] on div "I acknowledge and understand that playlisting services guaranteeing "increased …" at bounding box center [508, 291] width 360 height 60
checkbox input "true"
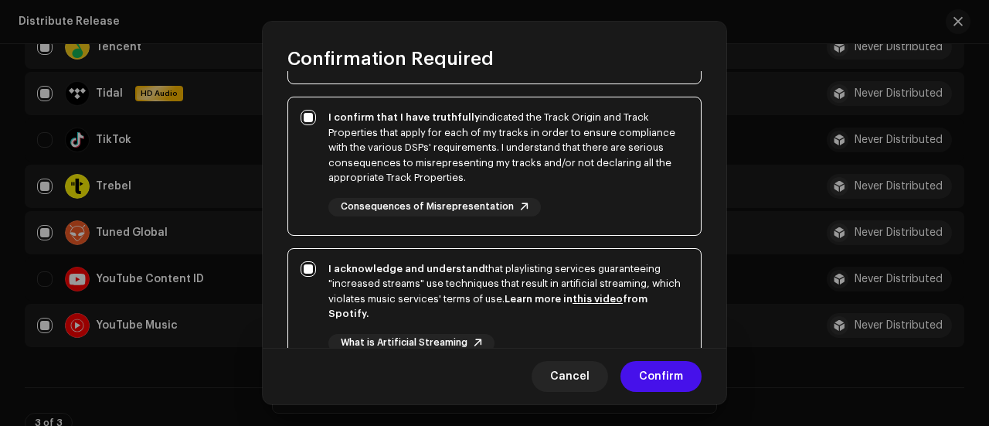
scroll to position [389, 0]
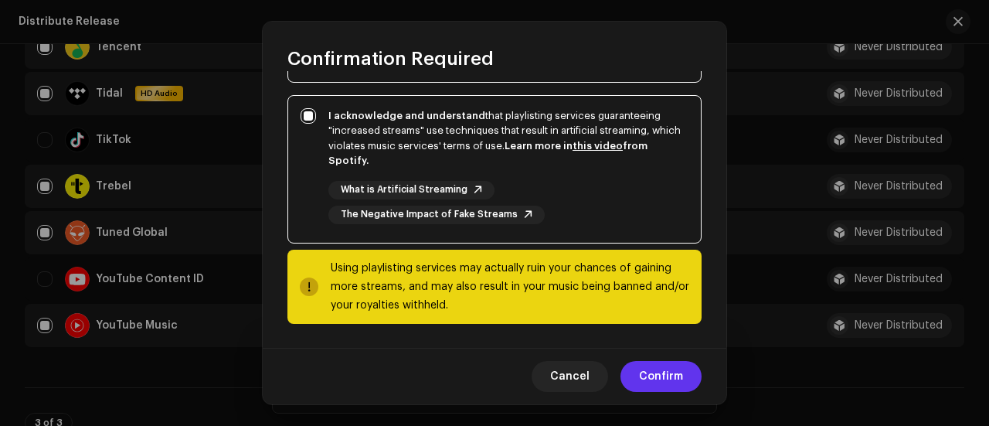
click at [644, 372] on span "Confirm" at bounding box center [661, 376] width 44 height 31
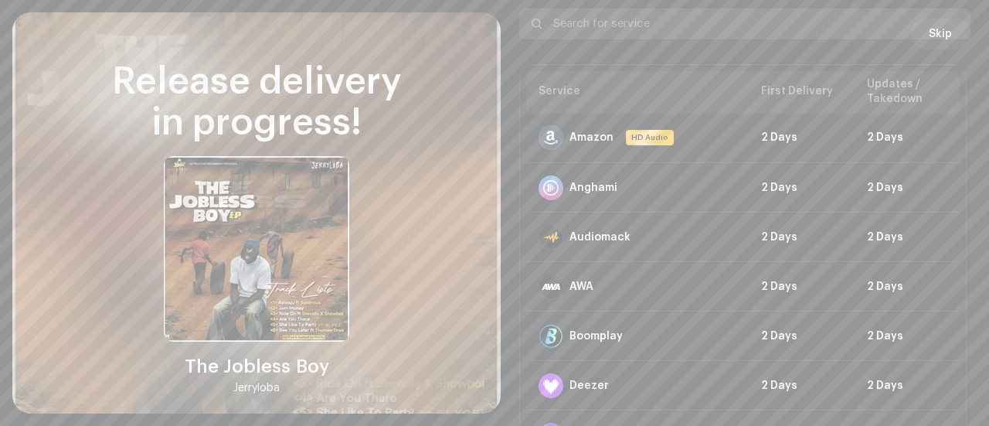
click at [936, 33] on input "text" at bounding box center [744, 23] width 451 height 31
click at [936, 41] on span "Skip" at bounding box center [940, 34] width 23 height 31
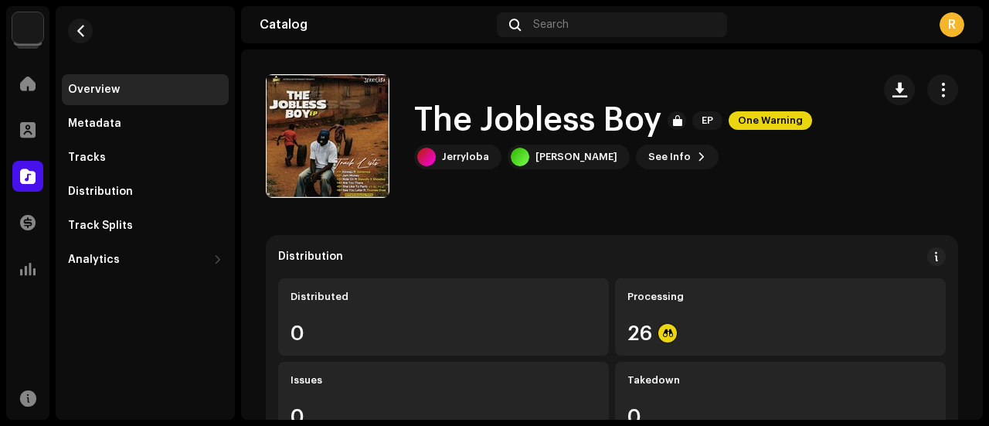
click at [947, 25] on div "R" at bounding box center [951, 24] width 25 height 25
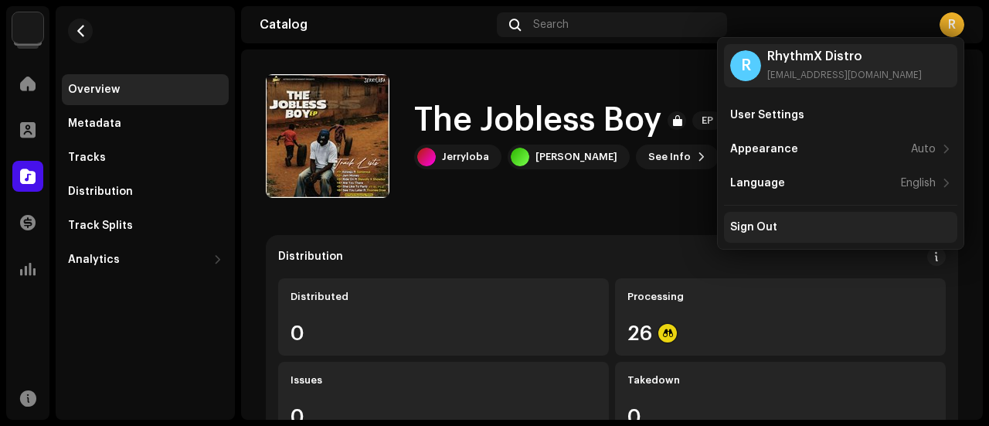
click at [831, 230] on div "Sign Out" at bounding box center [840, 227] width 221 height 12
